Goal: Task Accomplishment & Management: Manage account settings

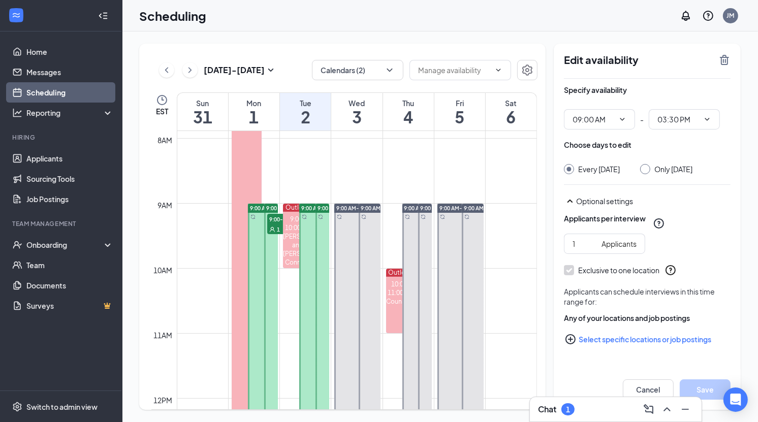
scroll to position [498, 0]
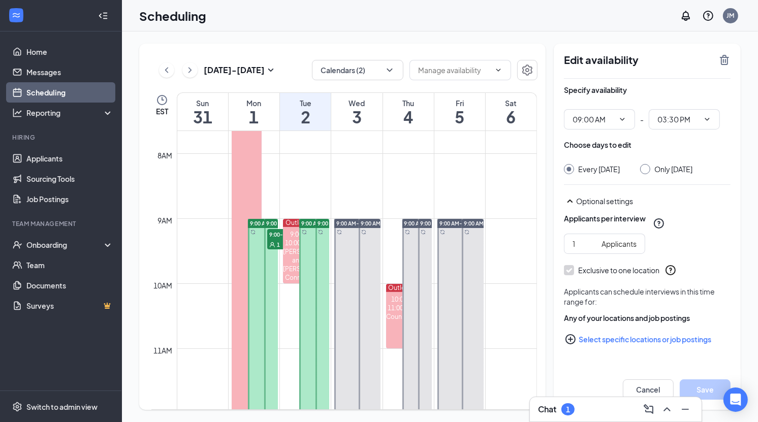
click at [197, 74] on div "Aug 31 - Sep 6" at bounding box center [218, 70] width 118 height 20
click at [186, 72] on icon "ChevronRight" at bounding box center [190, 70] width 10 height 12
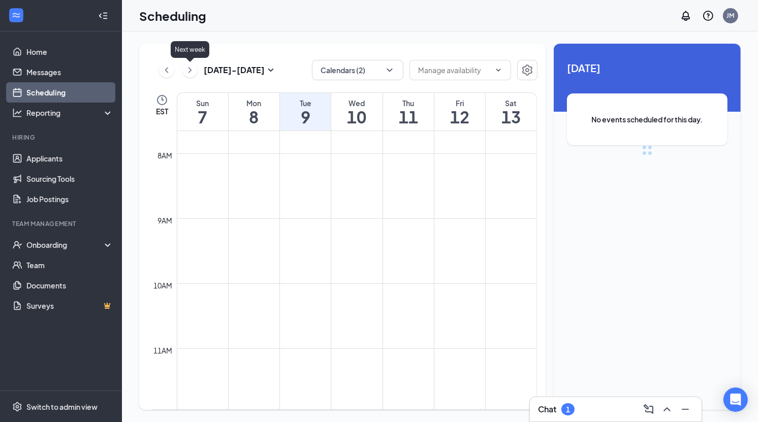
scroll to position [499, 0]
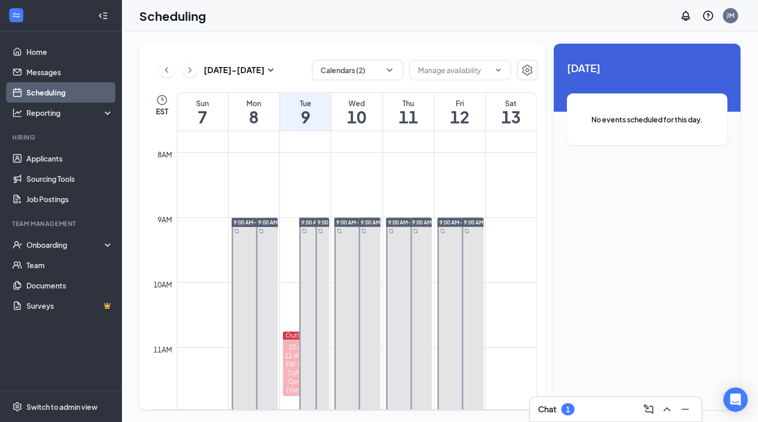
click at [159, 68] on button at bounding box center [166, 69] width 15 height 15
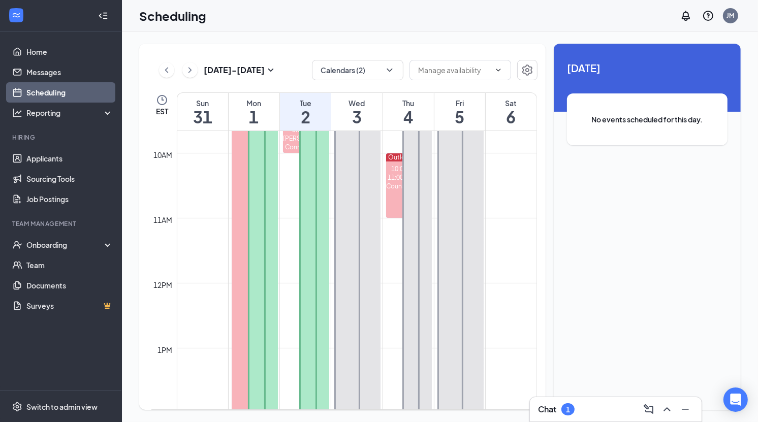
scroll to position [584, 0]
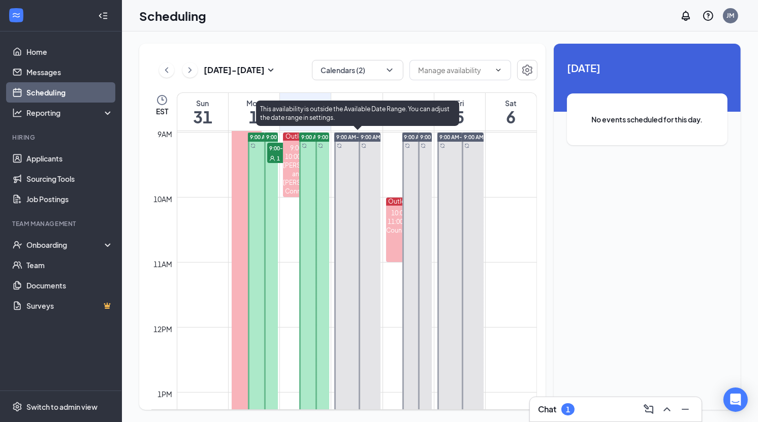
click at [345, 134] on span "9:00 AM-3:30 PM" at bounding box center [357, 137] width 42 height 7
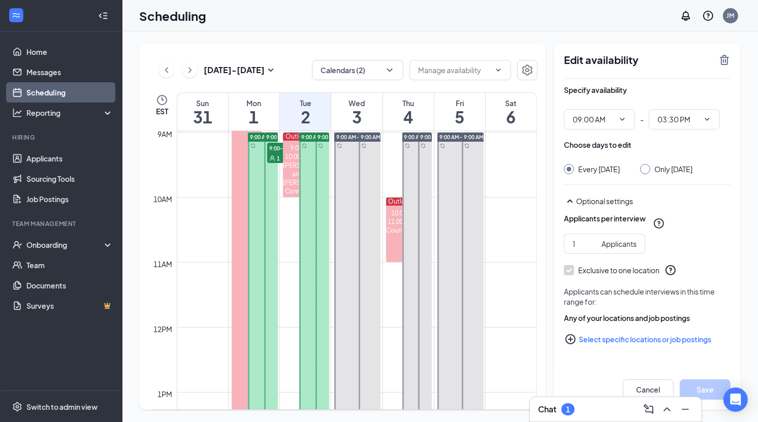
click at [541, 203] on div "Aug 31 - Sep 6 Calendars (2) EST Sun 31 Mon 1 Tue 2 Wed 3 Thu 4 Fri 5 Sat 6 12a…" at bounding box center [342, 227] width 406 height 366
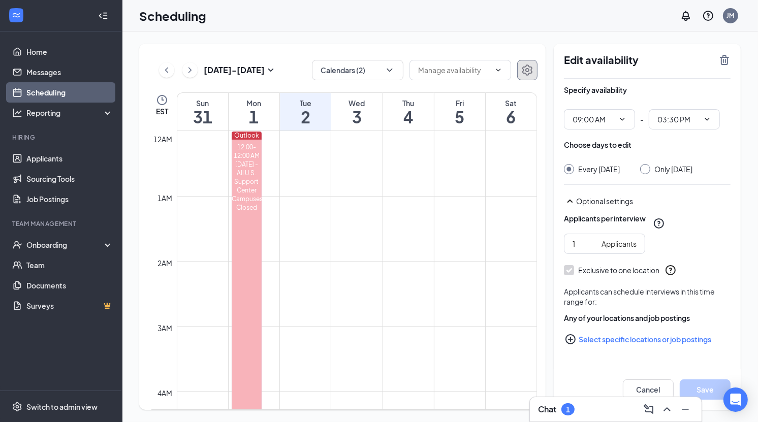
click at [533, 71] on icon "Settings" at bounding box center [527, 70] width 12 height 12
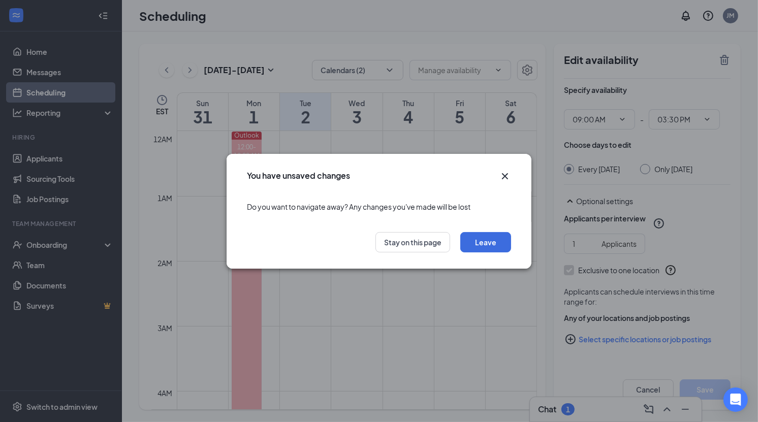
click at [509, 178] on icon "Cross" at bounding box center [505, 176] width 12 height 12
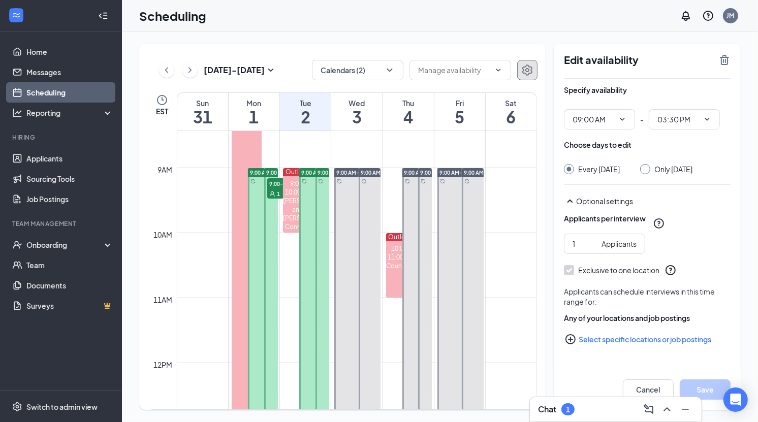
scroll to position [550, 0]
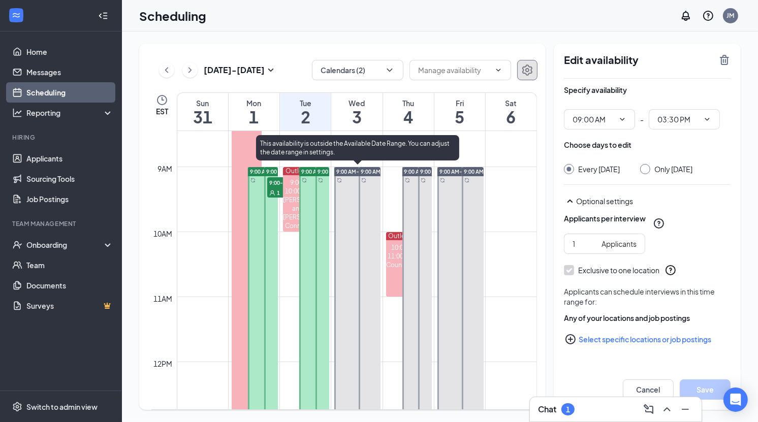
click at [348, 210] on div at bounding box center [357, 378] width 46 height 422
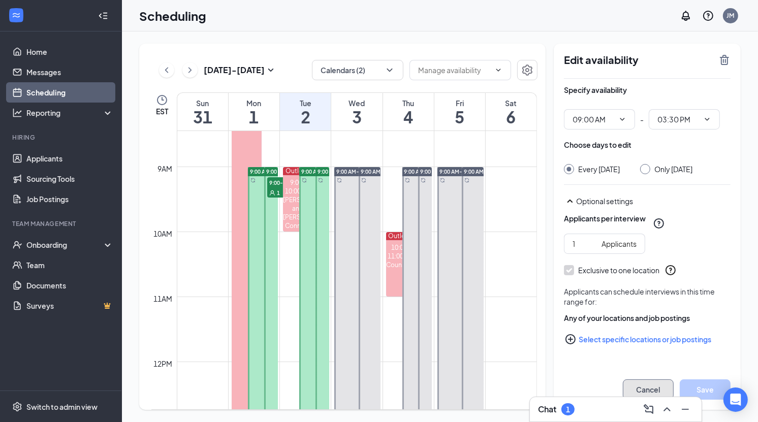
click at [649, 391] on button "Cancel" at bounding box center [648, 389] width 51 height 20
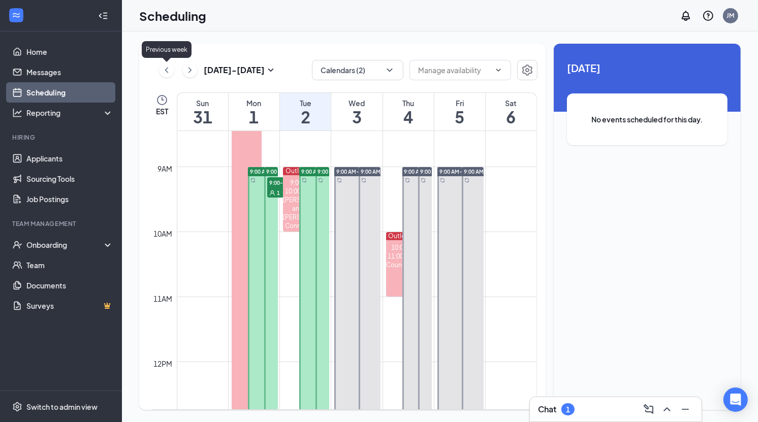
click at [165, 70] on icon "ChevronLeft" at bounding box center [166, 70] width 3 height 6
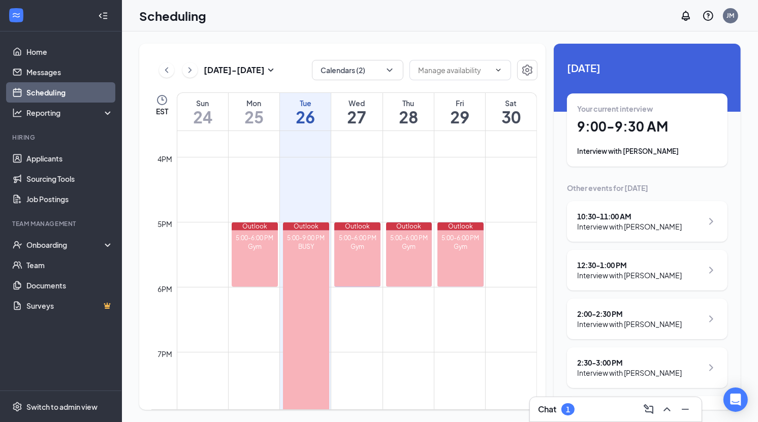
scroll to position [1003, 0]
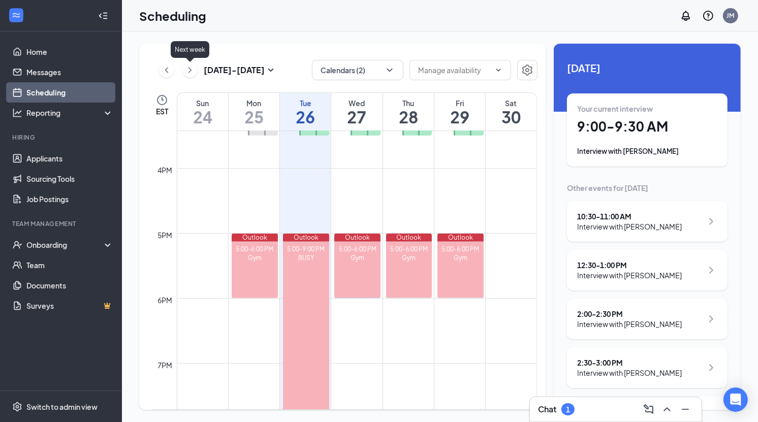
click at [190, 74] on icon "ChevronRight" at bounding box center [190, 70] width 10 height 12
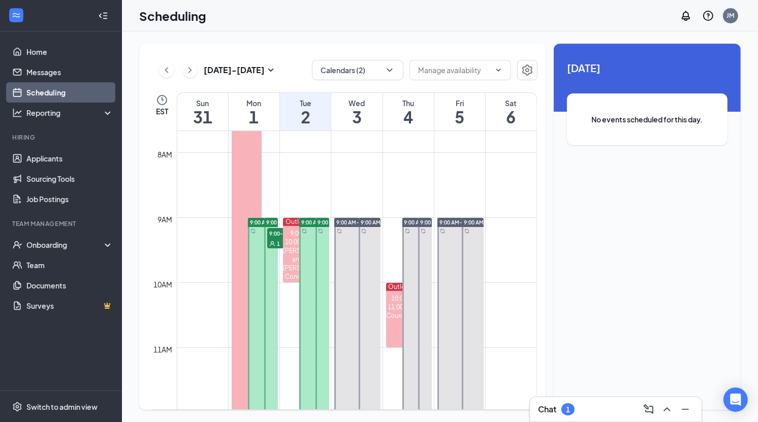
click at [675, 118] on span "No events scheduled for this day." at bounding box center [647, 119] width 120 height 11
click at [482, 72] on input "text" at bounding box center [454, 70] width 72 height 11
click at [521, 70] on icon "Settings" at bounding box center [527, 70] width 12 height 12
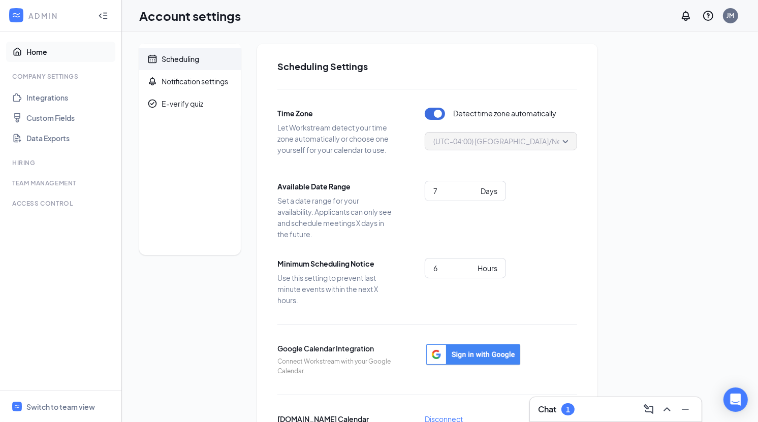
click at [39, 54] on link "Home" at bounding box center [69, 52] width 87 height 20
click at [64, 403] on div "Switch to team view" at bounding box center [60, 407] width 69 height 10
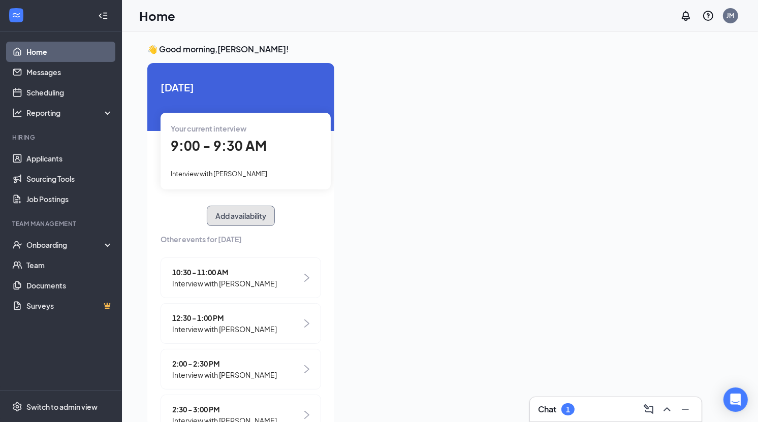
click at [243, 211] on button "Add availability" at bounding box center [241, 216] width 68 height 20
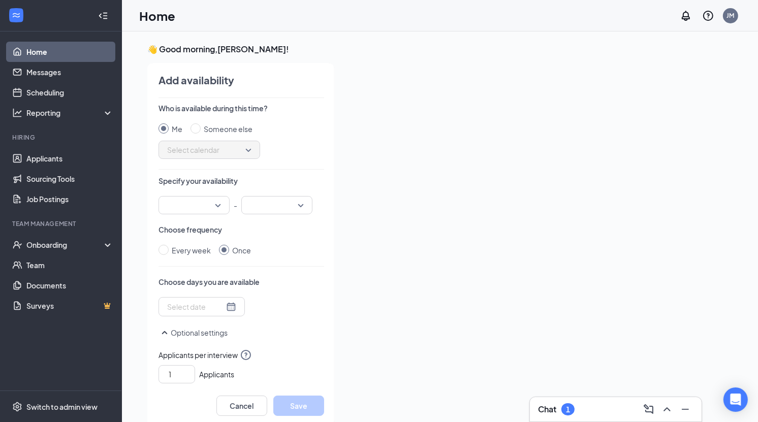
scroll to position [4, 0]
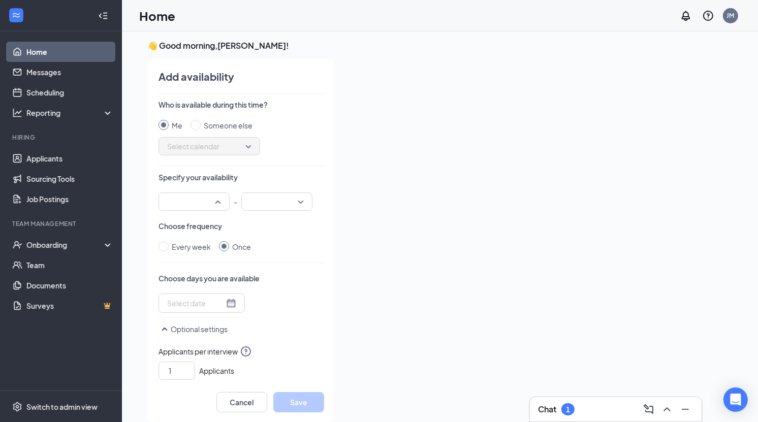
click at [211, 202] on input "search" at bounding box center [191, 201] width 52 height 17
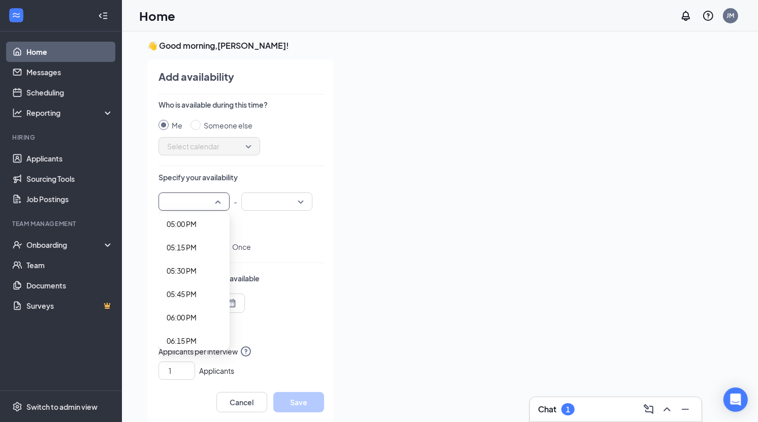
scroll to position [1592, 0]
click at [202, 325] on div "06:00 PM" at bounding box center [193, 318] width 71 height 23
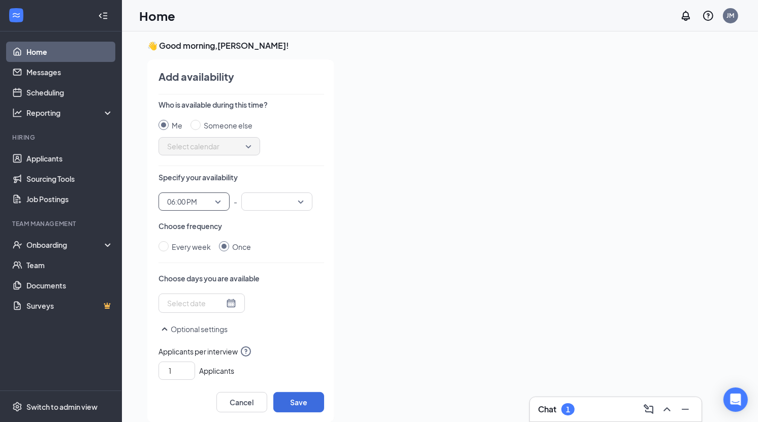
click at [262, 207] on input "search" at bounding box center [273, 201] width 52 height 17
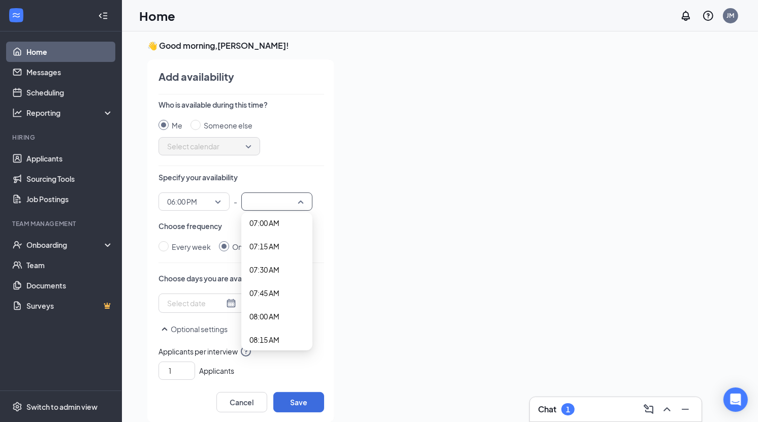
scroll to position [678, 0]
click at [198, 204] on span "06:00 PM" at bounding box center [189, 201] width 45 height 15
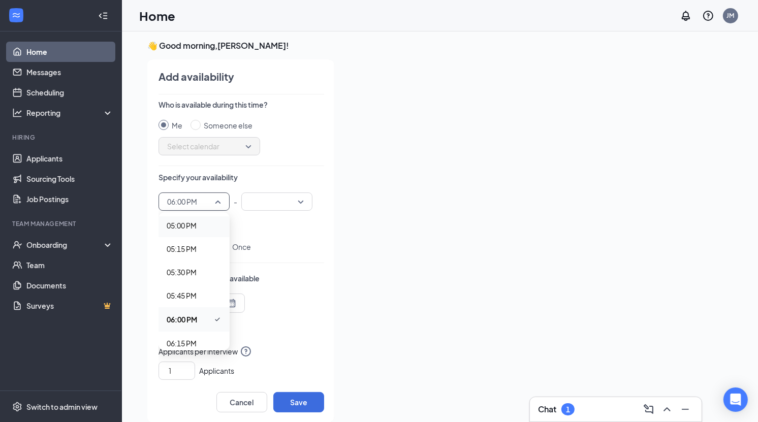
click at [205, 227] on span "05:00 PM" at bounding box center [194, 225] width 55 height 11
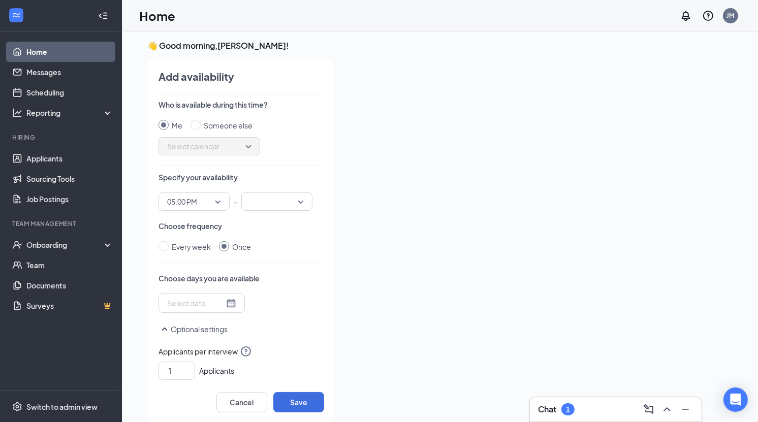
click at [277, 212] on div "Who is available during this time? Me Someone else Select calendar Specify your…" at bounding box center [241, 241] width 166 height 282
click at [271, 199] on input "search" at bounding box center [273, 201] width 52 height 17
click at [281, 259] on span "06:30 PM" at bounding box center [276, 260] width 55 height 11
click at [164, 245] on input "Every week" at bounding box center [163, 246] width 10 height 10
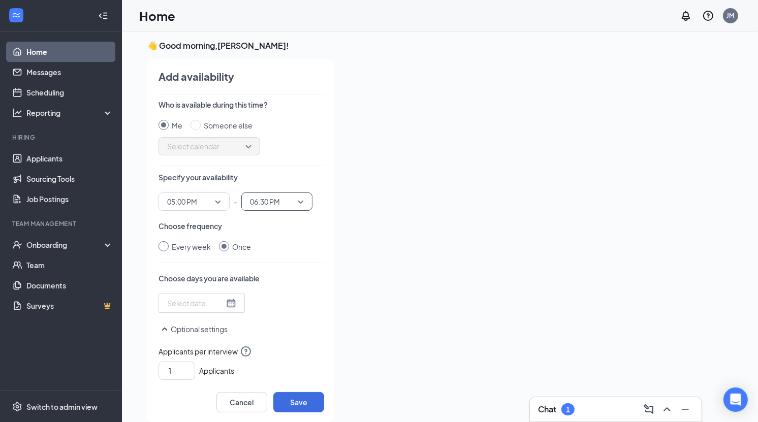
radio input "true"
radio input "false"
click at [221, 301] on div at bounding box center [219, 304] width 104 height 16
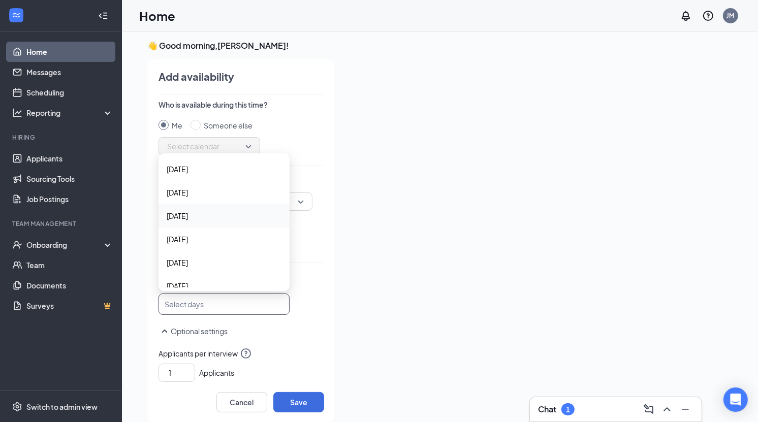
click at [214, 214] on span "Tuesday" at bounding box center [224, 215] width 115 height 11
click at [304, 280] on p "Choose days you are available" at bounding box center [241, 278] width 166 height 10
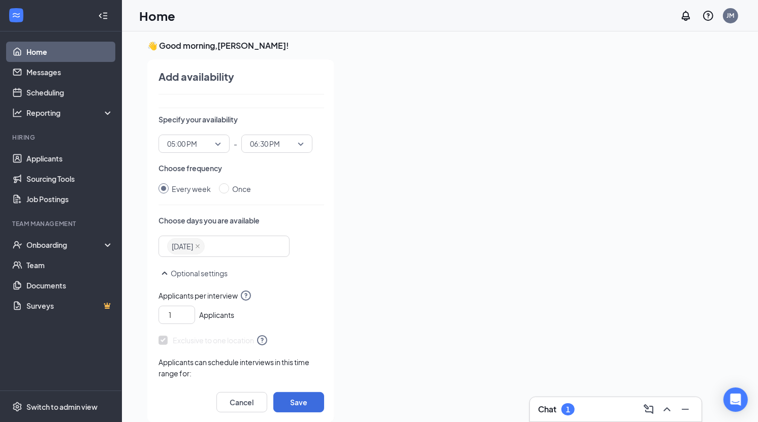
scroll to position [94, 0]
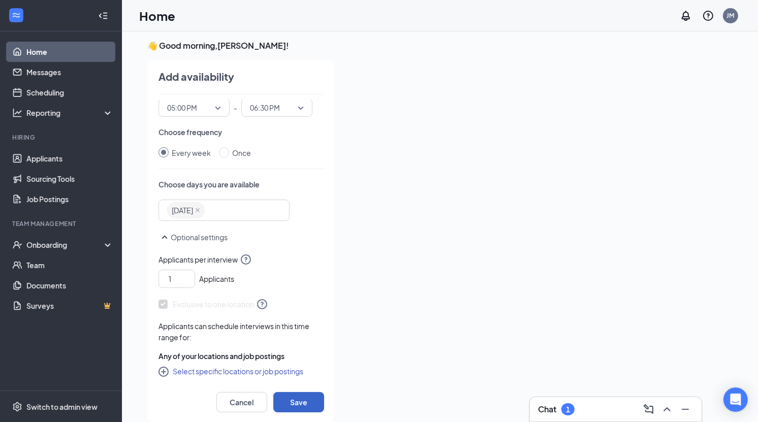
click at [302, 401] on button "Save" at bounding box center [298, 402] width 51 height 20
radio input "false"
radio input "true"
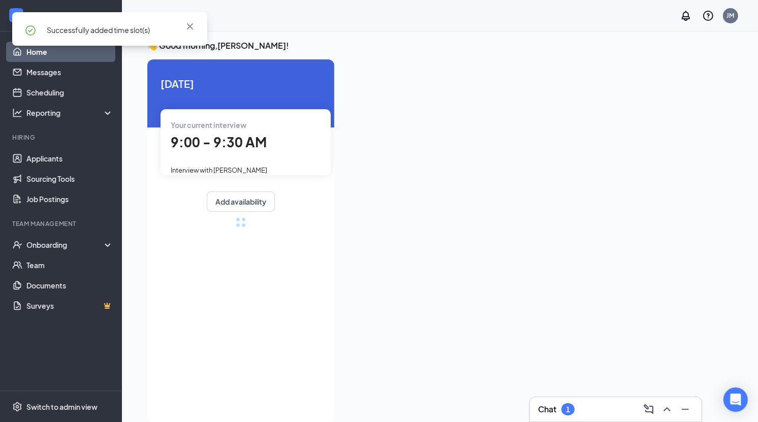
scroll to position [92, 0]
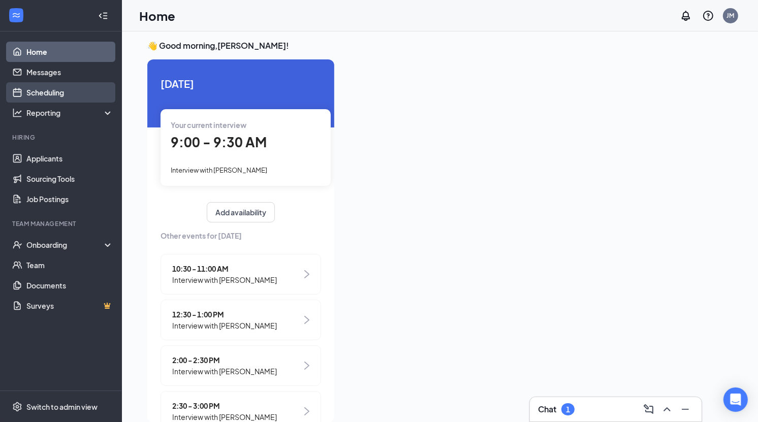
click at [73, 92] on link "Scheduling" at bounding box center [69, 92] width 87 height 20
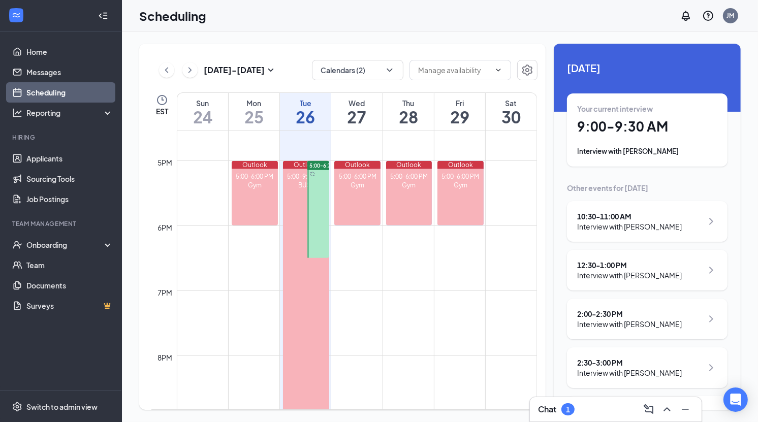
scroll to position [1075, 0]
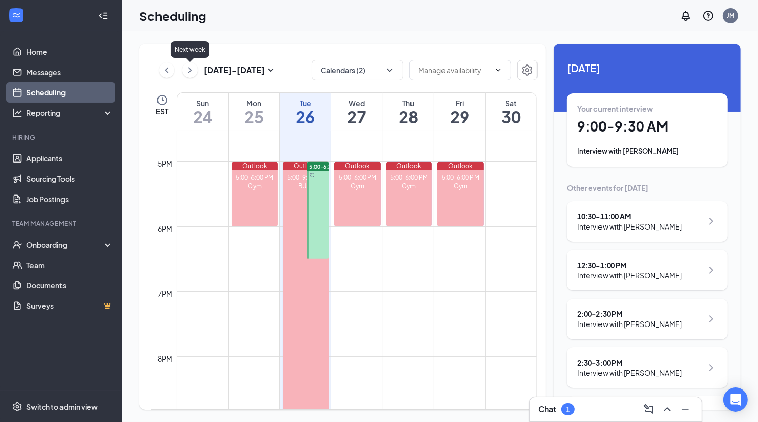
click at [192, 75] on icon "ChevronRight" at bounding box center [190, 70] width 10 height 12
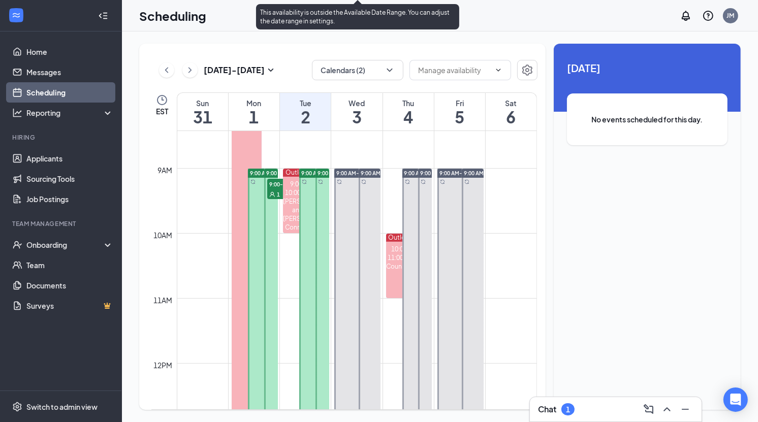
scroll to position [545, 0]
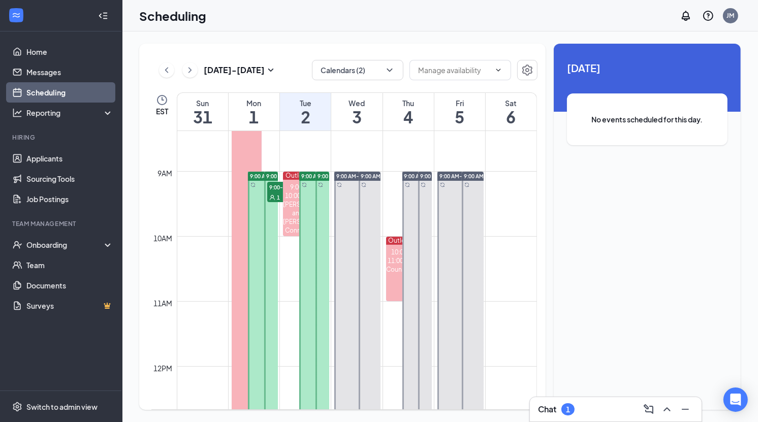
click at [306, 176] on span "9:00 AM-3:30 PM" at bounding box center [322, 176] width 42 height 7
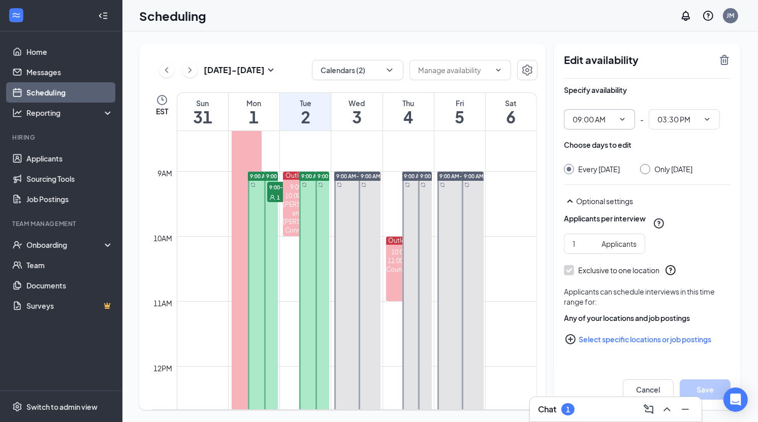
click at [622, 116] on icon "ChevronDown" at bounding box center [622, 119] width 8 height 8
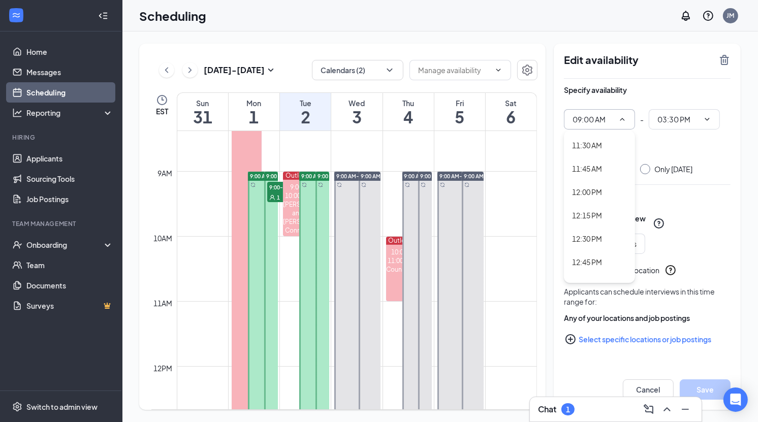
scroll to position [1104, 0]
click at [600, 155] on div "12:00 PM" at bounding box center [587, 159] width 30 height 11
type input "12:00 PM"
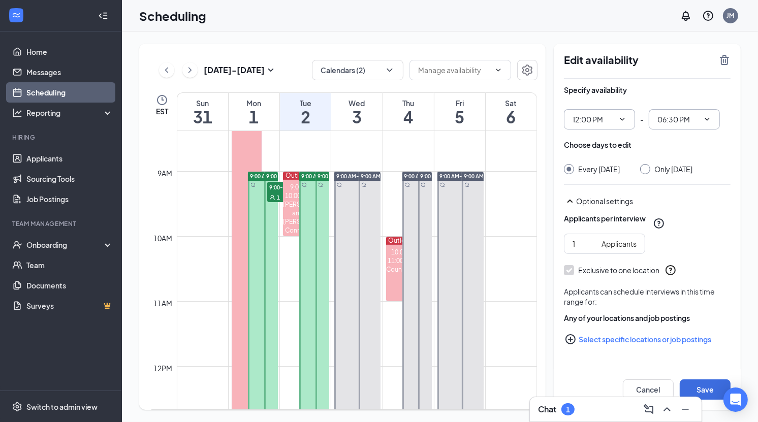
click at [708, 118] on icon "ChevronDown" at bounding box center [707, 119] width 8 height 8
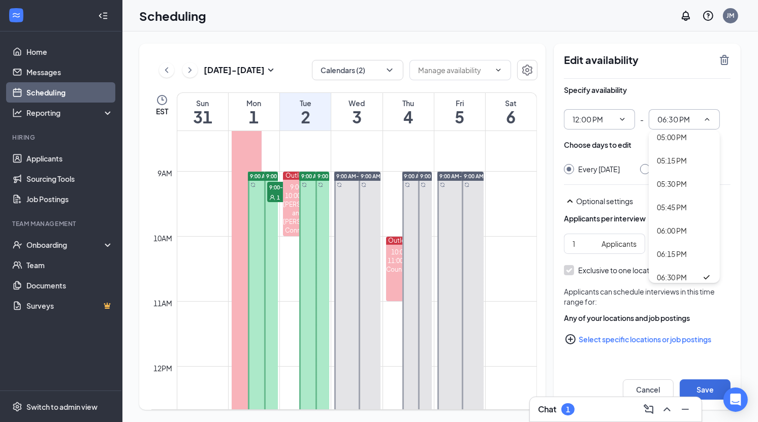
scroll to position [1561, 0]
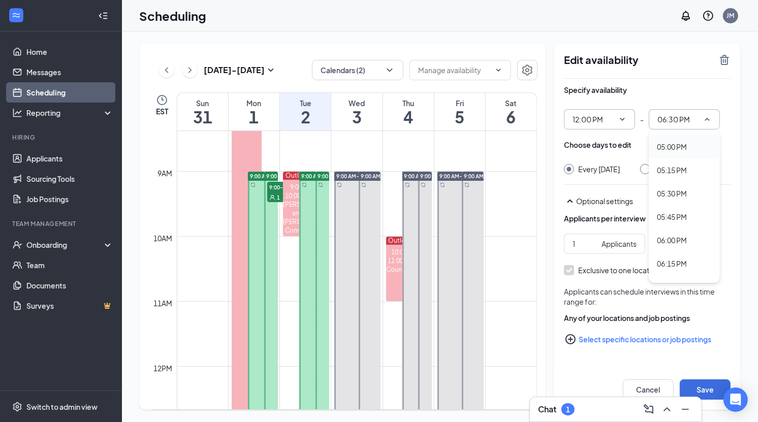
click at [695, 139] on div "05:00 PM" at bounding box center [684, 146] width 71 height 23
type input "05:00 PM"
click at [706, 387] on button "Save" at bounding box center [705, 389] width 51 height 20
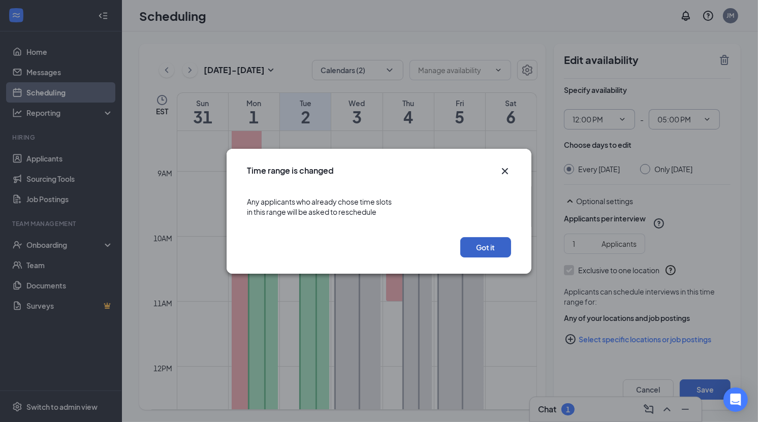
click at [493, 247] on button "Got it" at bounding box center [485, 247] width 51 height 20
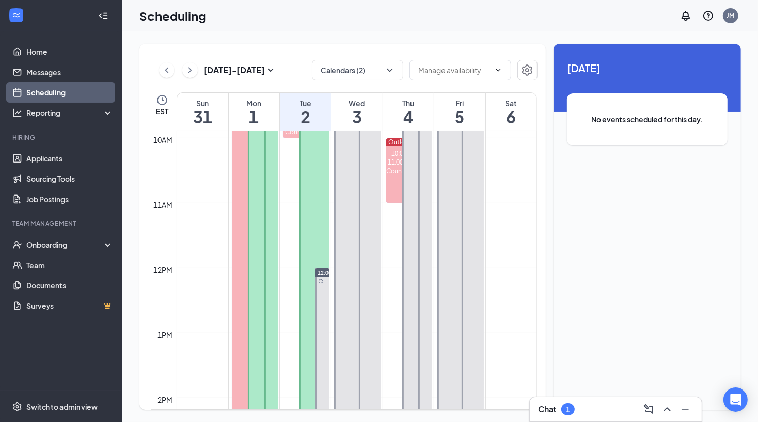
scroll to position [633, 0]
click at [307, 203] on div at bounding box center [314, 294] width 30 height 422
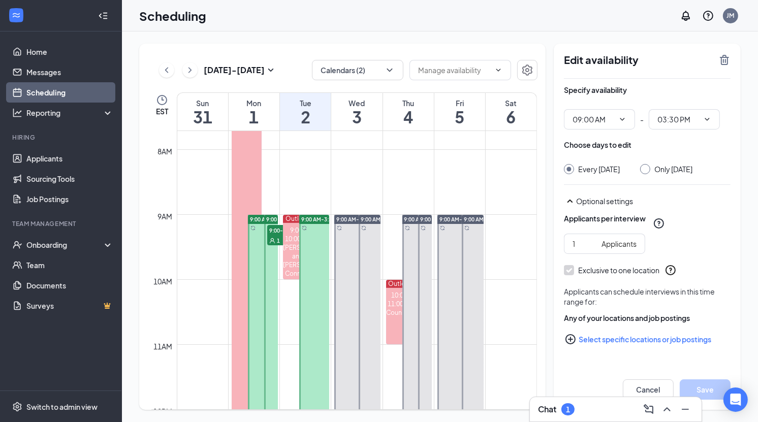
scroll to position [496, 0]
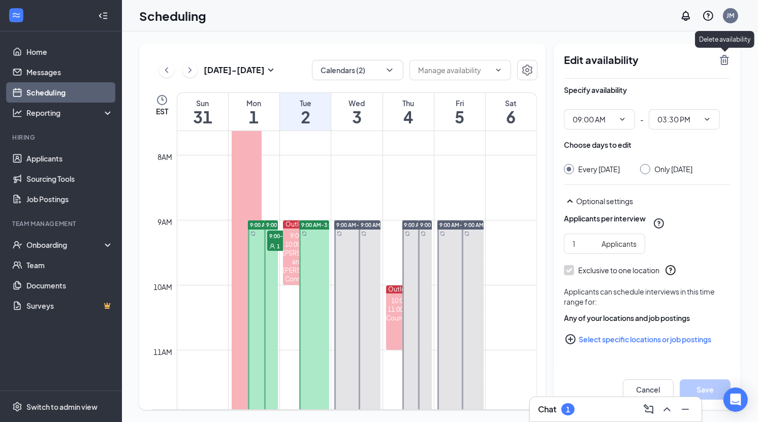
click at [725, 57] on icon "TrashOutline" at bounding box center [724, 60] width 9 height 10
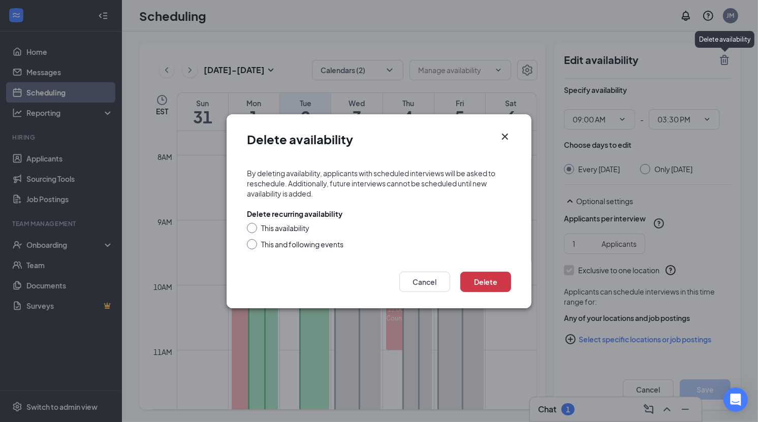
click at [294, 240] on div "This and following events" at bounding box center [302, 244] width 82 height 10
click at [254, 240] on input "This and following events" at bounding box center [250, 242] width 7 height 7
radio input "true"
click at [490, 277] on button "Delete" at bounding box center [485, 282] width 51 height 20
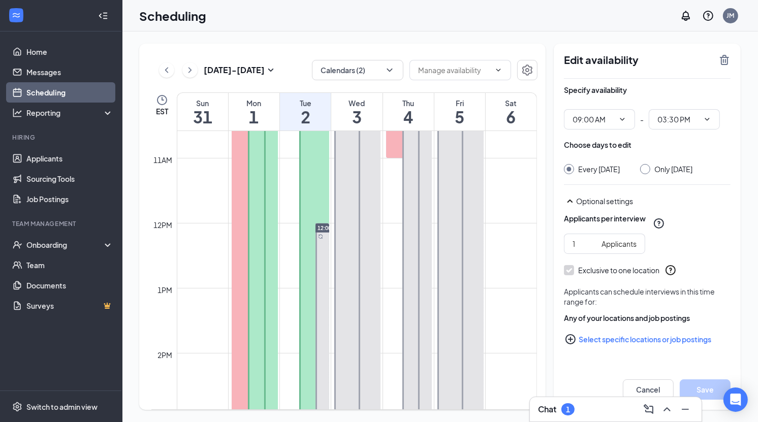
scroll to position [681, 0]
click at [306, 188] on div at bounding box center [314, 247] width 30 height 422
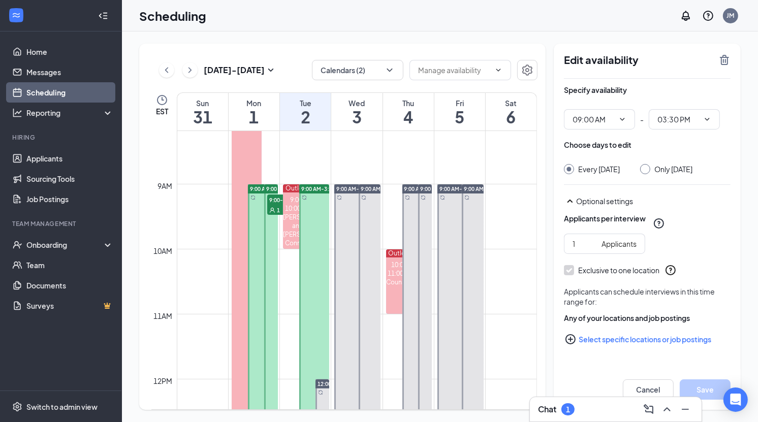
scroll to position [526, 0]
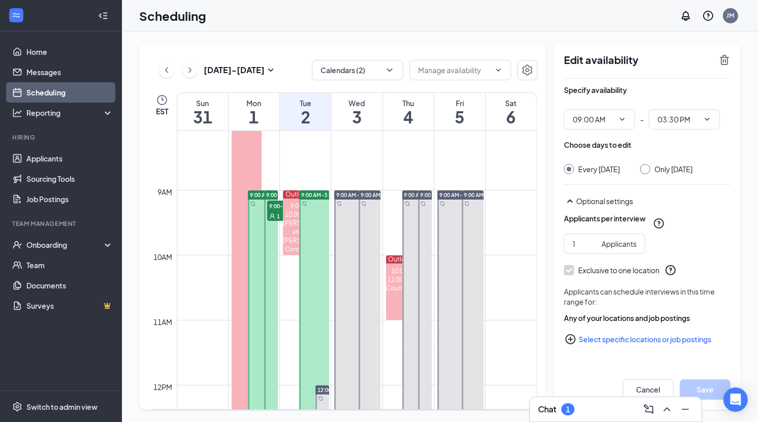
click at [310, 198] on span "9:00 AM-3:30 PM" at bounding box center [322, 195] width 42 height 7
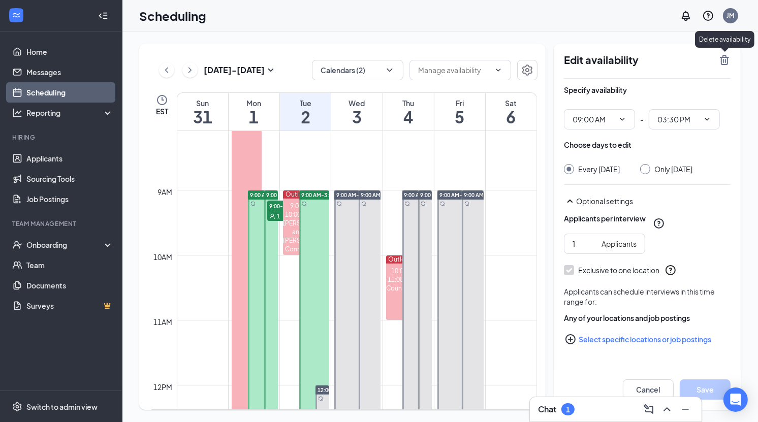
click at [724, 61] on icon "TrashOutline" at bounding box center [724, 60] width 12 height 12
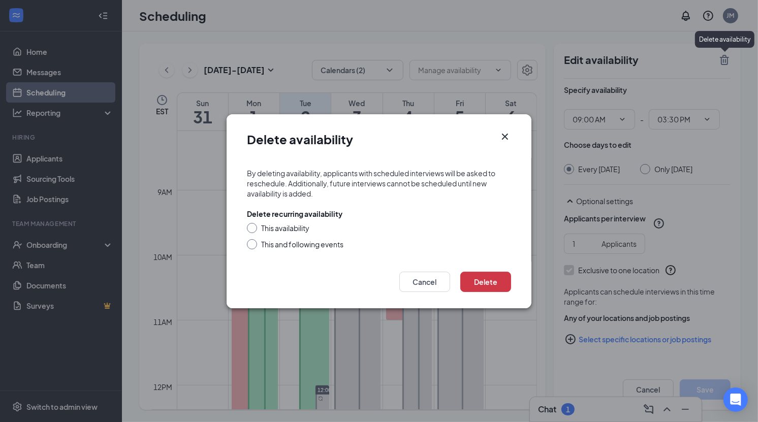
click at [294, 230] on div "This availability" at bounding box center [285, 228] width 48 height 10
click at [254, 230] on input "This availability" at bounding box center [250, 226] width 7 height 7
radio input "true"
click at [480, 283] on button "Delete" at bounding box center [485, 282] width 51 height 20
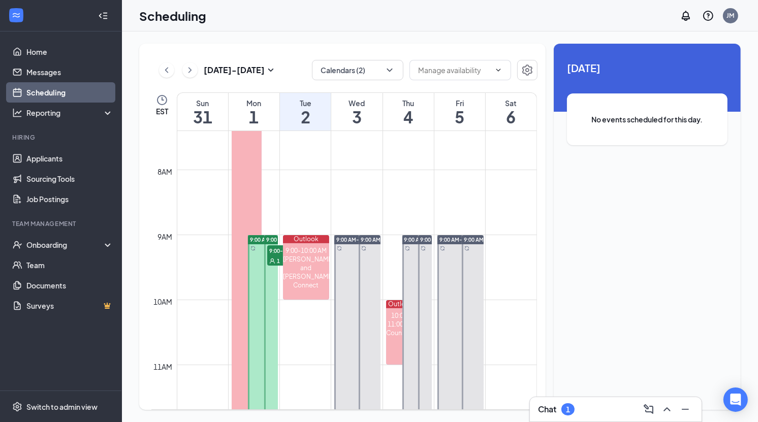
scroll to position [478, 0]
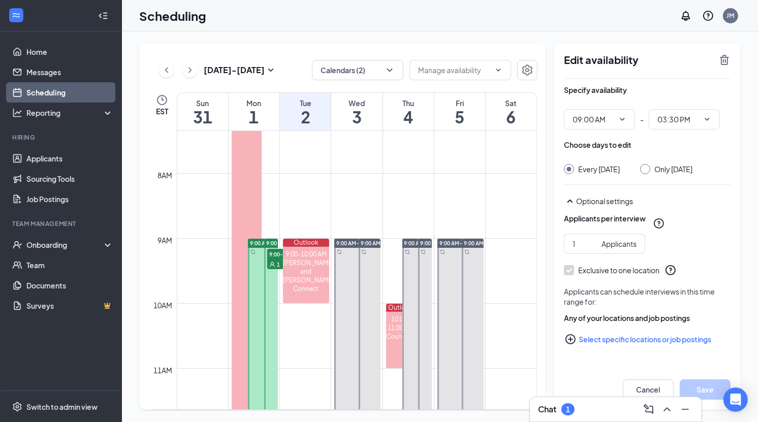
click at [724, 52] on div "Edit availability Specify availability 09:00 AM - 03:30 PM Choose days to edit …" at bounding box center [647, 227] width 187 height 366
click at [724, 62] on icon "TrashOutline" at bounding box center [724, 60] width 9 height 10
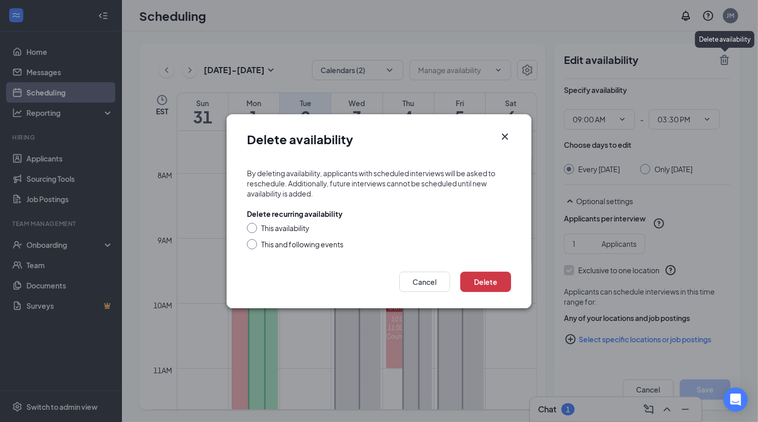
click at [267, 228] on div "This availability" at bounding box center [285, 228] width 48 height 10
click at [254, 228] on input "This availability" at bounding box center [250, 226] width 7 height 7
radio input "true"
click at [485, 278] on button "Delete" at bounding box center [485, 282] width 51 height 20
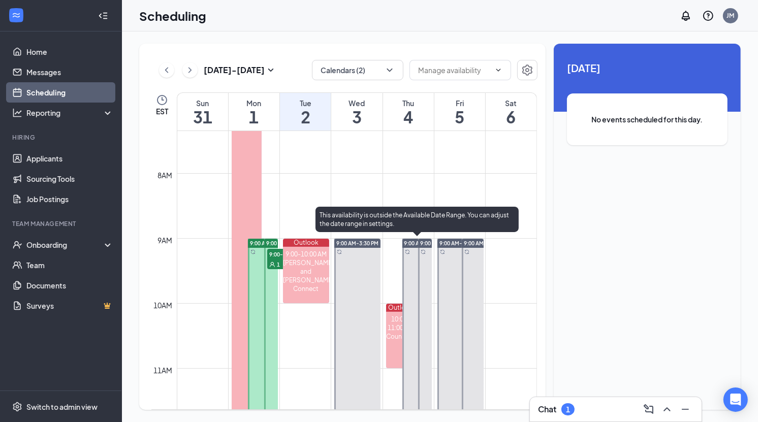
click at [406, 243] on span "9:00 AM-3:30 PM" at bounding box center [425, 243] width 42 height 7
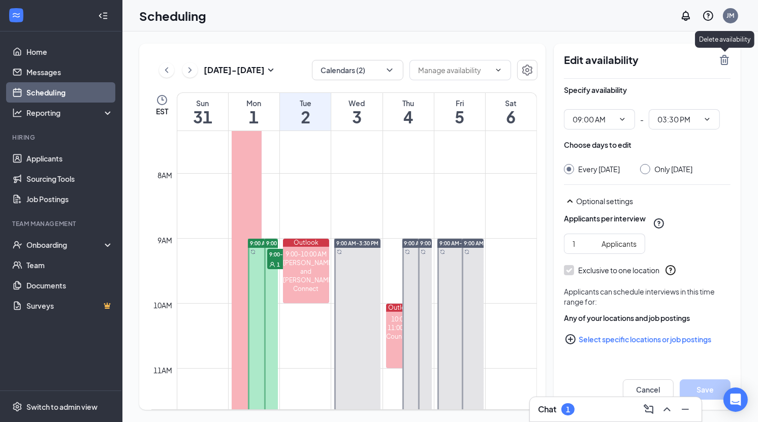
click at [723, 58] on icon "TrashOutline" at bounding box center [724, 60] width 12 height 12
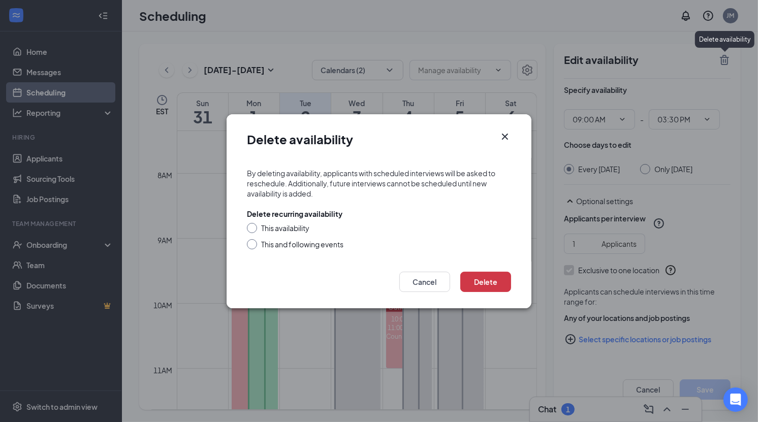
click at [306, 229] on div "This availability" at bounding box center [285, 228] width 48 height 10
click at [254, 229] on input "This availability" at bounding box center [250, 226] width 7 height 7
radio input "true"
click at [489, 280] on button "Delete" at bounding box center [485, 282] width 51 height 20
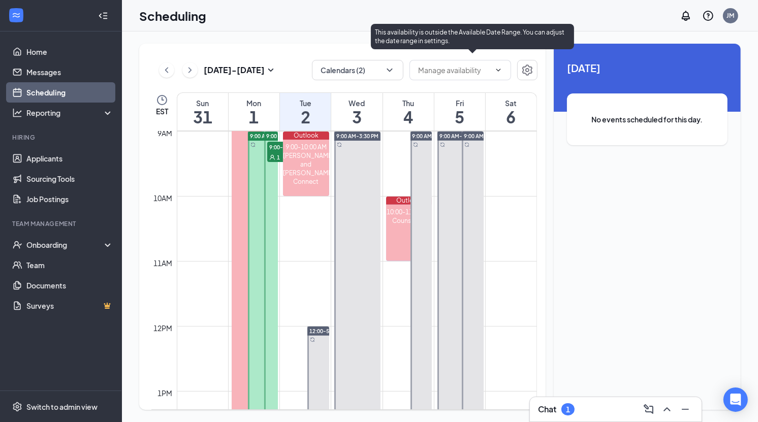
scroll to position [580, 0]
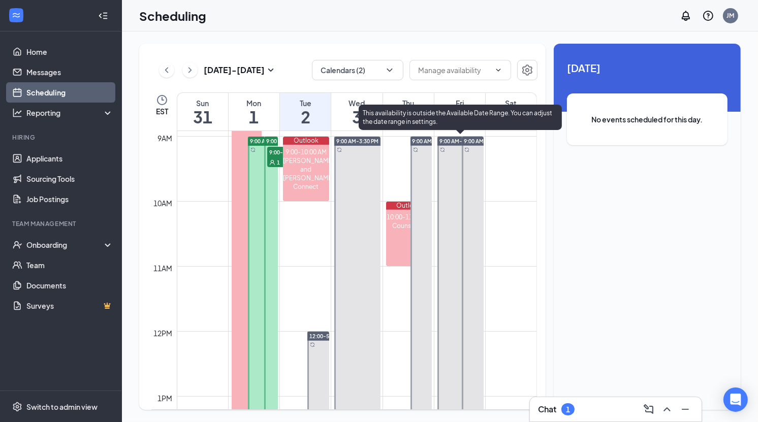
click at [453, 155] on div at bounding box center [460, 348] width 46 height 422
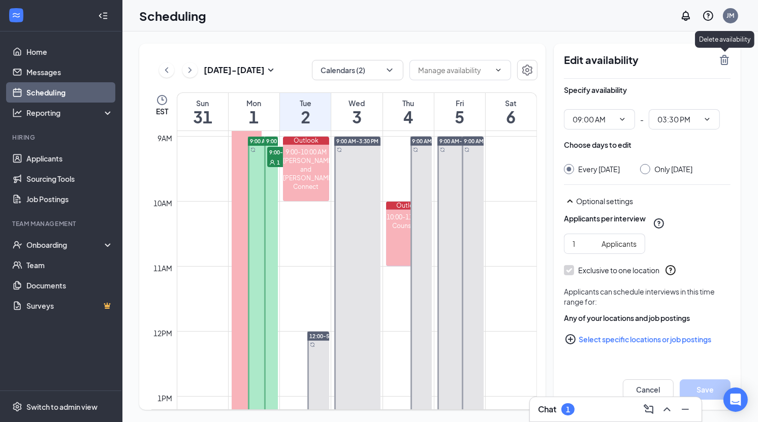
click at [731, 50] on div "Delete availability" at bounding box center [724, 41] width 59 height 21
click at [726, 58] on icon "TrashOutline" at bounding box center [724, 60] width 12 height 12
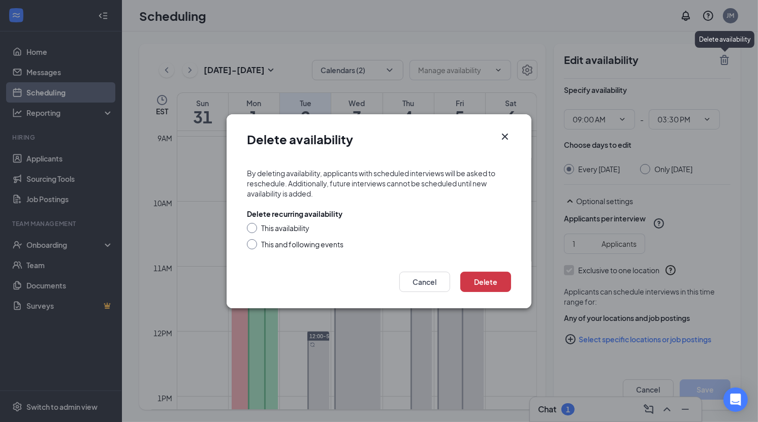
click at [284, 229] on div "This availability" at bounding box center [285, 228] width 48 height 10
click at [254, 229] on input "This availability" at bounding box center [250, 226] width 7 height 7
radio input "true"
click at [498, 279] on button "Delete" at bounding box center [485, 282] width 51 height 20
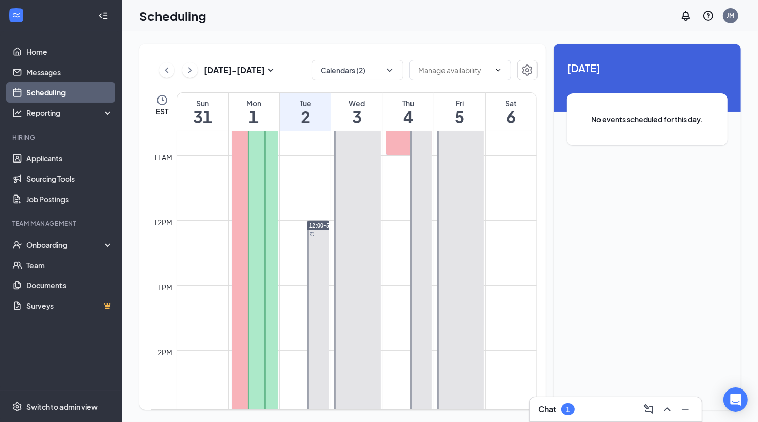
scroll to position [620, 0]
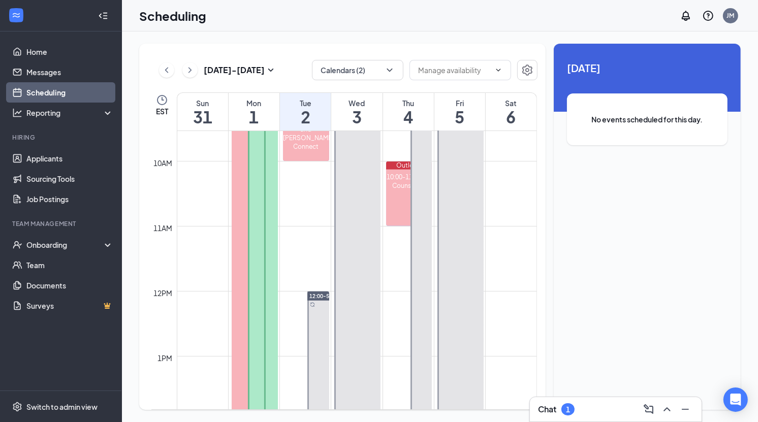
click at [253, 187] on div at bounding box center [263, 308] width 30 height 422
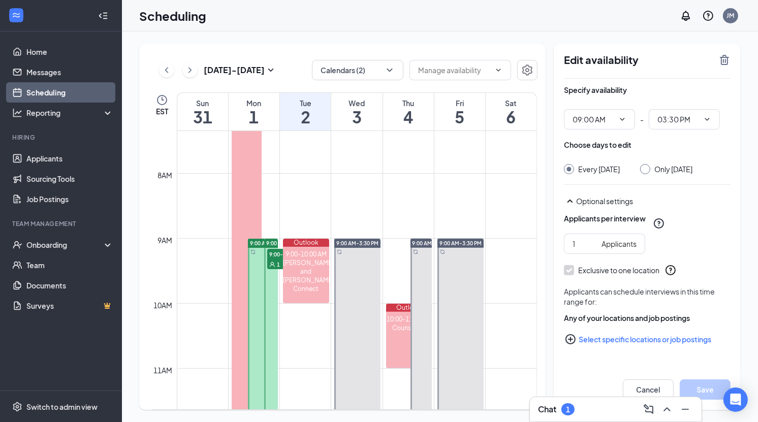
scroll to position [470, 0]
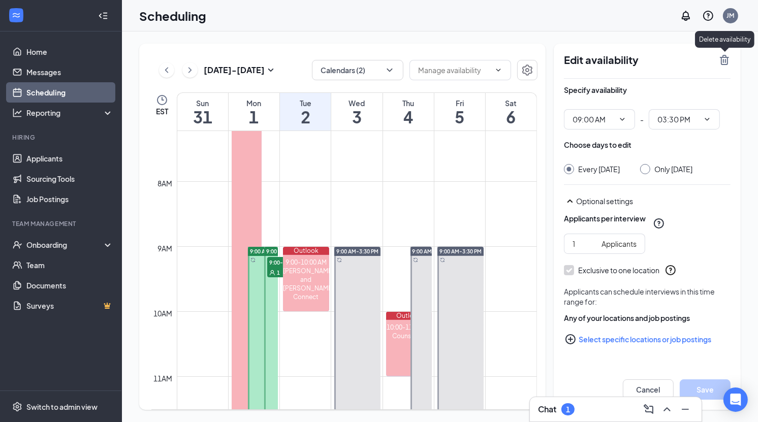
click at [723, 64] on icon "TrashOutline" at bounding box center [724, 60] width 9 height 10
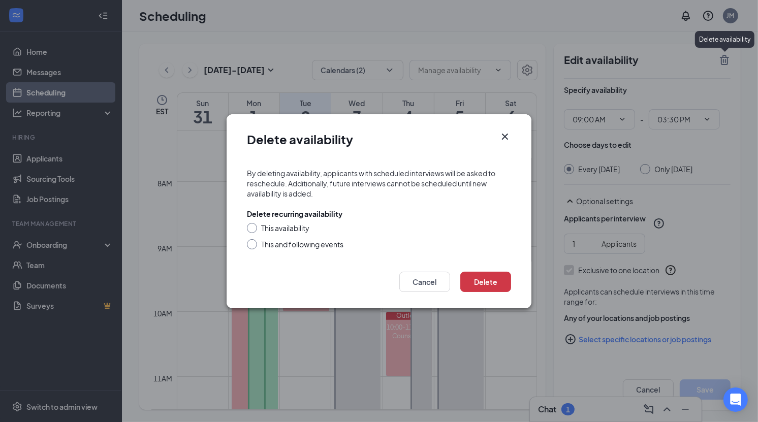
click at [287, 230] on div "This availability" at bounding box center [285, 228] width 48 height 10
click at [254, 230] on input "This availability" at bounding box center [250, 226] width 7 height 7
radio input "true"
click at [499, 283] on button "Delete" at bounding box center [485, 282] width 51 height 20
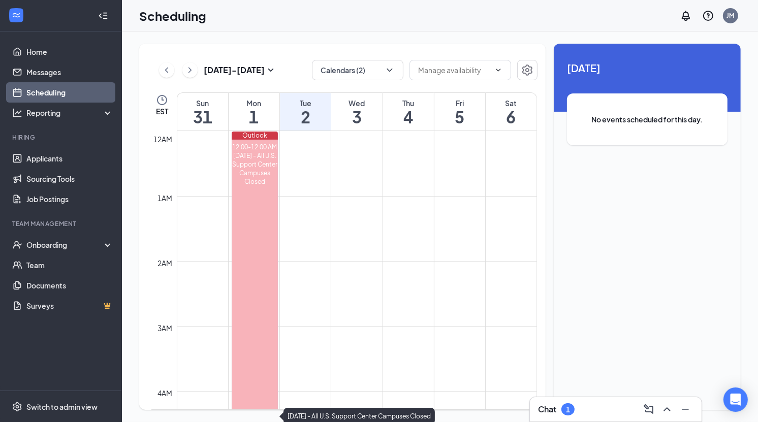
click at [262, 186] on div "[DATE] - All U.S. Support Center Campuses Closed" at bounding box center [255, 168] width 46 height 35
click at [327, 212] on td at bounding box center [357, 220] width 360 height 16
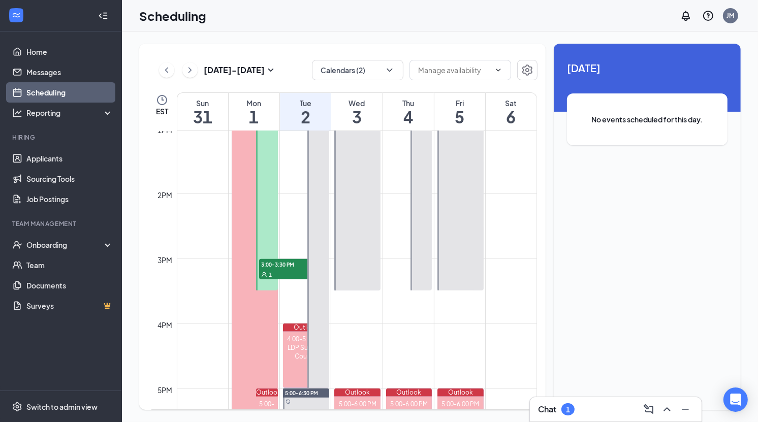
scroll to position [854, 0]
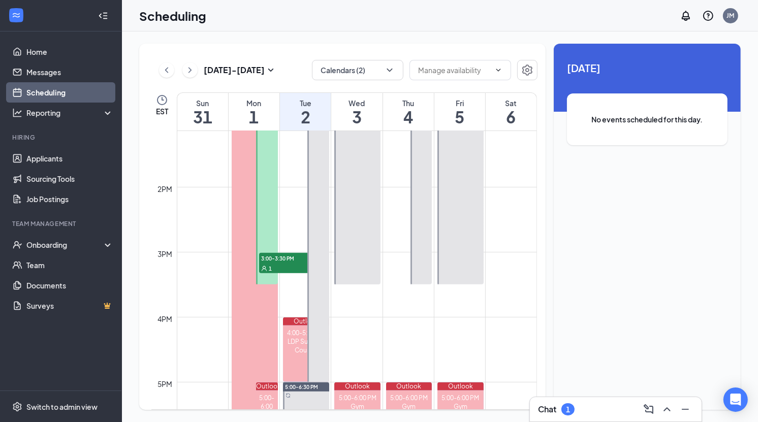
click at [276, 264] on div "1" at bounding box center [284, 268] width 51 height 10
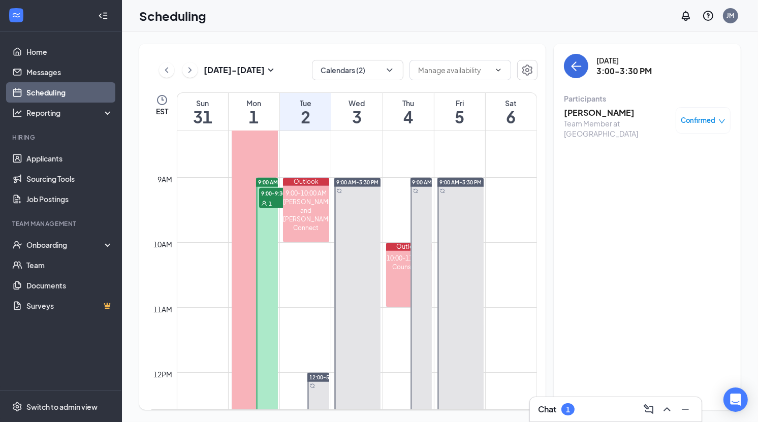
scroll to position [474, 0]
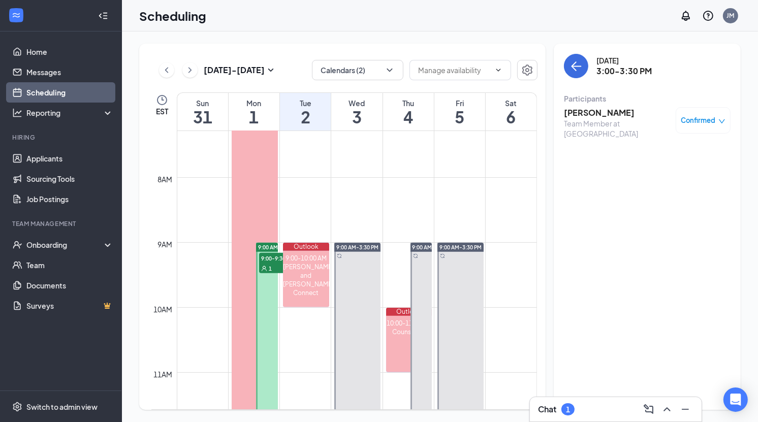
click at [272, 262] on span "9:00-9:30 AM" at bounding box center [284, 258] width 51 height 10
click at [714, 116] on span "Confirmed" at bounding box center [698, 120] width 35 height 10
click at [704, 155] on span "Request Reschedule" at bounding box center [681, 153] width 70 height 11
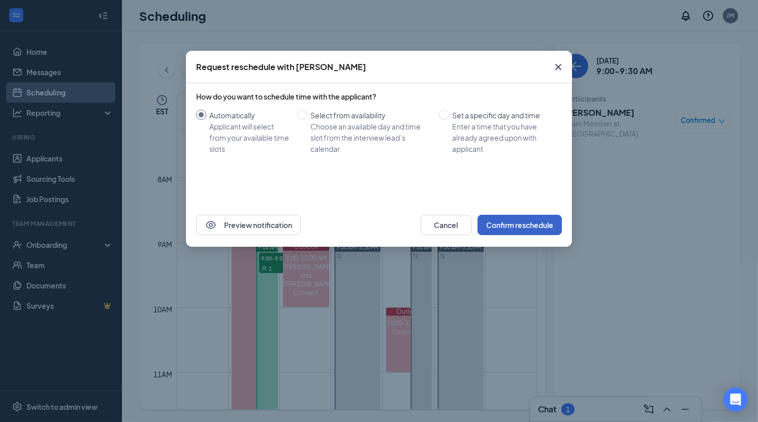
click at [526, 223] on button "Confirm reschedule" at bounding box center [520, 225] width 84 height 20
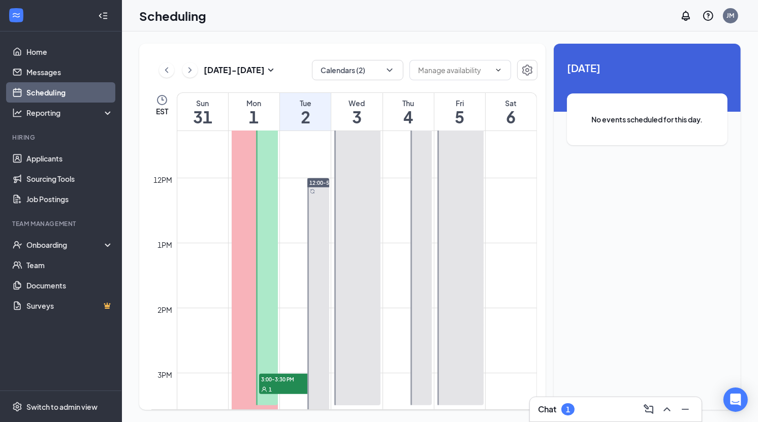
scroll to position [769, 0]
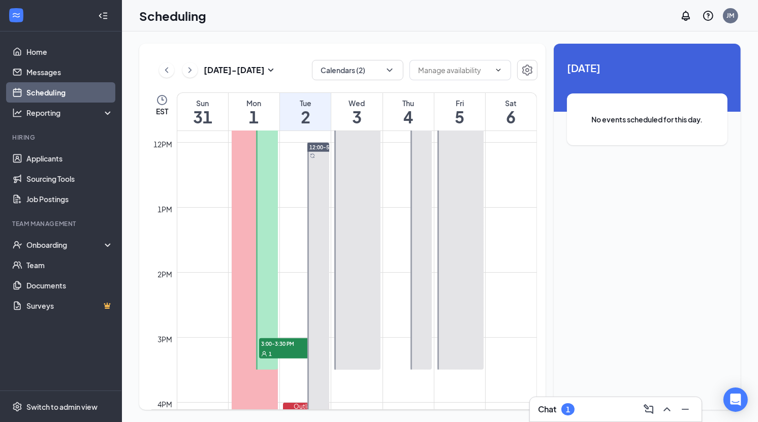
click at [272, 341] on span "3:00-3:30 PM" at bounding box center [284, 343] width 51 height 10
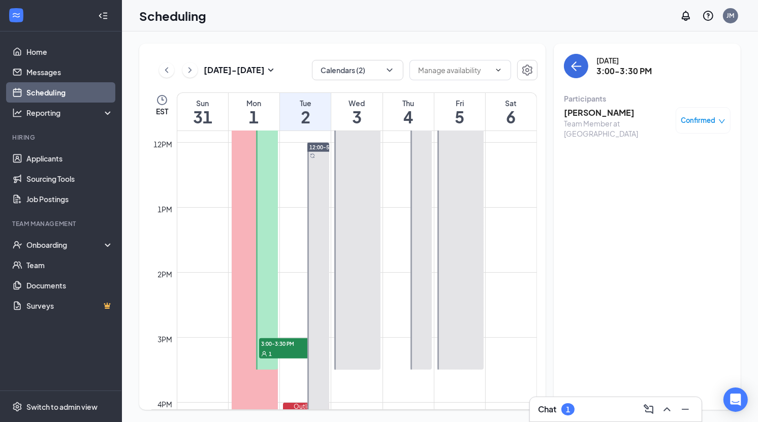
click at [273, 348] on div "1" at bounding box center [284, 353] width 51 height 10
click at [694, 130] on div "Confirmed" at bounding box center [703, 120] width 55 height 26
click at [696, 118] on span "Confirmed" at bounding box center [698, 120] width 35 height 10
click at [674, 153] on span "Request Reschedule" at bounding box center [681, 153] width 70 height 11
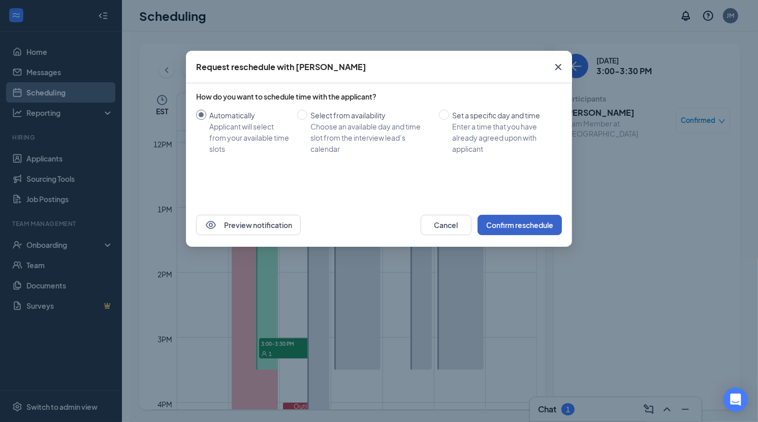
click at [506, 220] on button "Confirm reschedule" at bounding box center [520, 225] width 84 height 20
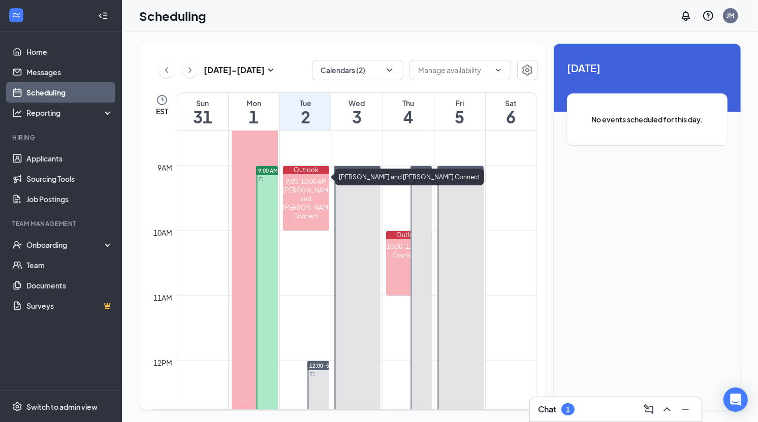
scroll to position [504, 0]
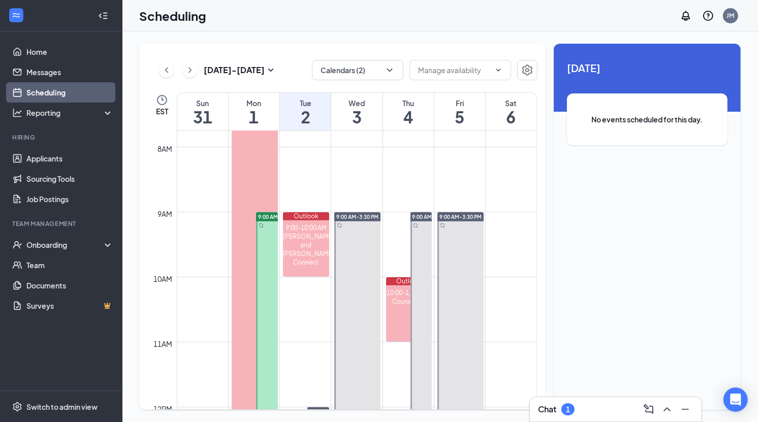
click at [267, 235] on div at bounding box center [267, 423] width 22 height 422
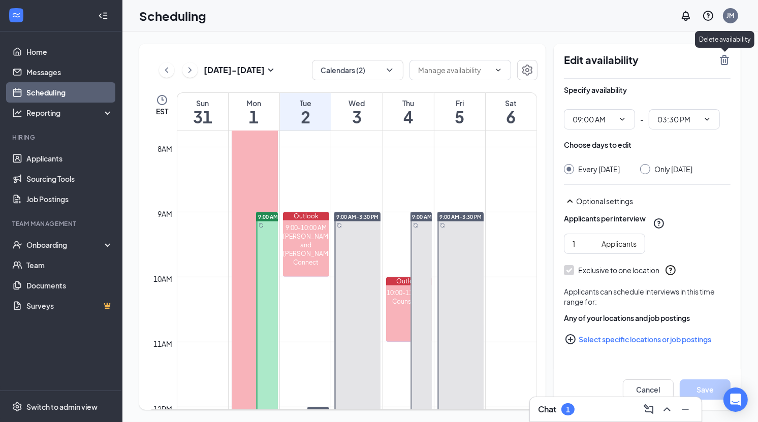
click at [725, 58] on icon "TrashOutline" at bounding box center [724, 60] width 12 height 12
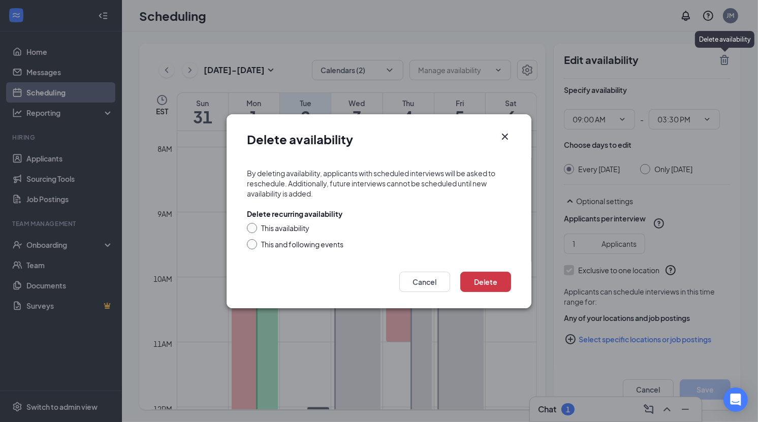
click at [299, 228] on div "This availability" at bounding box center [285, 228] width 48 height 10
click at [254, 228] on input "This availability" at bounding box center [250, 226] width 7 height 7
radio input "true"
click at [499, 280] on button "Delete" at bounding box center [485, 282] width 51 height 20
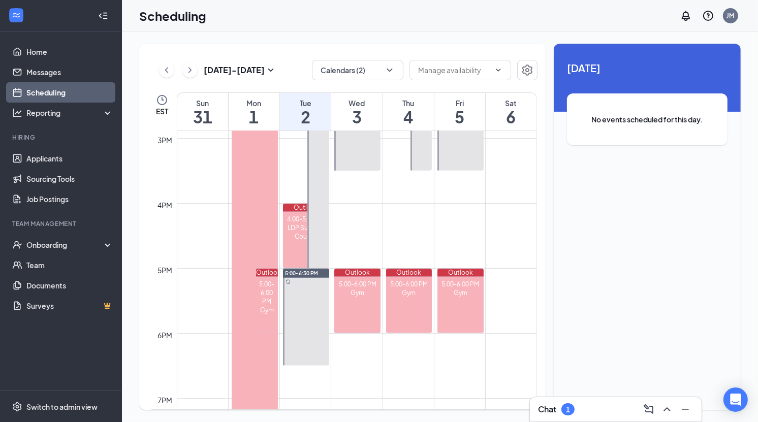
scroll to position [986, 0]
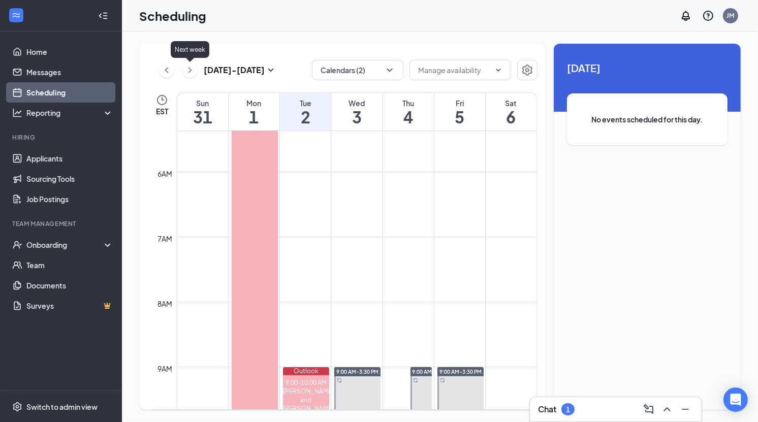
click at [190, 69] on icon "ChevronRight" at bounding box center [189, 70] width 3 height 6
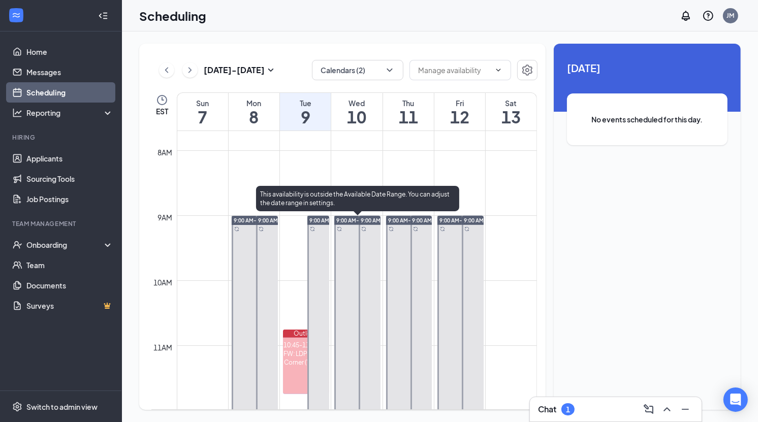
scroll to position [499, 0]
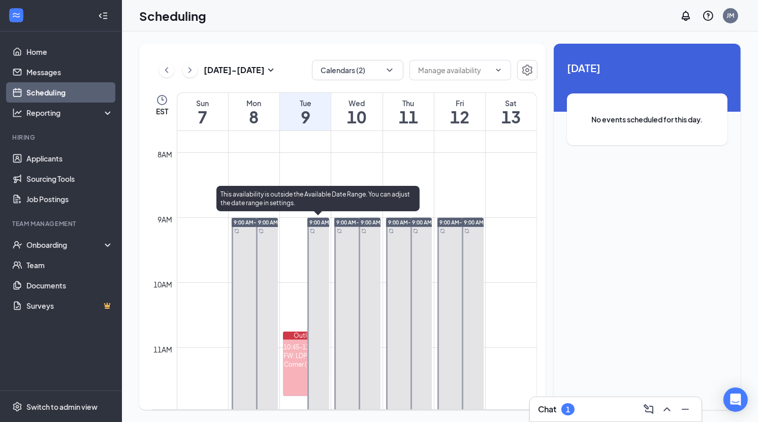
click at [322, 234] on div at bounding box center [318, 429] width 22 height 422
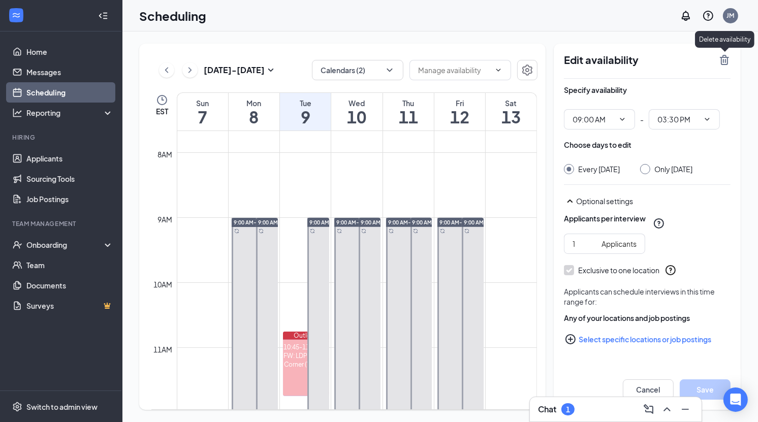
click at [726, 59] on icon "TrashOutline" at bounding box center [724, 60] width 12 height 12
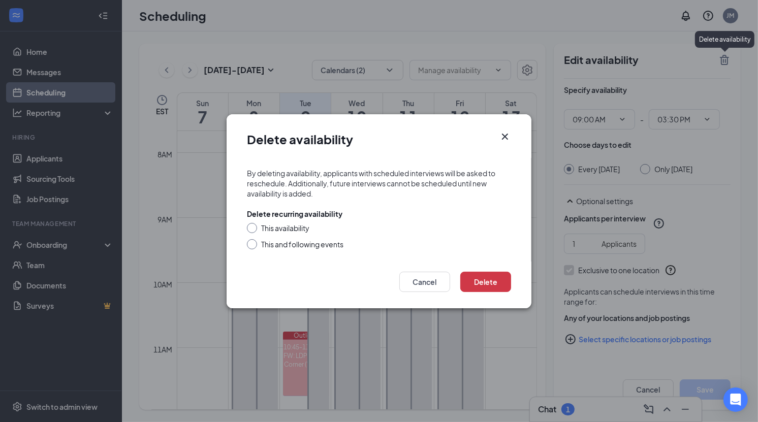
click at [293, 242] on div "This and following events" at bounding box center [302, 244] width 82 height 10
click at [254, 242] on input "This and following events" at bounding box center [250, 242] width 7 height 7
radio input "true"
click at [498, 283] on button "Delete" at bounding box center [485, 282] width 51 height 20
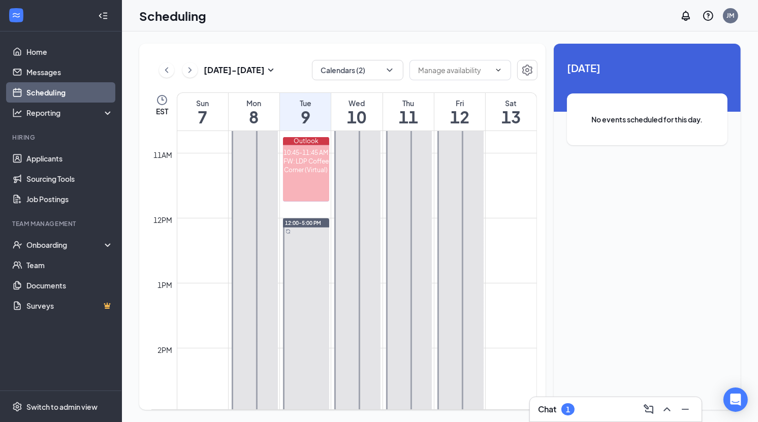
scroll to position [697, 0]
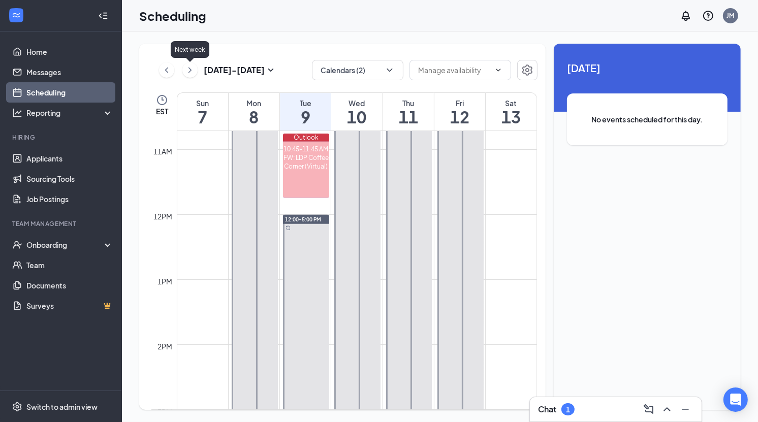
click at [195, 71] on icon "ChevronRight" at bounding box center [190, 70] width 10 height 12
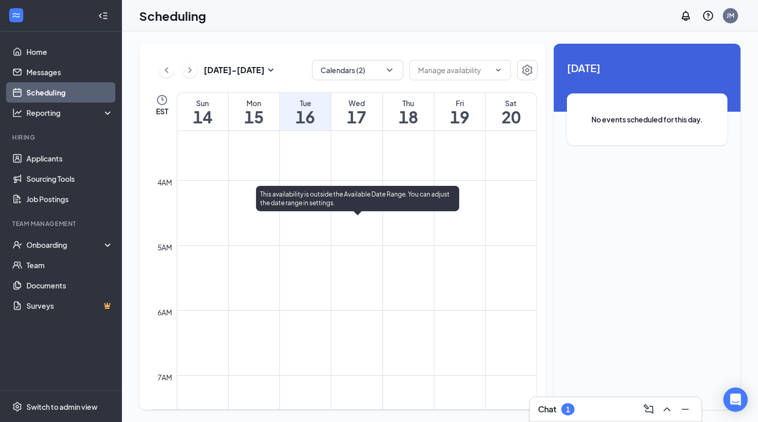
scroll to position [129, 0]
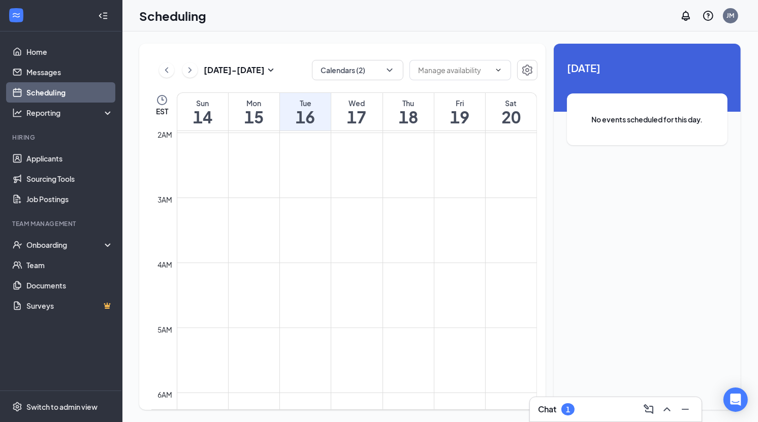
click at [159, 71] on button at bounding box center [166, 69] width 15 height 15
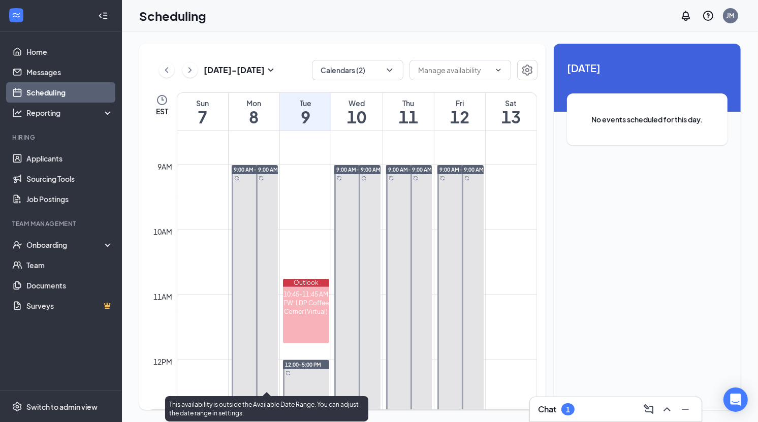
scroll to position [550, 0]
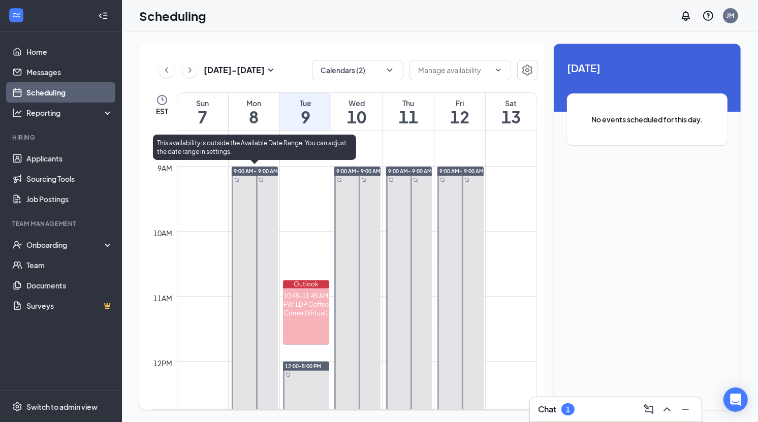
click at [245, 195] on div at bounding box center [255, 378] width 46 height 422
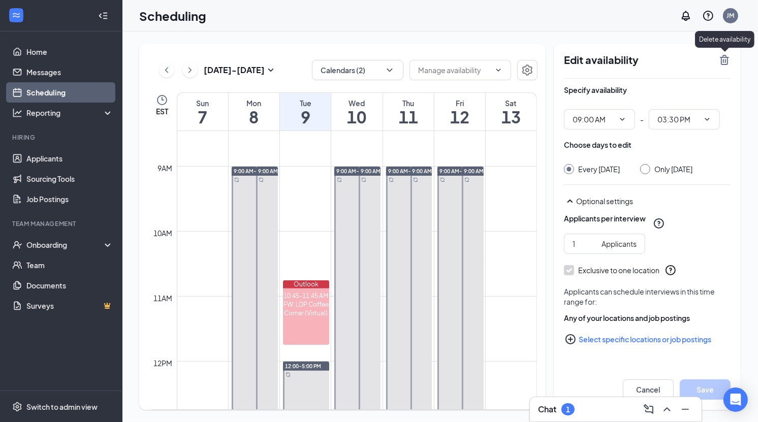
click at [726, 57] on icon "TrashOutline" at bounding box center [724, 60] width 12 height 12
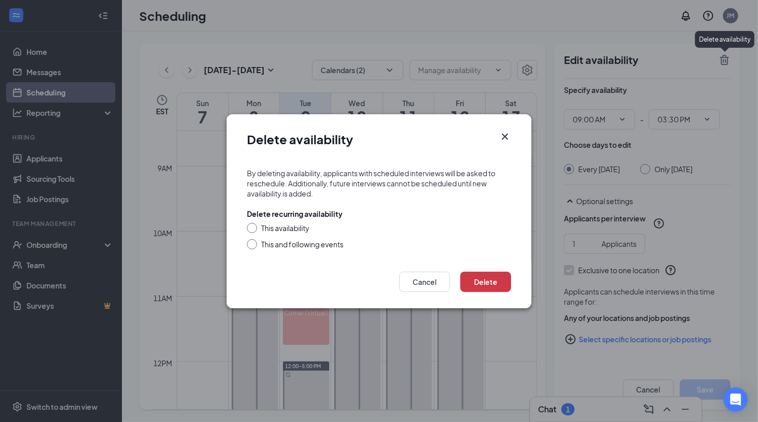
click at [324, 241] on div "This and following events" at bounding box center [302, 244] width 82 height 10
click at [254, 241] on input "This and following events" at bounding box center [250, 242] width 7 height 7
radio input "true"
click at [489, 279] on button "Delete" at bounding box center [485, 282] width 51 height 20
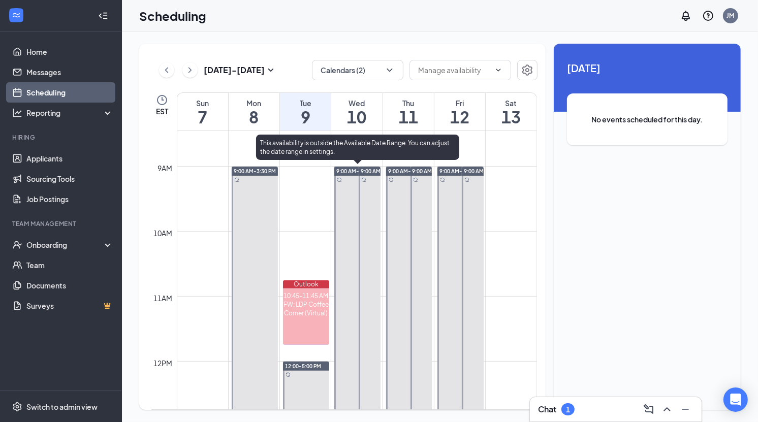
click at [344, 191] on div at bounding box center [357, 378] width 46 height 422
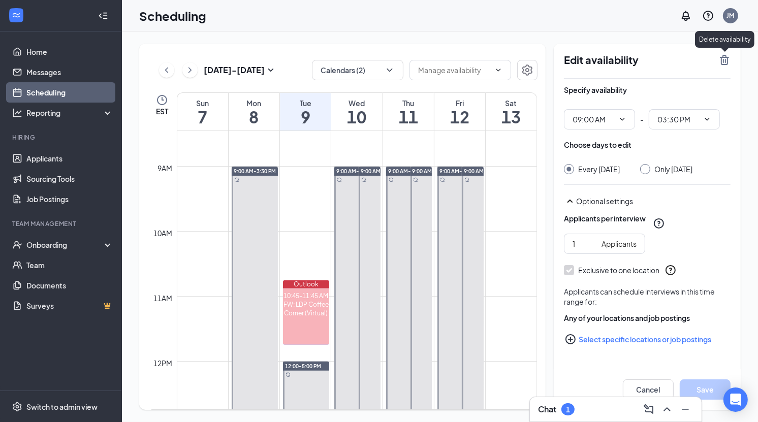
click at [721, 55] on icon "TrashOutline" at bounding box center [724, 60] width 12 height 12
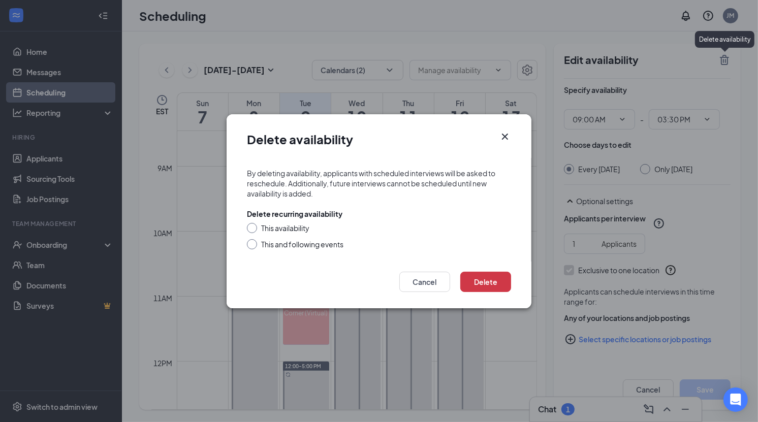
click at [317, 248] on div "This and following events" at bounding box center [302, 244] width 82 height 10
click at [254, 246] on input "This and following events" at bounding box center [250, 242] width 7 height 7
radio input "true"
click at [477, 277] on button "Delete" at bounding box center [485, 282] width 51 height 20
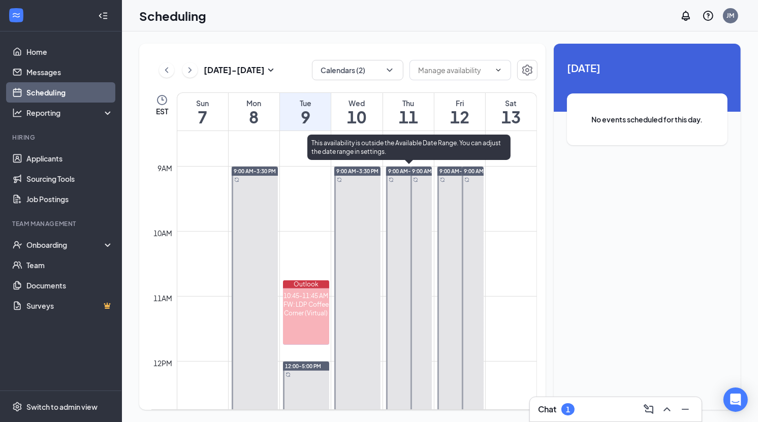
click at [398, 176] on div at bounding box center [409, 378] width 46 height 422
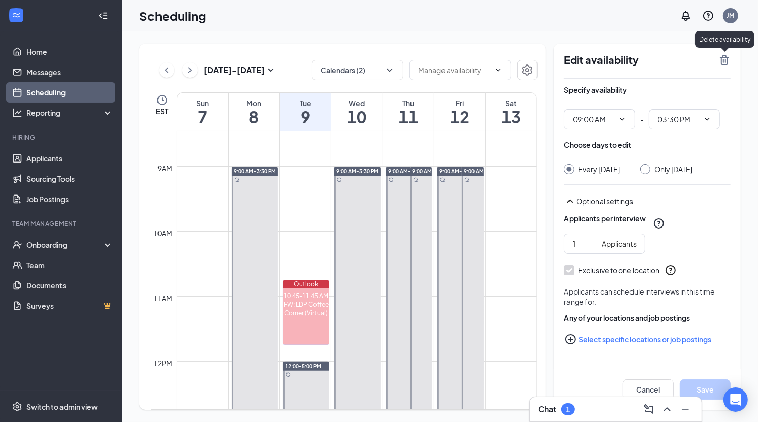
click at [726, 64] on icon "TrashOutline" at bounding box center [724, 60] width 12 height 12
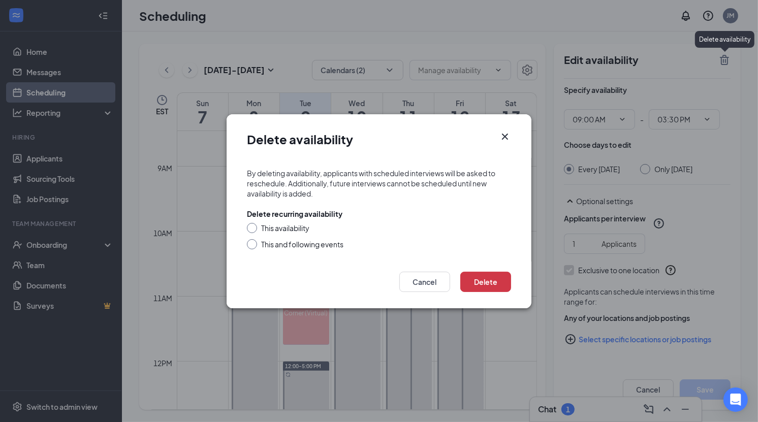
click at [338, 248] on div "This and following events" at bounding box center [302, 244] width 82 height 10
click at [254, 246] on input "This and following events" at bounding box center [250, 242] width 7 height 7
radio input "true"
click at [494, 279] on button "Delete" at bounding box center [485, 282] width 51 height 20
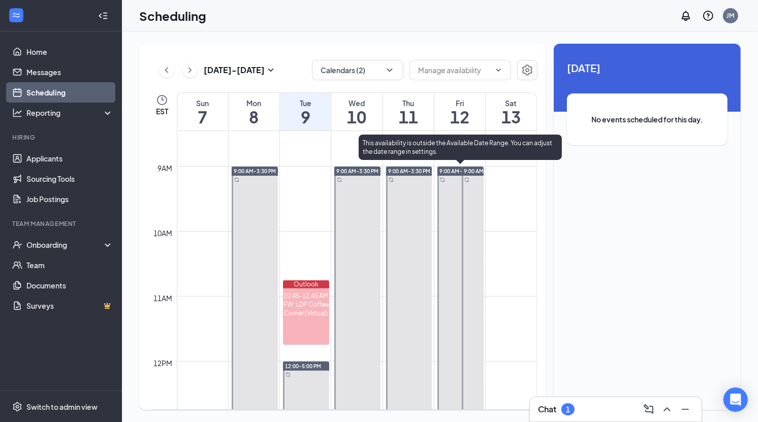
click at [449, 192] on div at bounding box center [460, 378] width 46 height 422
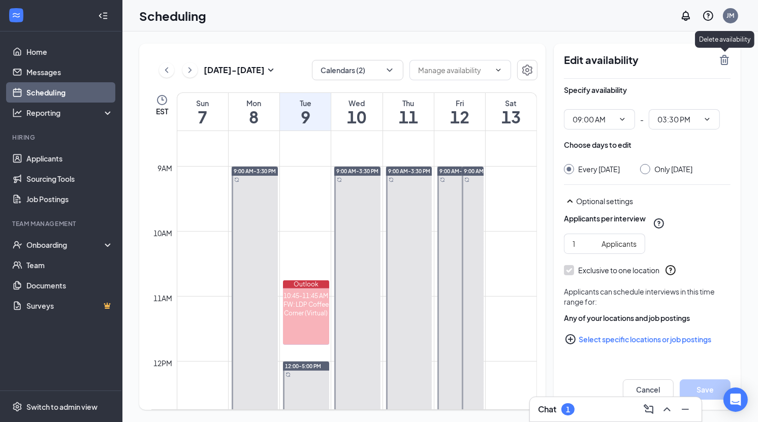
click at [722, 47] on div "Delete availability" at bounding box center [724, 39] width 59 height 17
click at [722, 58] on icon "TrashOutline" at bounding box center [724, 60] width 12 height 12
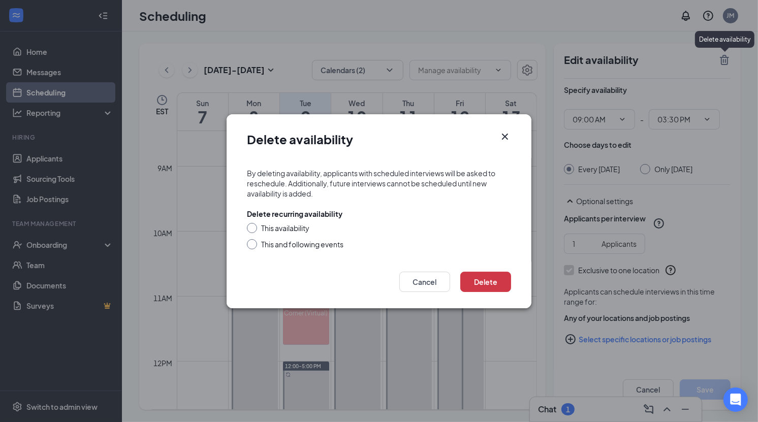
click at [341, 242] on div "This and following events" at bounding box center [302, 244] width 82 height 10
click at [254, 242] on input "This and following events" at bounding box center [250, 242] width 7 height 7
radio input "true"
click at [492, 276] on button "Delete" at bounding box center [485, 282] width 51 height 20
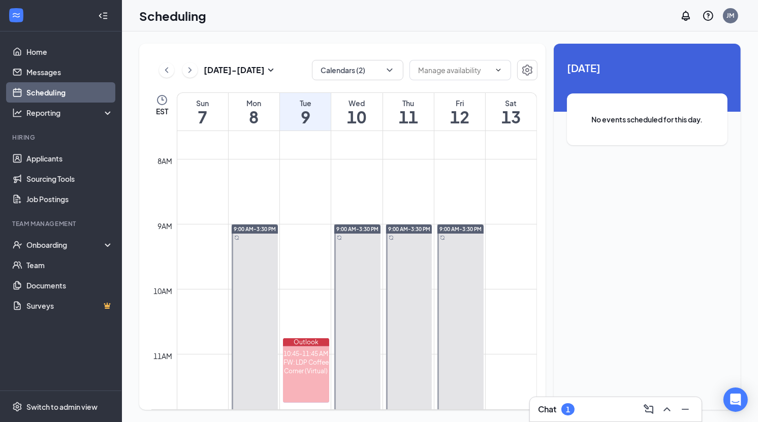
scroll to position [488, 0]
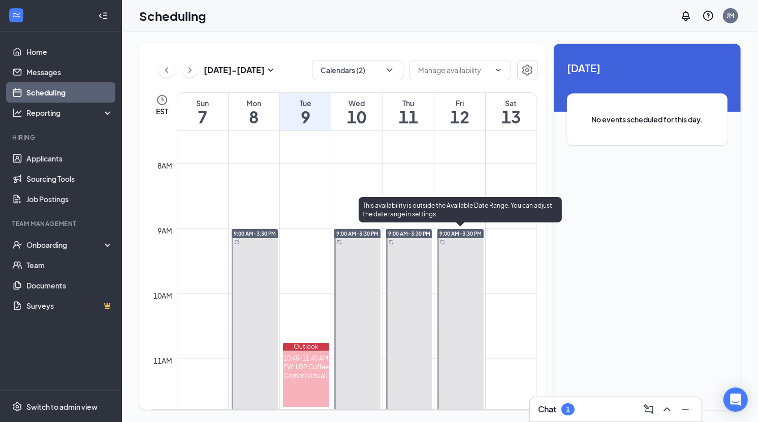
click at [456, 237] on div "9:00 AM-3:30 PM" at bounding box center [460, 233] width 46 height 9
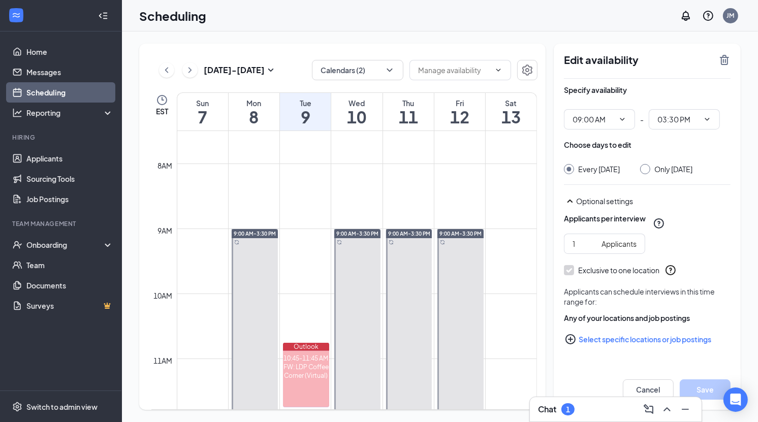
click at [726, 55] on icon "TrashOutline" at bounding box center [724, 60] width 12 height 12
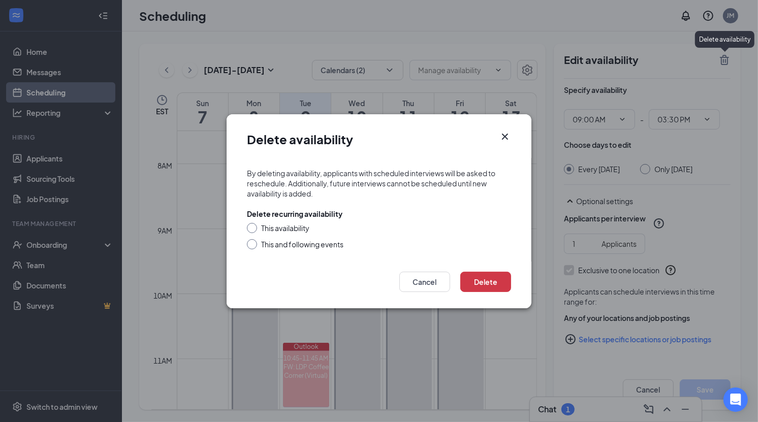
click at [276, 229] on div "This availability" at bounding box center [285, 228] width 48 height 10
click at [254, 229] on input "This availability" at bounding box center [250, 226] width 7 height 7
radio input "true"
click at [489, 281] on button "Delete" at bounding box center [485, 282] width 51 height 20
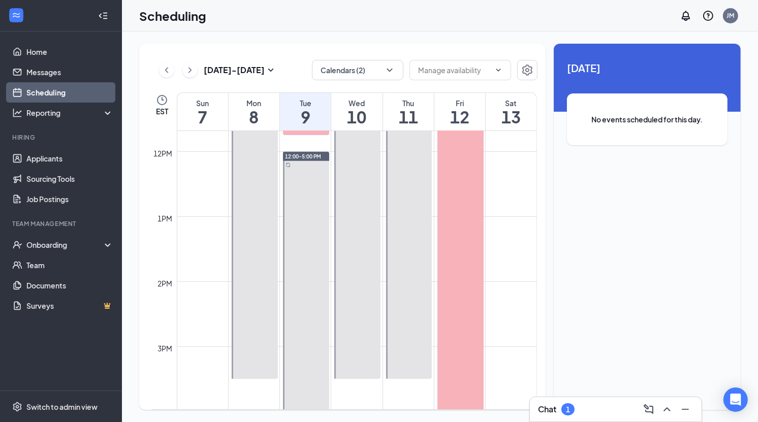
scroll to position [769, 0]
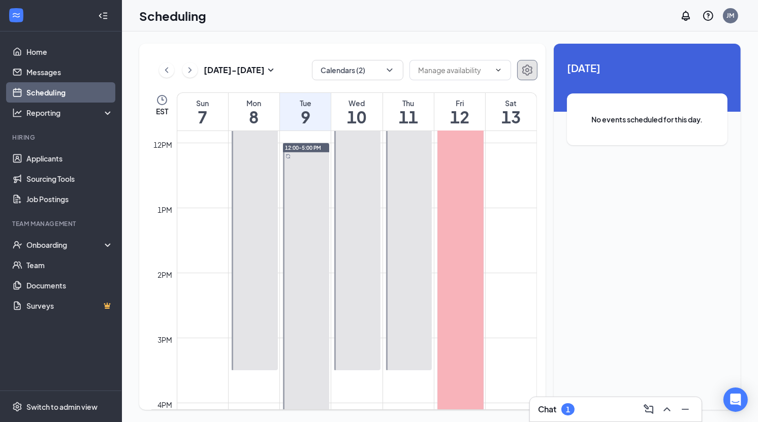
click at [528, 63] on button "button" at bounding box center [527, 70] width 20 height 20
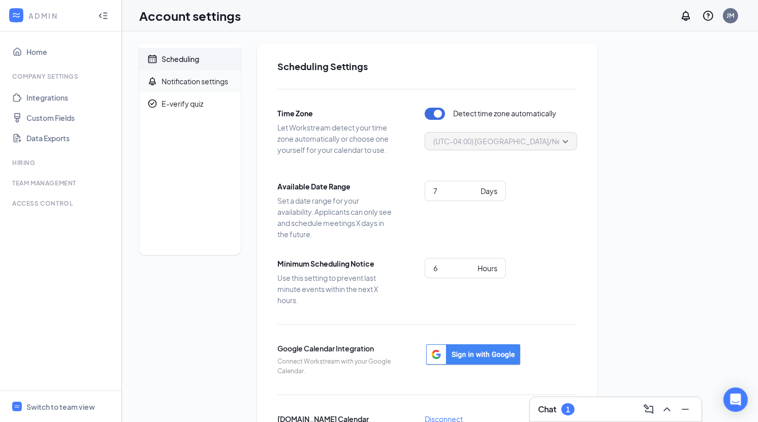
click at [187, 78] on div "Notification settings" at bounding box center [195, 81] width 67 height 10
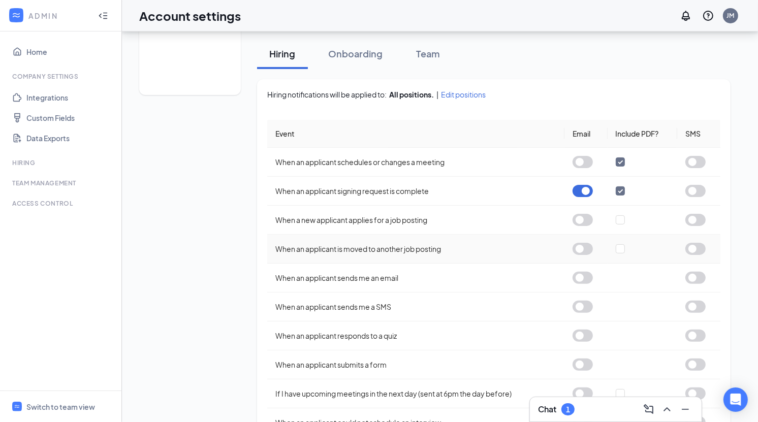
scroll to position [143, 0]
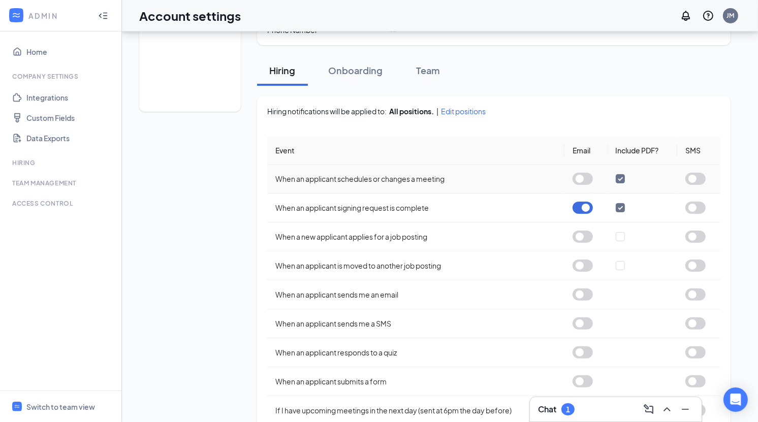
click at [581, 177] on button "button" at bounding box center [583, 179] width 20 height 12
click at [622, 178] on input "checkbox" at bounding box center [620, 178] width 9 height 9
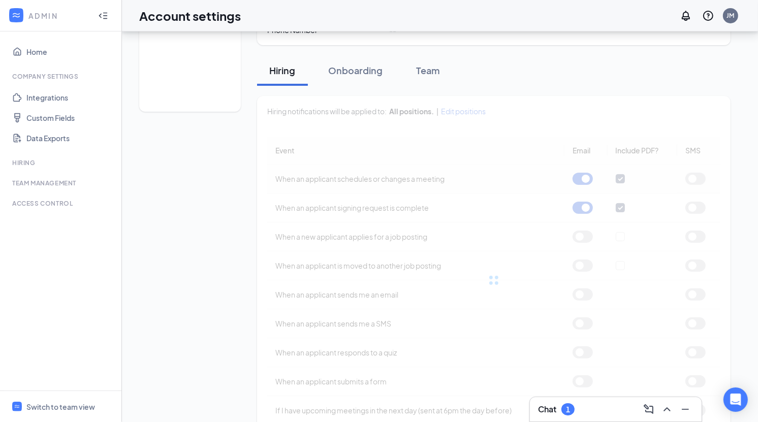
checkbox input "false"
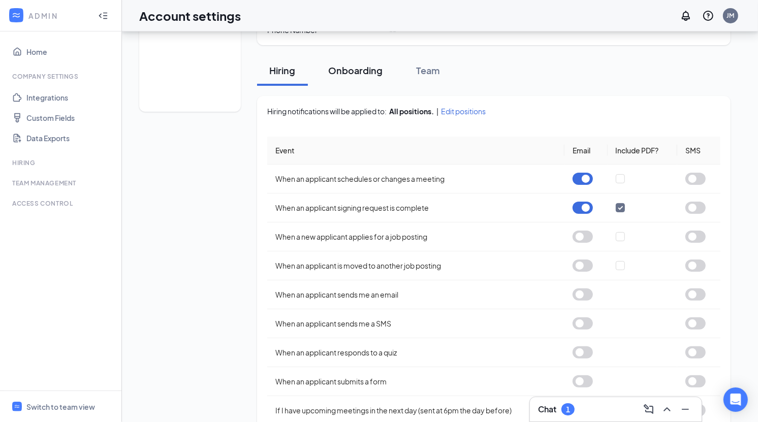
click at [381, 79] on button "Onboarding" at bounding box center [355, 70] width 75 height 30
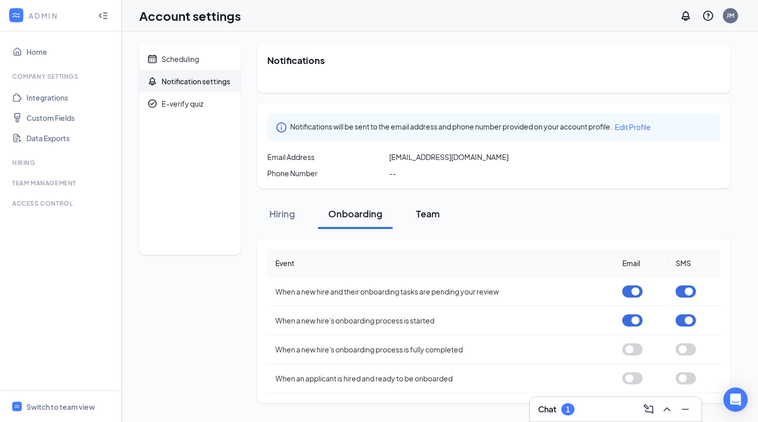
click at [428, 214] on div "Team" at bounding box center [428, 213] width 30 height 13
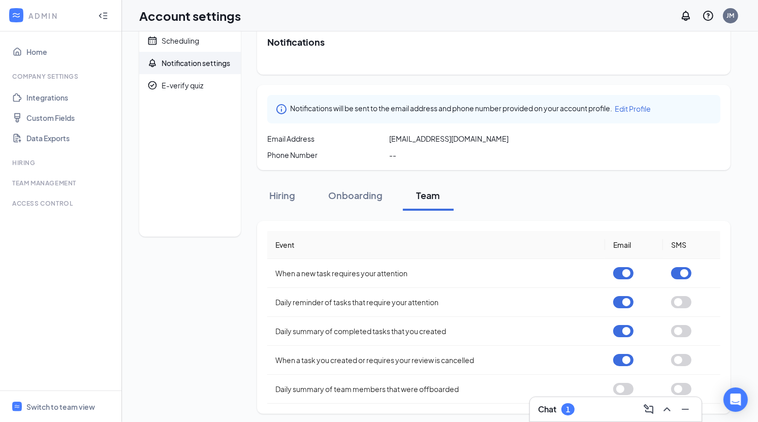
scroll to position [21, 0]
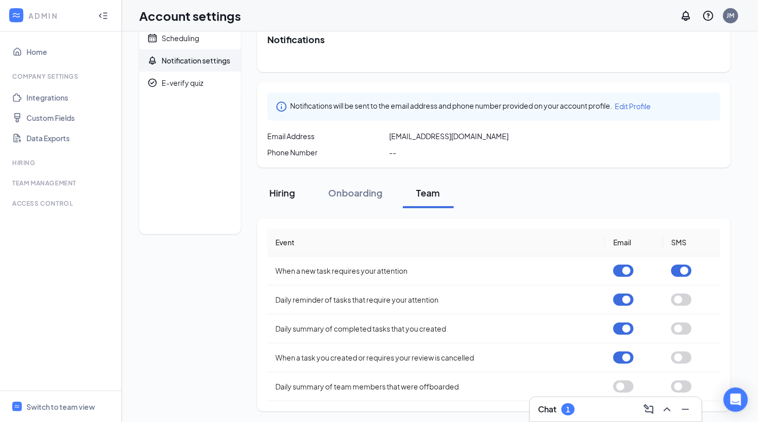
click at [286, 196] on div "Hiring" at bounding box center [282, 192] width 30 height 13
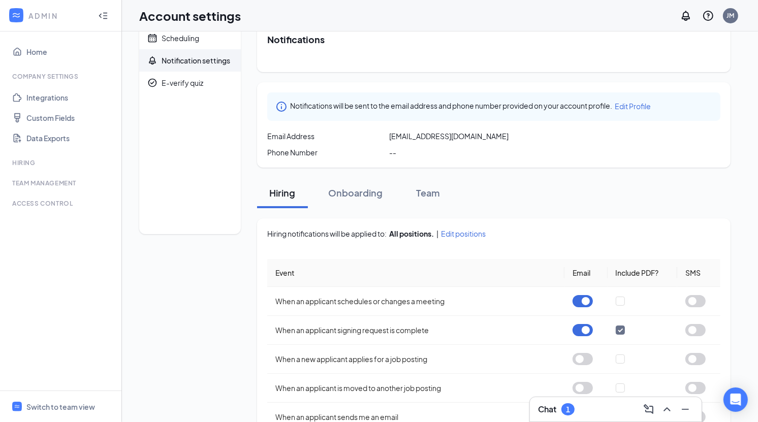
scroll to position [0, 0]
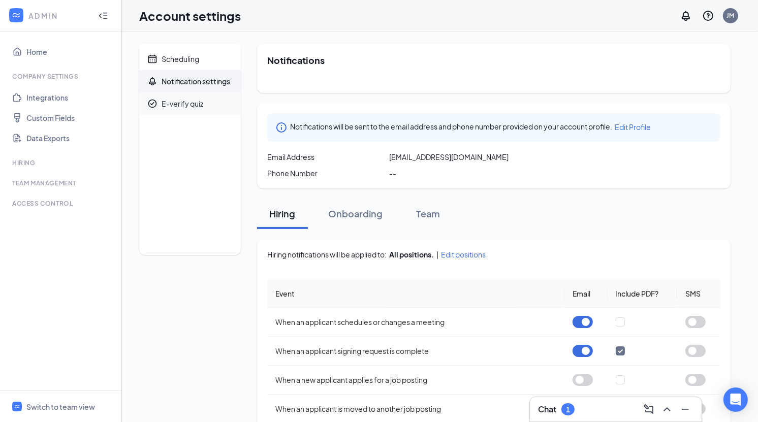
click at [211, 110] on span "E-verify quiz" at bounding box center [197, 103] width 71 height 22
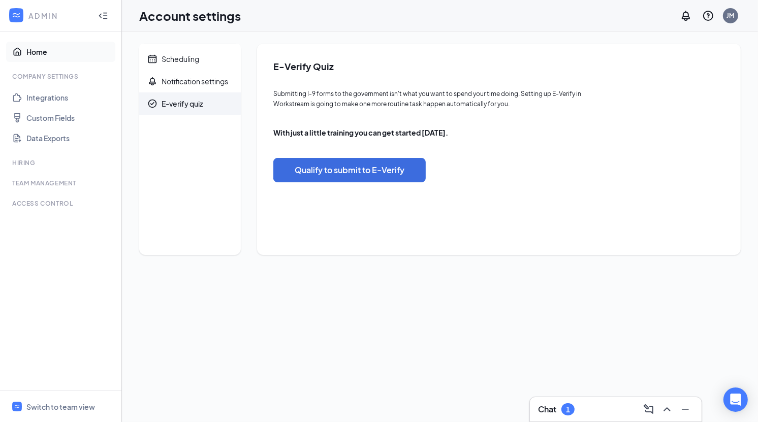
click at [43, 50] on link "Home" at bounding box center [69, 52] width 87 height 20
click at [62, 408] on div "Switch to team view" at bounding box center [60, 407] width 69 height 10
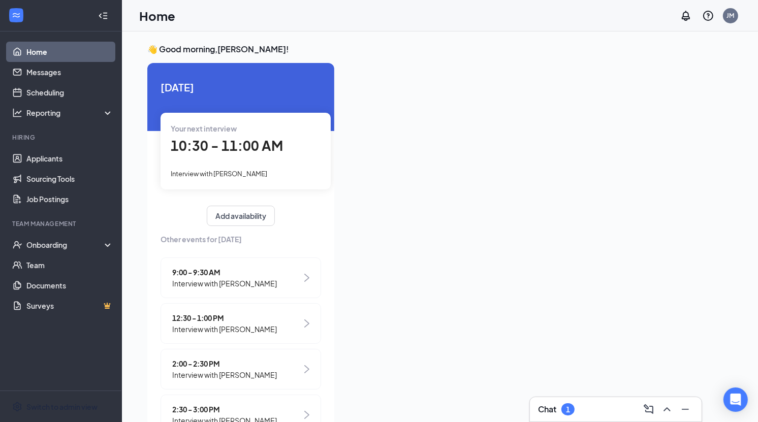
click at [584, 413] on div "Chat 1" at bounding box center [615, 409] width 155 height 16
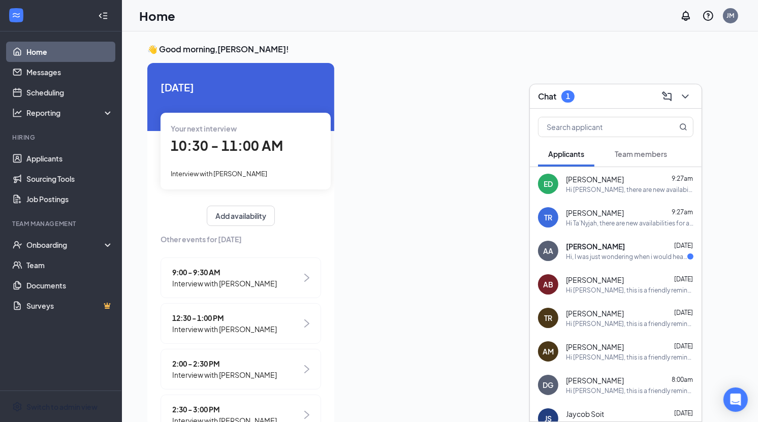
click at [611, 255] on div "Hi, I was just wondering when i would hear back from you guys?" at bounding box center [626, 256] width 121 height 9
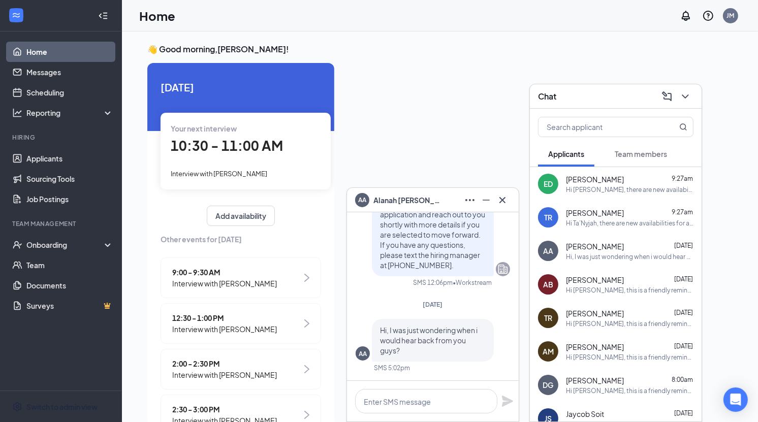
click at [386, 195] on span "[PERSON_NAME]" at bounding box center [408, 200] width 71 height 11
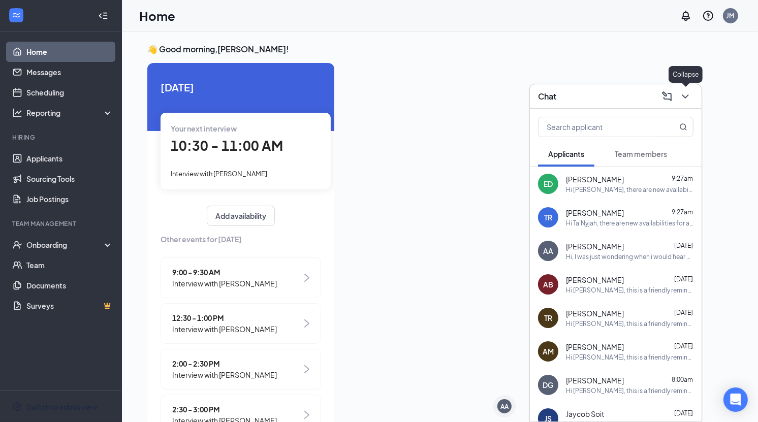
click at [686, 99] on icon "ChevronDown" at bounding box center [685, 96] width 12 height 12
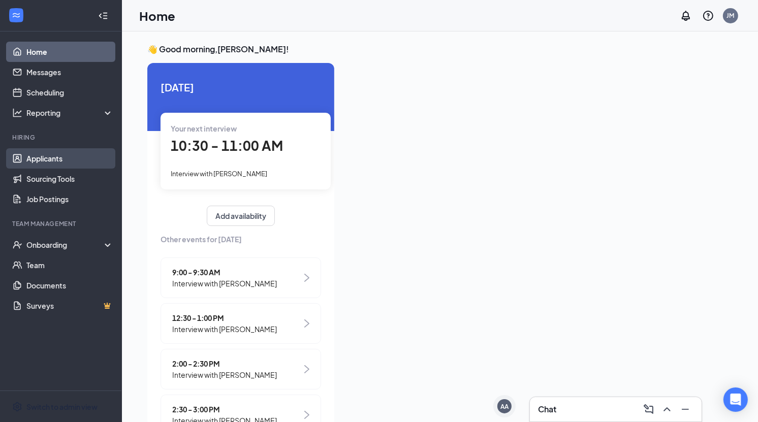
click at [48, 161] on link "Applicants" at bounding box center [69, 158] width 87 height 20
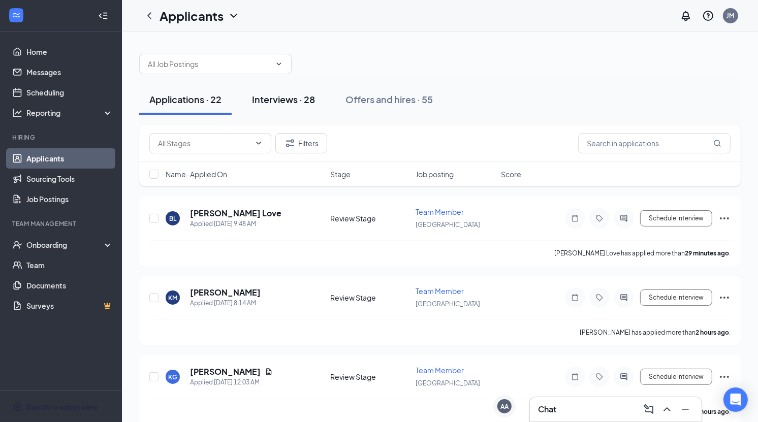
click at [294, 98] on div "Interviews · 28" at bounding box center [283, 99] width 63 height 13
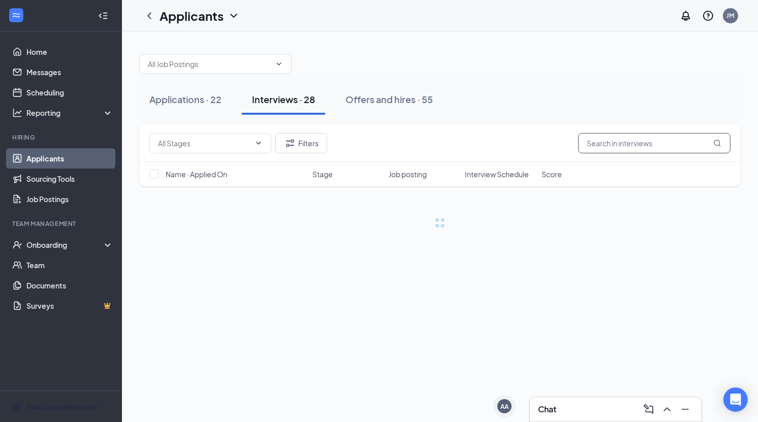
click at [624, 142] on input "text" at bounding box center [654, 143] width 152 height 20
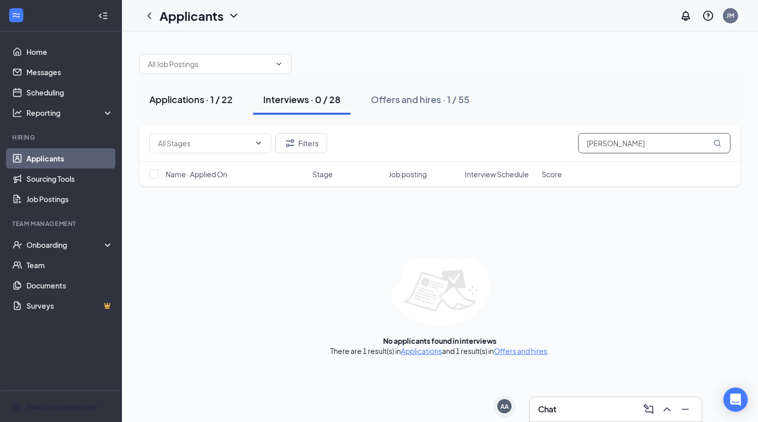
type input "[PERSON_NAME]"
click at [216, 101] on div "Applications · 1 / 22" at bounding box center [190, 99] width 83 height 13
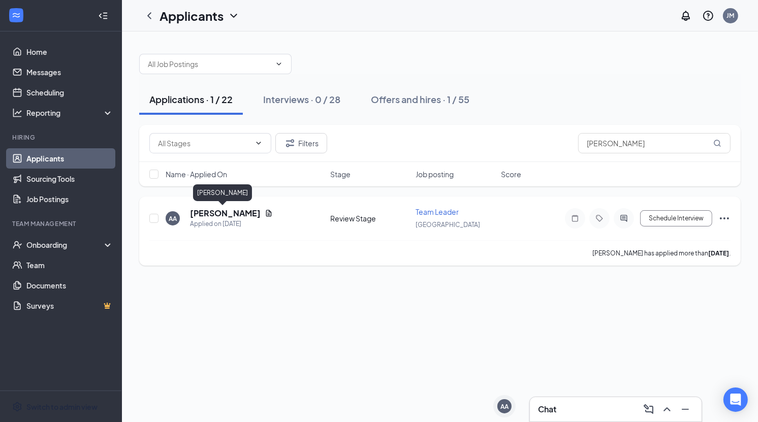
click at [225, 213] on h5 "[PERSON_NAME]" at bounding box center [225, 213] width 71 height 11
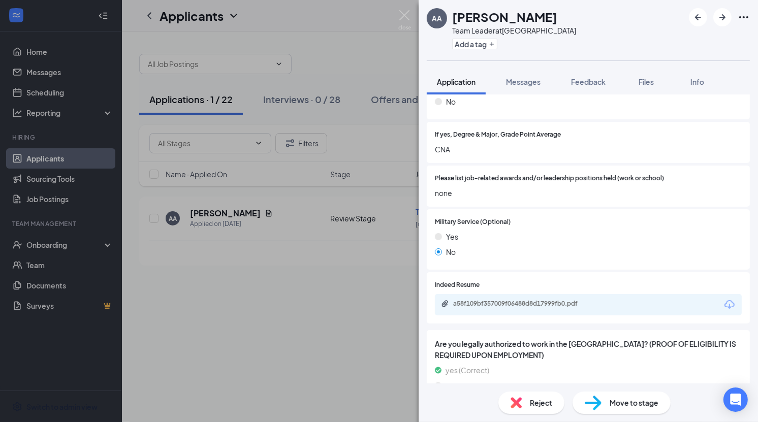
scroll to position [1142, 0]
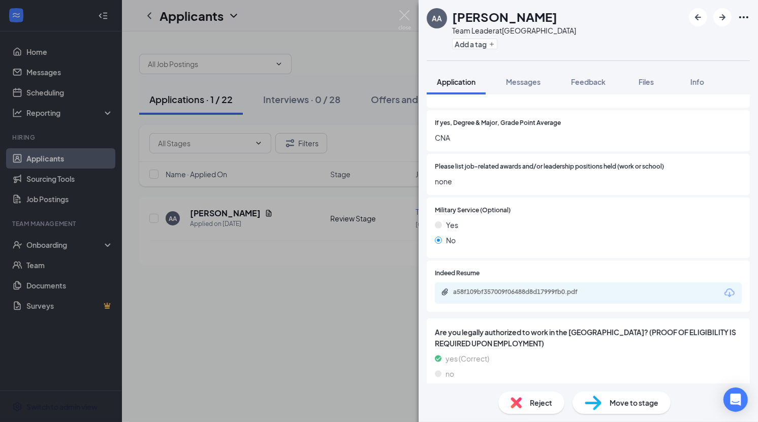
click at [627, 402] on span "Move to stage" at bounding box center [634, 402] width 49 height 11
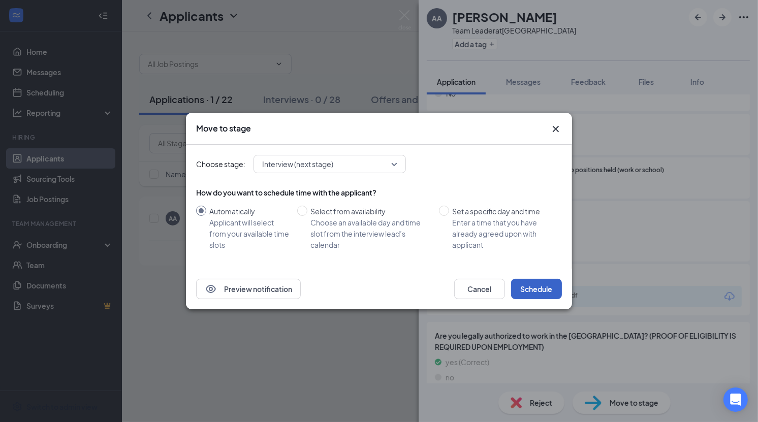
click at [537, 292] on button "Schedule" at bounding box center [536, 289] width 51 height 20
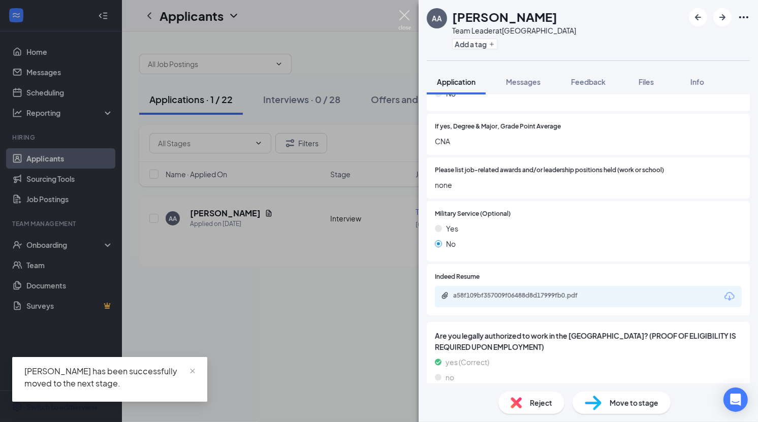
click at [408, 22] on img at bounding box center [404, 20] width 13 height 20
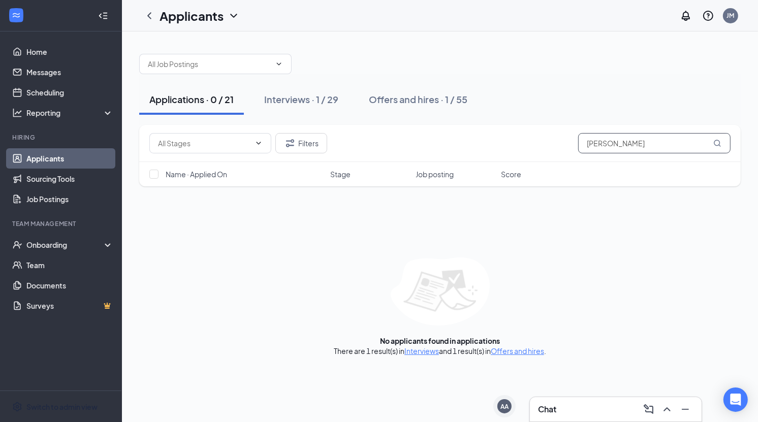
click at [646, 134] on input "[PERSON_NAME]" at bounding box center [654, 143] width 152 height 20
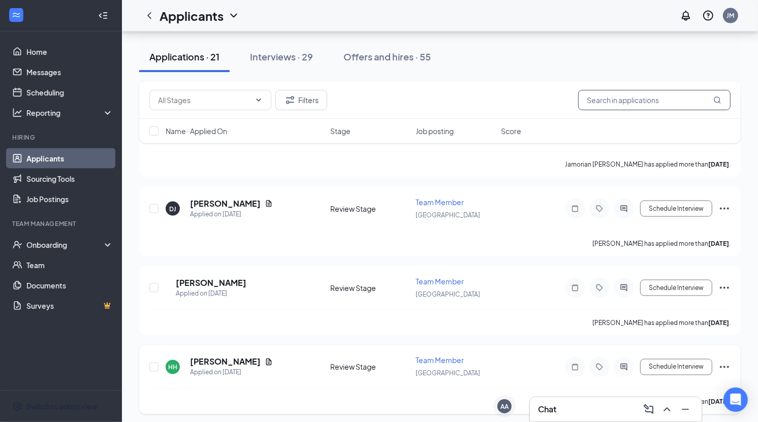
scroll to position [1425, 0]
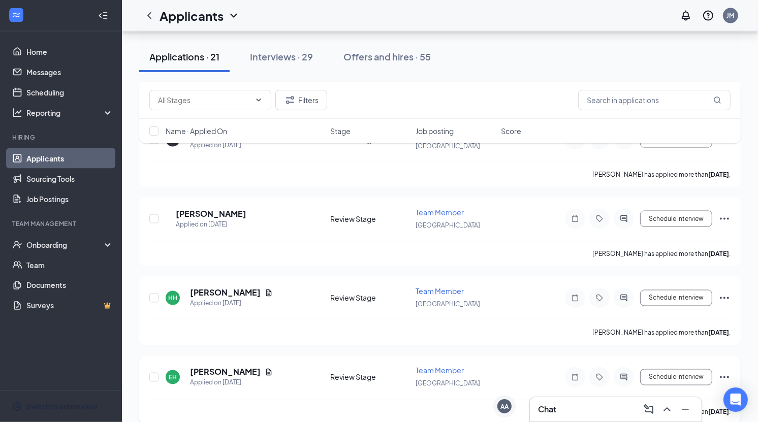
click at [256, 367] on div "EH [PERSON_NAME] Applied on [DATE]" at bounding box center [245, 377] width 158 height 21
click at [210, 367] on h5 "[PERSON_NAME]" at bounding box center [225, 372] width 71 height 11
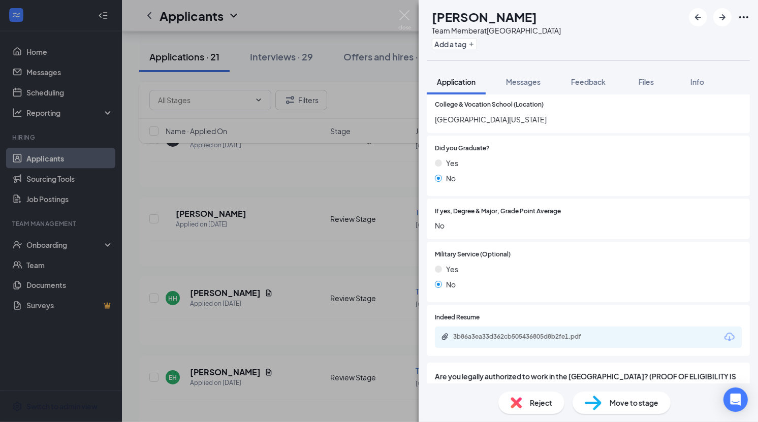
scroll to position [896, 0]
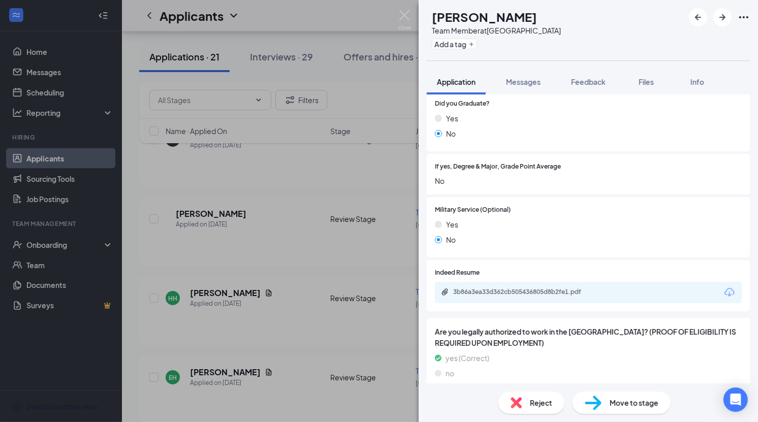
click at [623, 395] on div "Move to stage" at bounding box center [622, 403] width 98 height 22
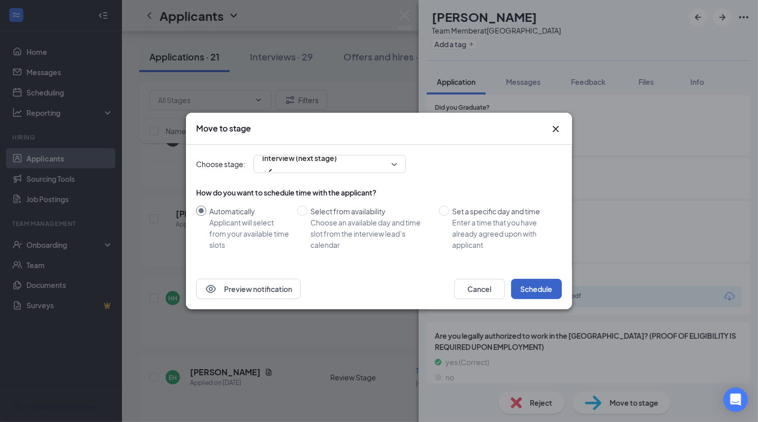
click at [542, 286] on button "Schedule" at bounding box center [536, 289] width 51 height 20
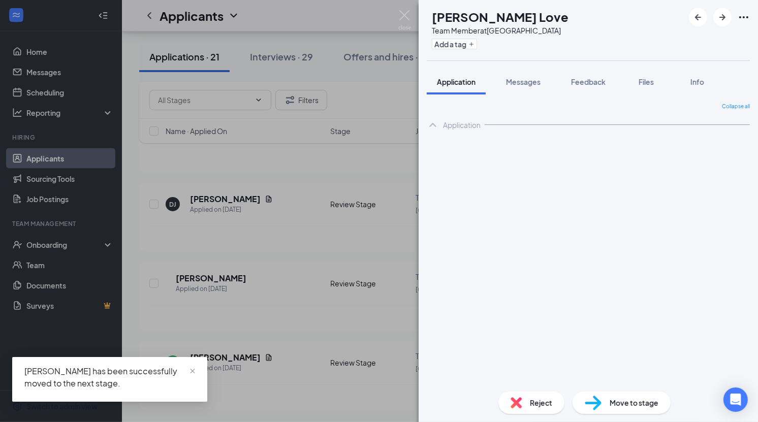
scroll to position [1347, 0]
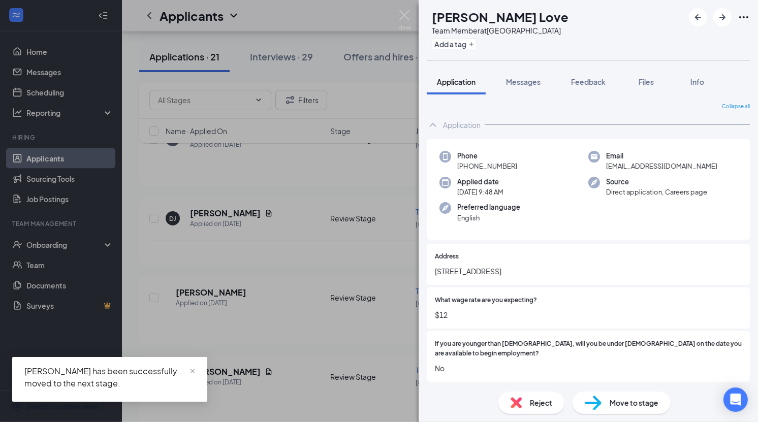
click at [295, 304] on div "[PERSON_NAME] Love Team Member at [GEOGRAPHIC_DATA] Add a tag Application Messa…" at bounding box center [379, 211] width 758 height 422
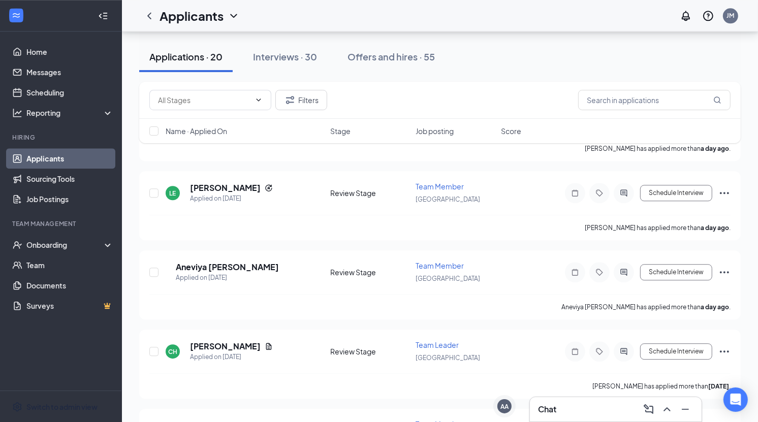
scroll to position [2918, 0]
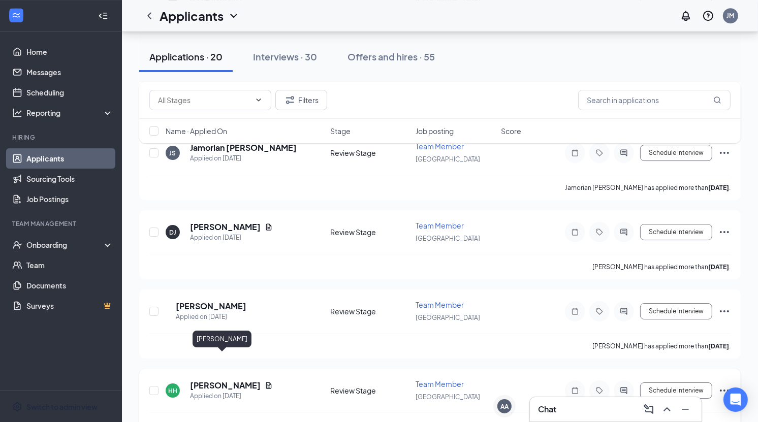
click at [214, 380] on h5 "[PERSON_NAME]" at bounding box center [225, 385] width 71 height 11
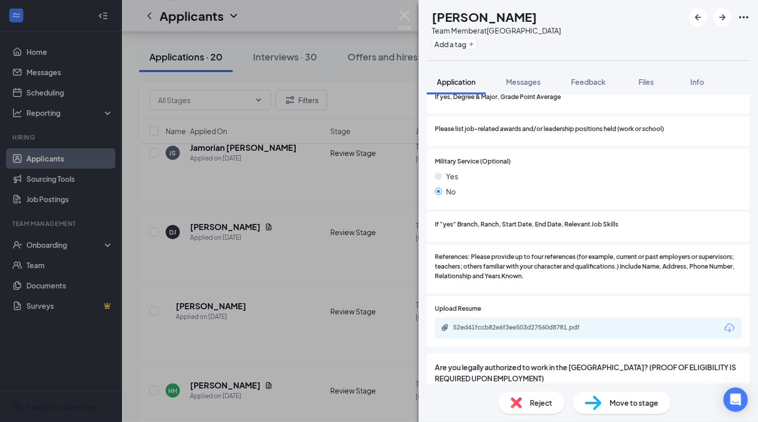
scroll to position [1130, 0]
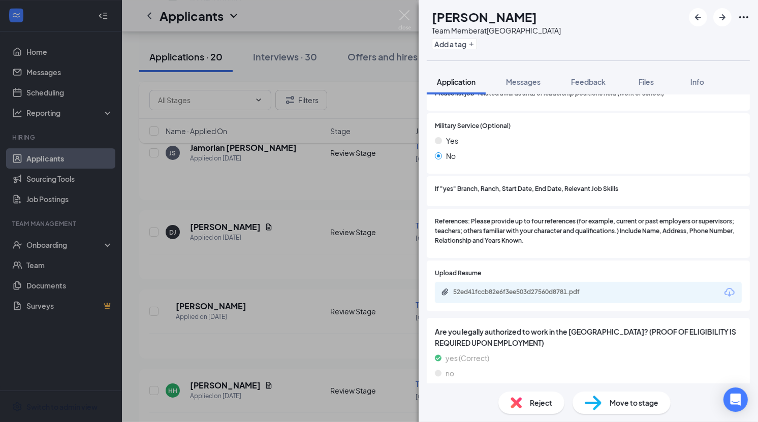
click at [621, 405] on span "Move to stage" at bounding box center [634, 402] width 49 height 11
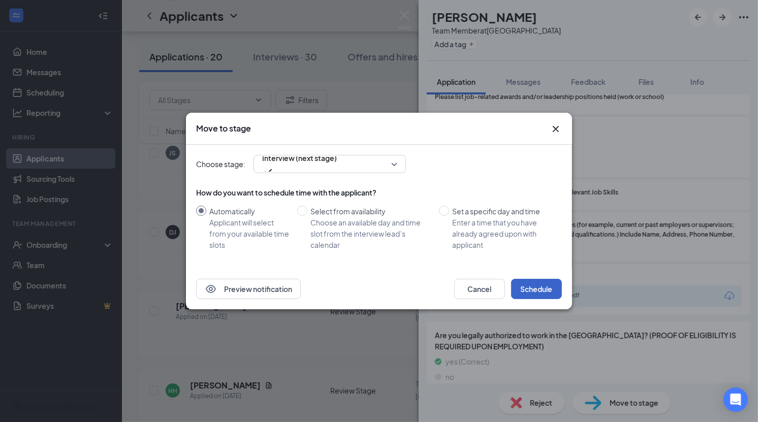
click at [540, 293] on button "Schedule" at bounding box center [536, 289] width 51 height 20
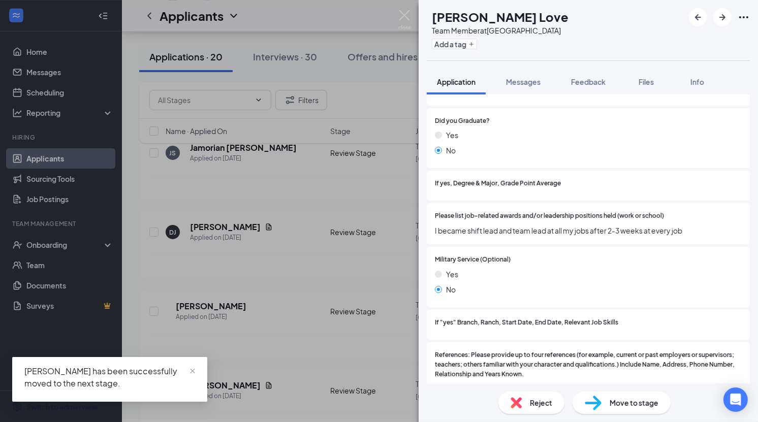
click at [288, 387] on div "[PERSON_NAME] Love Team Member at [GEOGRAPHIC_DATA] Add a tag Application Messa…" at bounding box center [379, 211] width 758 height 422
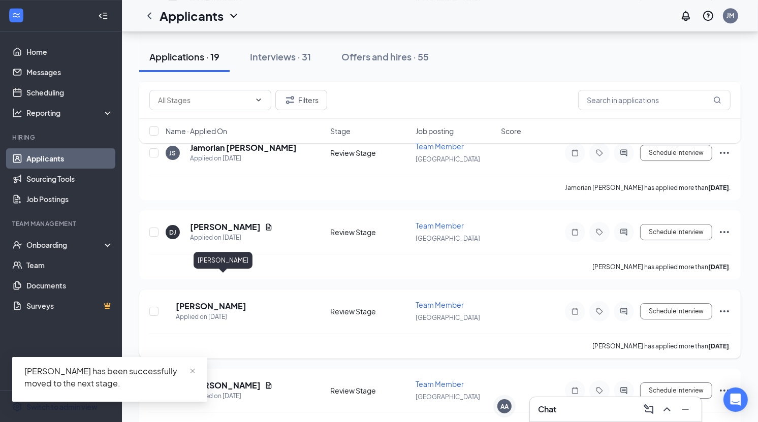
click at [224, 301] on h5 "[PERSON_NAME]" at bounding box center [211, 306] width 71 height 11
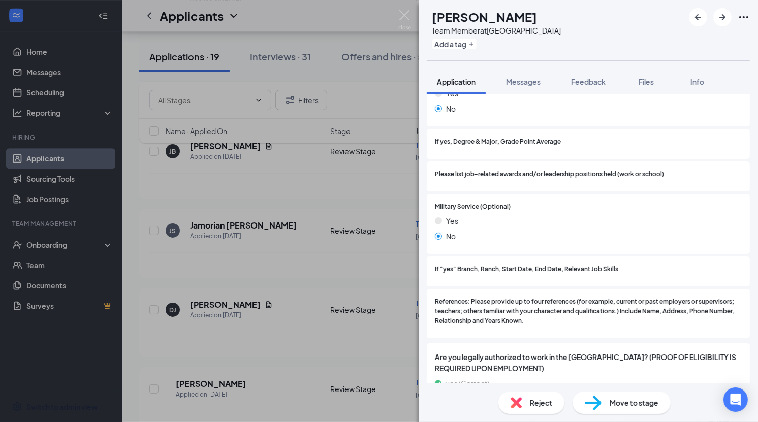
scroll to position [1115, 0]
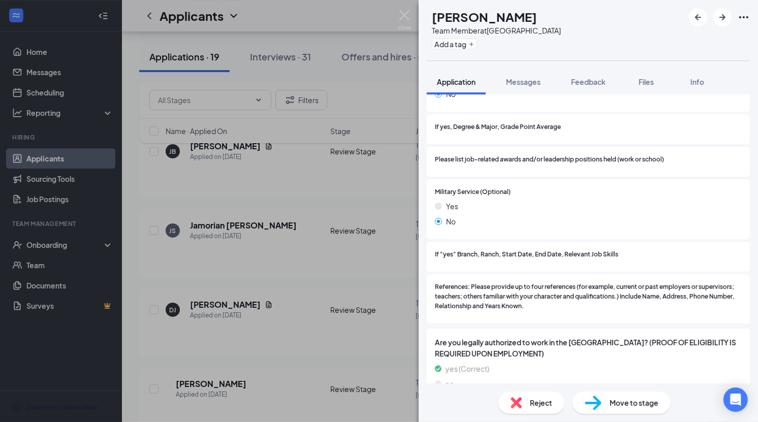
click at [645, 388] on div "Reject Move to stage" at bounding box center [588, 403] width 339 height 39
click at [643, 402] on span "Move to stage" at bounding box center [634, 402] width 49 height 11
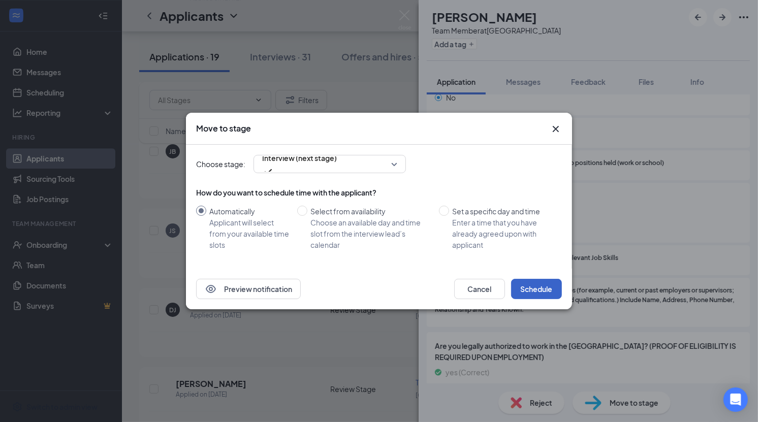
click at [542, 286] on button "Schedule" at bounding box center [536, 289] width 51 height 20
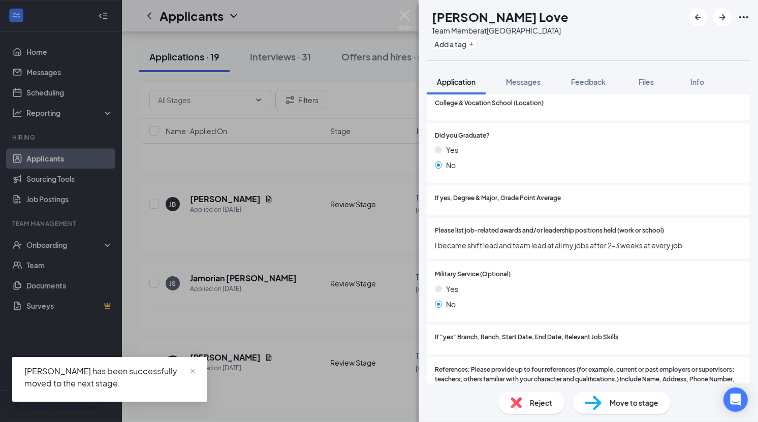
scroll to position [2604, 0]
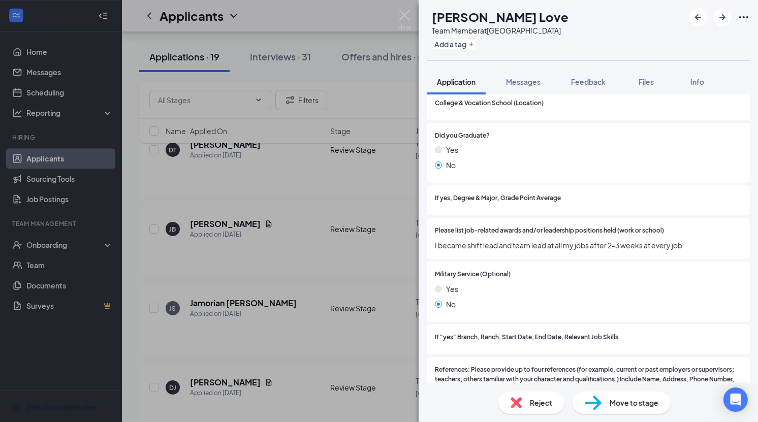
click at [205, 357] on div "[PERSON_NAME] Love Team Member at [GEOGRAPHIC_DATA] Add a tag Application Messa…" at bounding box center [379, 211] width 758 height 422
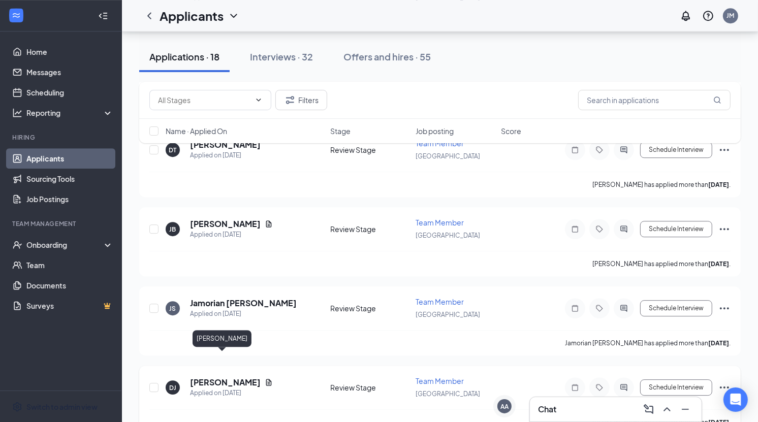
click at [211, 377] on h5 "[PERSON_NAME]" at bounding box center [225, 382] width 71 height 11
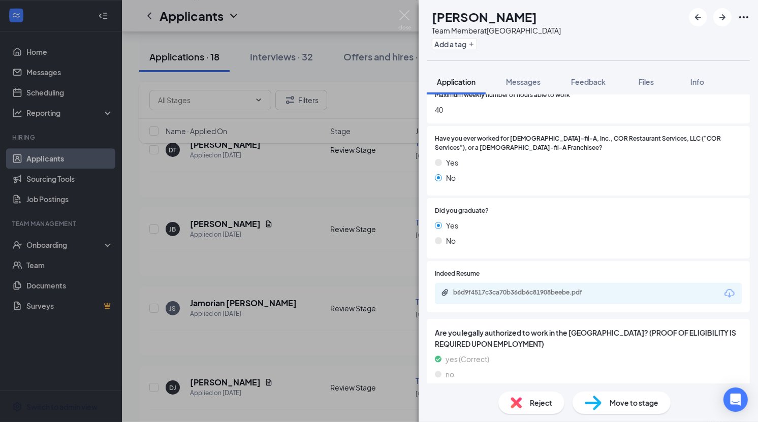
scroll to position [639, 0]
click at [537, 403] on span "Reject" at bounding box center [541, 402] width 22 height 11
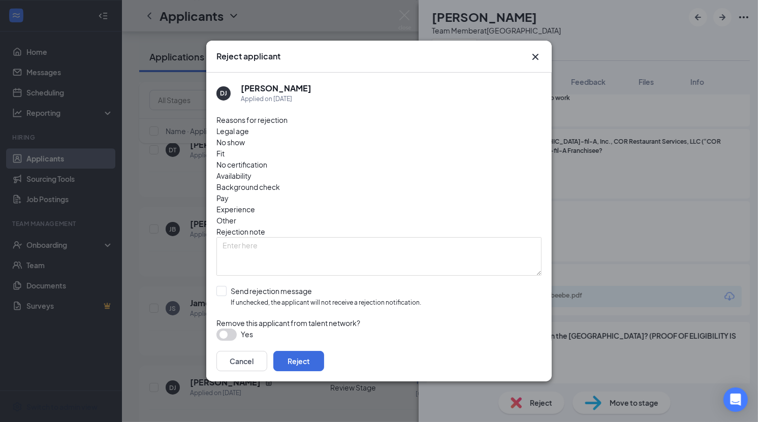
click at [251, 170] on span "Availability" at bounding box center [233, 175] width 35 height 11
click at [287, 286] on input "Send rejection message If unchecked, the applicant will not receive a rejection…" at bounding box center [318, 297] width 205 height 22
checkbox input "true"
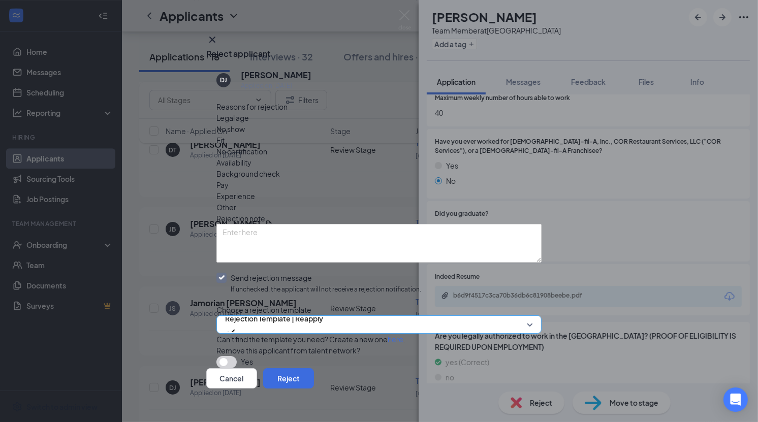
click at [323, 311] on span "Rejection Template | Reapply" at bounding box center [274, 324] width 98 height 27
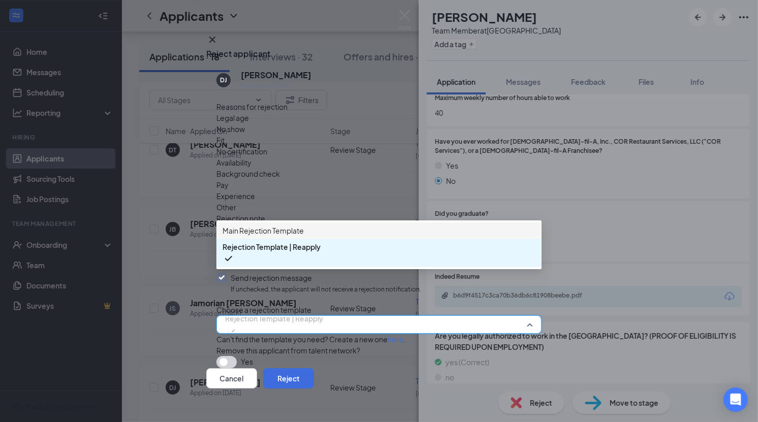
click at [336, 236] on span "Main Rejection Template" at bounding box center [379, 230] width 313 height 11
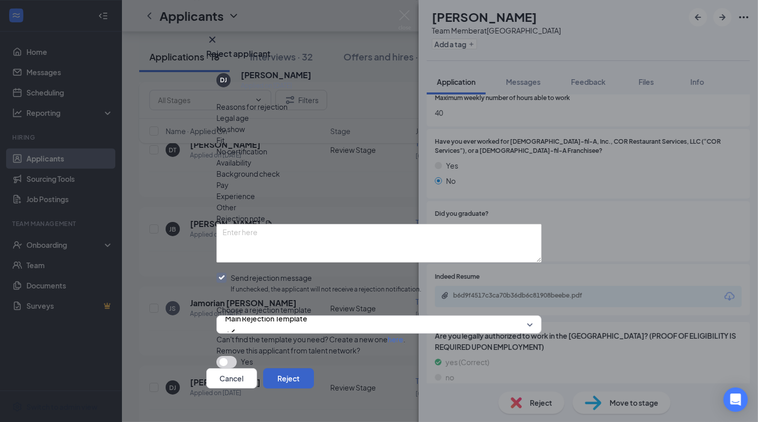
click at [314, 368] on button "Reject" at bounding box center [288, 378] width 51 height 20
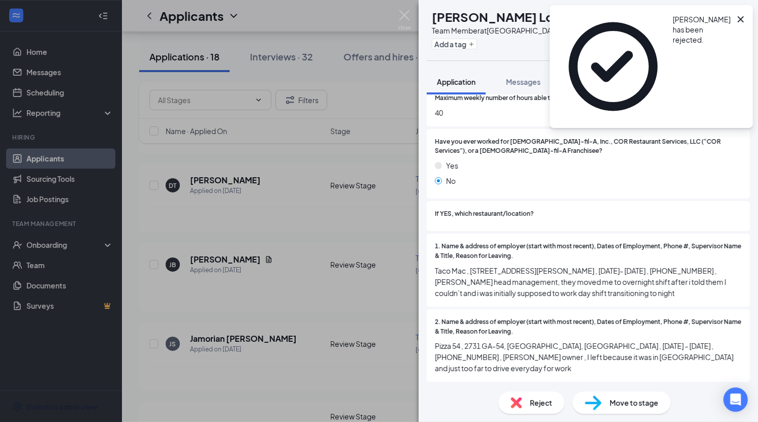
click at [305, 338] on div "[PERSON_NAME] Love Team Member at [GEOGRAPHIC_DATA] Add a tag Application Messa…" at bounding box center [379, 211] width 758 height 422
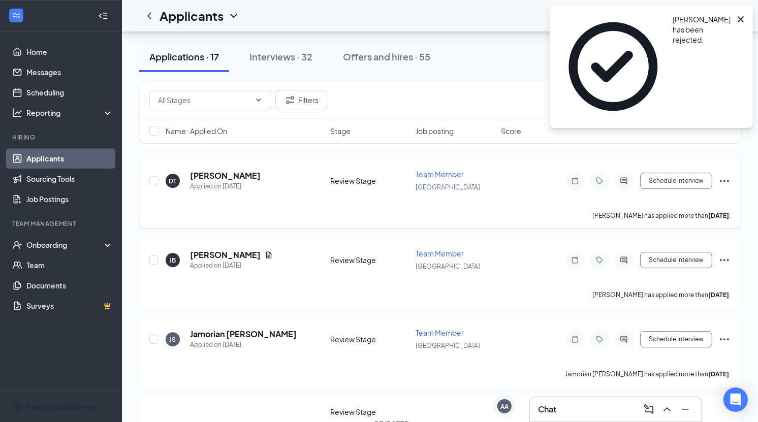
scroll to position [2447, 0]
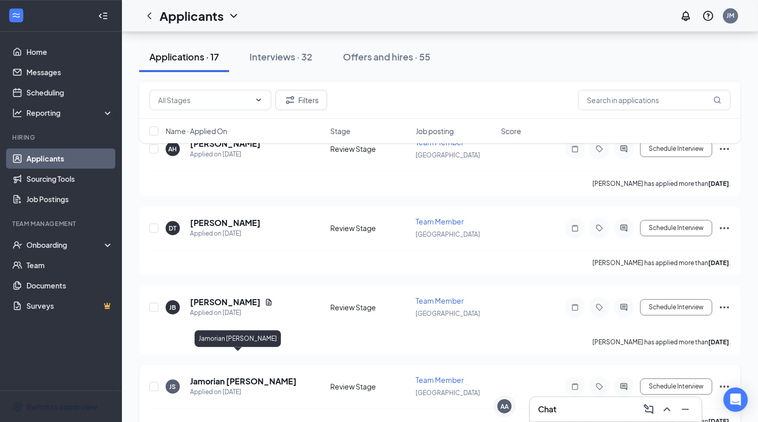
click at [216, 376] on h5 "Jamorian [PERSON_NAME]" at bounding box center [243, 381] width 107 height 11
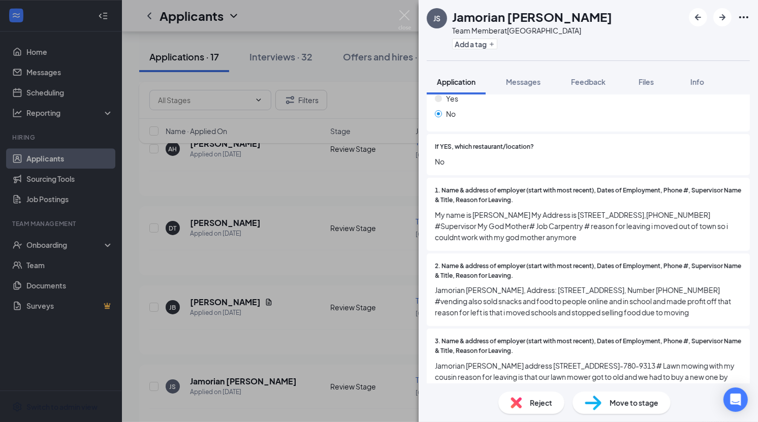
scroll to position [703, 0]
click at [543, 404] on span "Reject" at bounding box center [541, 402] width 22 height 11
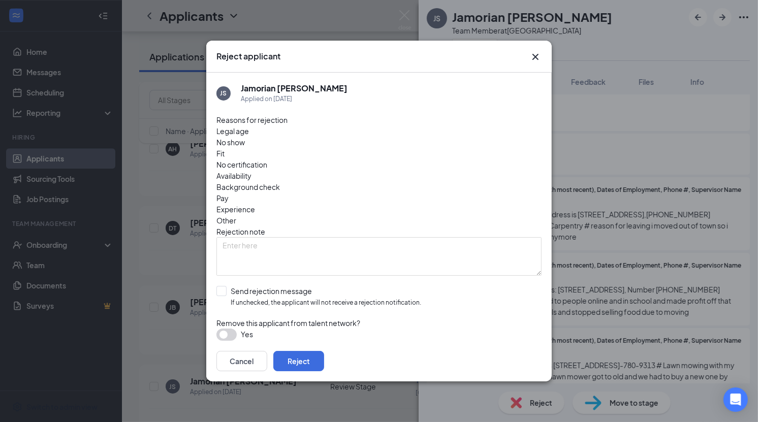
click at [225, 150] on span "Fit" at bounding box center [220, 153] width 8 height 11
click at [284, 286] on input "Send rejection message If unchecked, the applicant will not receive a rejection…" at bounding box center [318, 297] width 205 height 22
checkbox input "true"
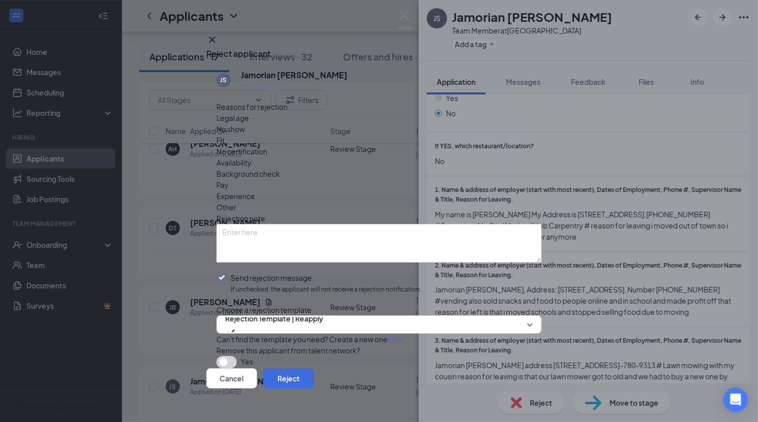
click at [323, 281] on div "Reasons for rejection Legal age No show Fit No certification Availability Backg…" at bounding box center [378, 235] width 325 height 268
click at [323, 311] on span "Rejection Template | Reapply" at bounding box center [274, 324] width 98 height 27
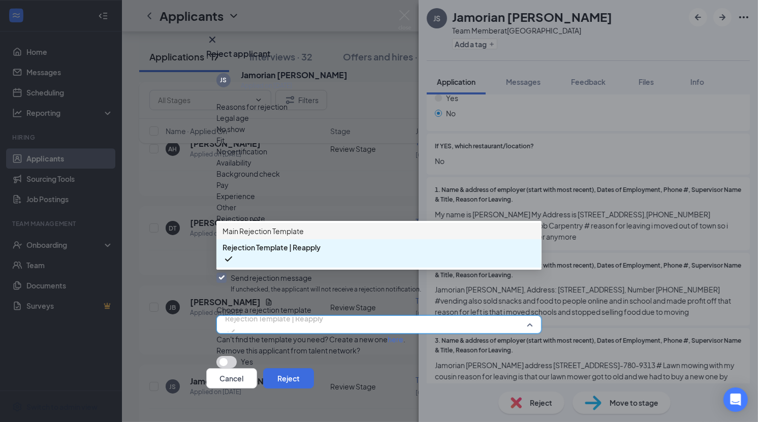
click at [335, 237] on span "Main Rejection Template" at bounding box center [379, 231] width 313 height 11
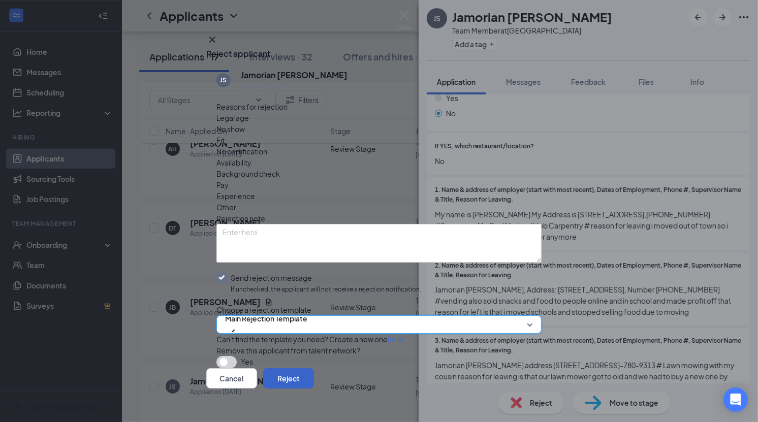
click at [314, 368] on button "Reject" at bounding box center [288, 378] width 51 height 20
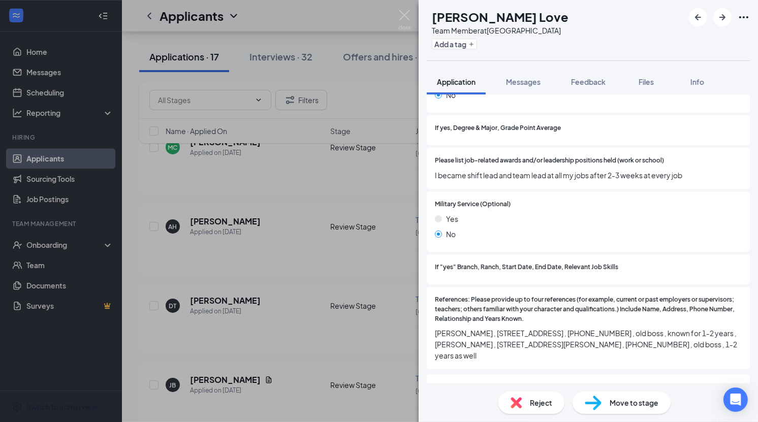
scroll to position [1204, 0]
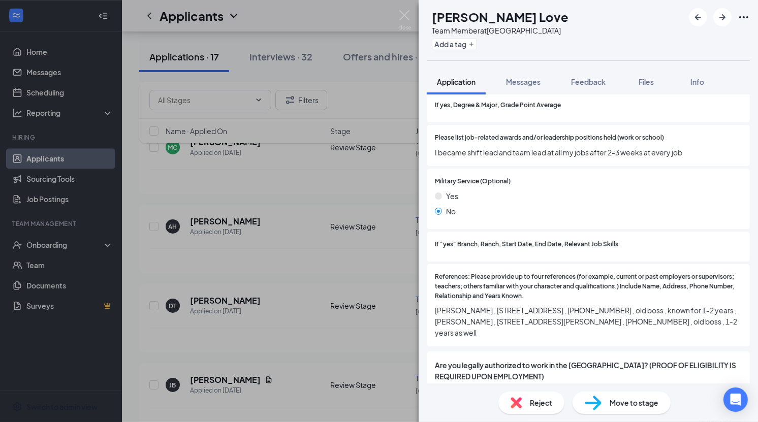
click at [637, 410] on div "Move to stage" at bounding box center [622, 403] width 98 height 22
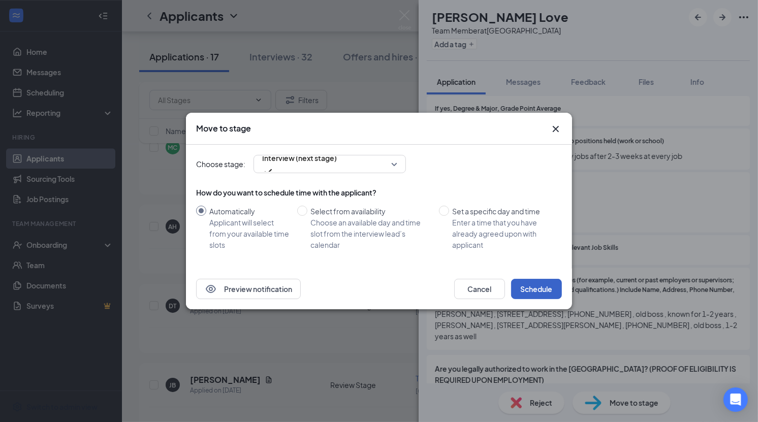
click at [554, 288] on button "Schedule" at bounding box center [536, 289] width 51 height 20
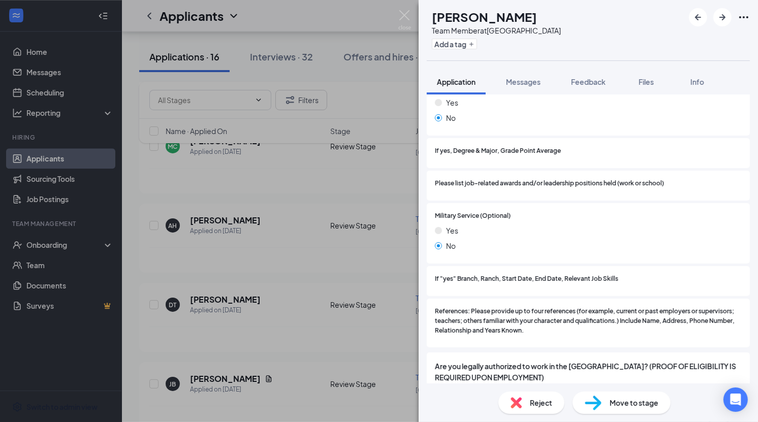
scroll to position [1093, 0]
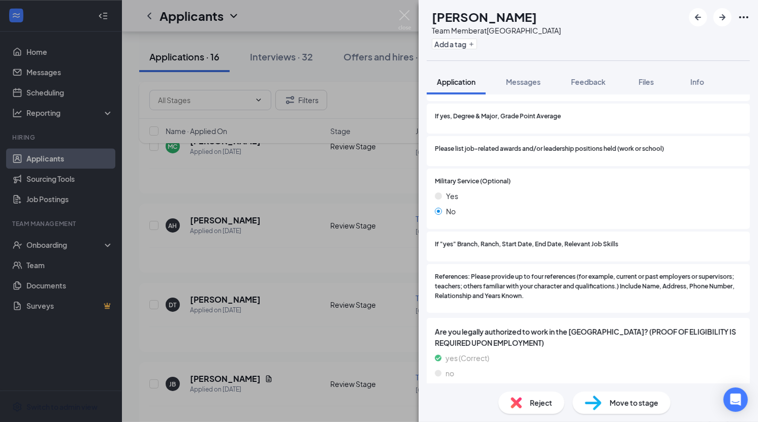
click at [641, 411] on div "Move to stage" at bounding box center [622, 403] width 98 height 22
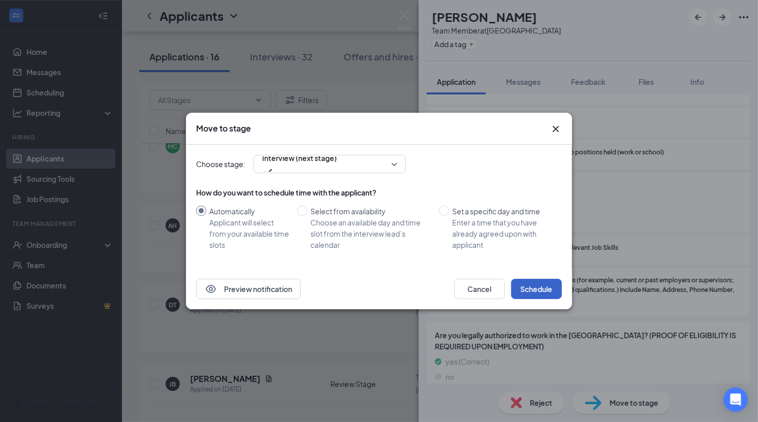
click at [545, 292] on button "Schedule" at bounding box center [536, 289] width 51 height 20
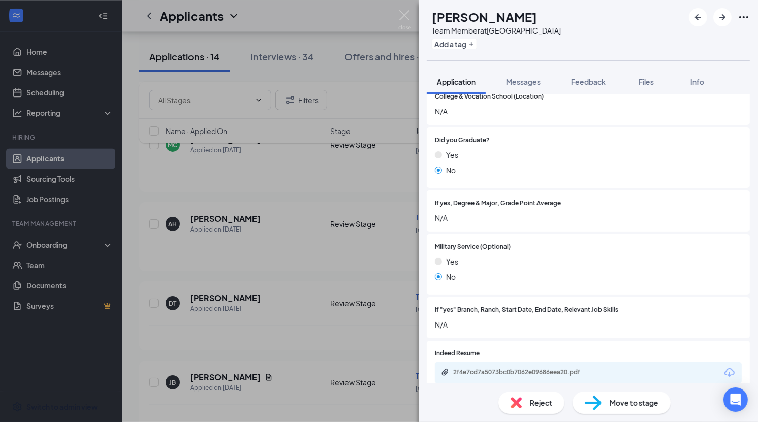
scroll to position [1047, 0]
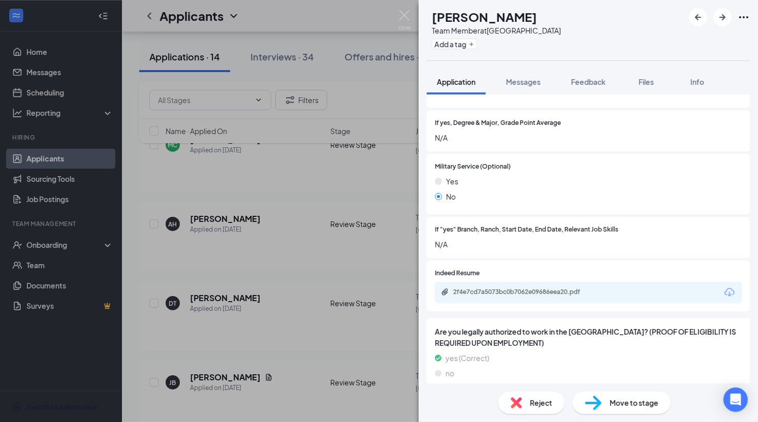
click at [641, 400] on span "Move to stage" at bounding box center [634, 402] width 49 height 11
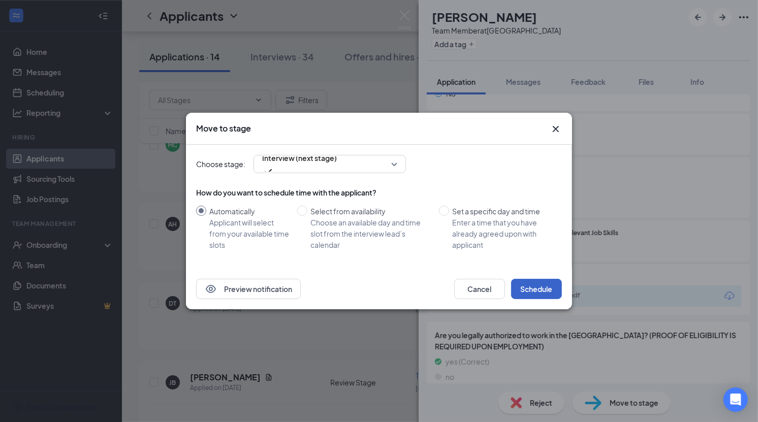
click at [545, 292] on button "Schedule" at bounding box center [536, 289] width 51 height 20
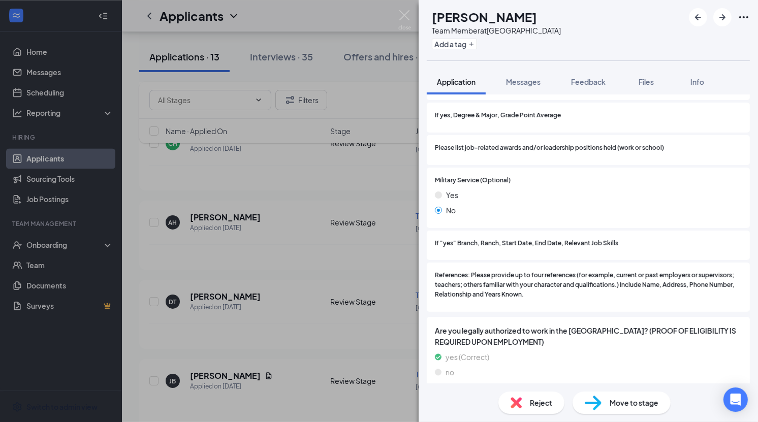
scroll to position [1052, 0]
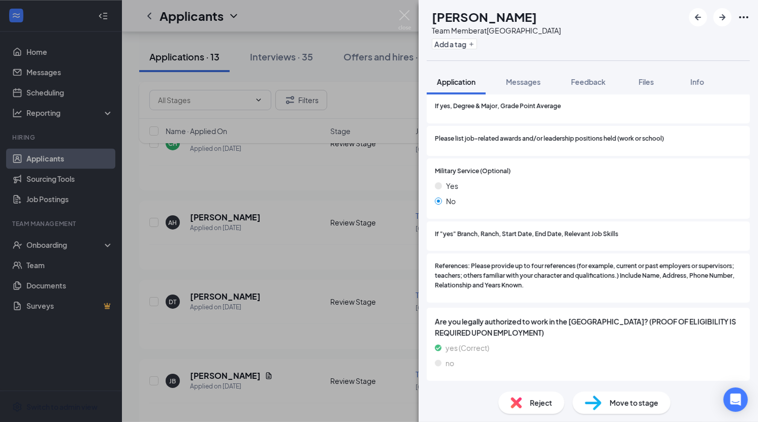
click at [531, 396] on div "Reject" at bounding box center [531, 403] width 66 height 22
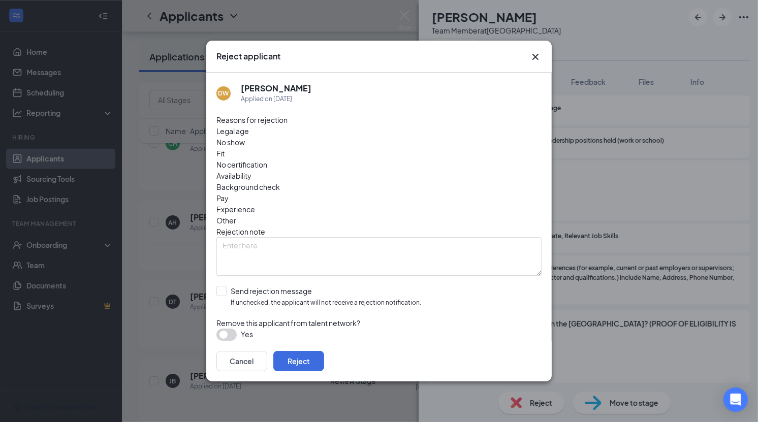
click at [319, 153] on div "Fit" at bounding box center [378, 153] width 325 height 11
click at [284, 286] on input "Send rejection message If unchecked, the applicant will not receive a rejection…" at bounding box center [318, 297] width 205 height 22
checkbox input "true"
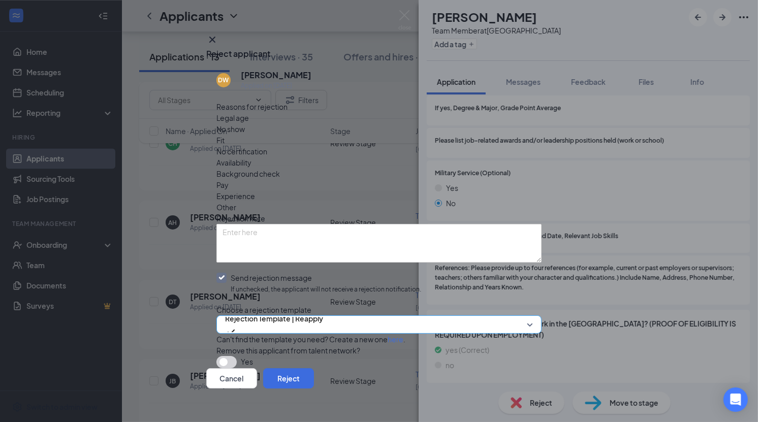
click at [308, 311] on span "Rejection Template | Reapply" at bounding box center [274, 318] width 98 height 15
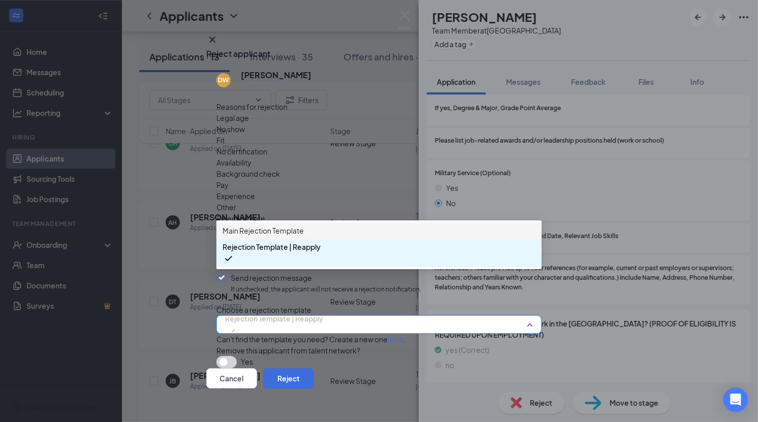
click at [315, 236] on span "Main Rejection Template" at bounding box center [379, 230] width 313 height 11
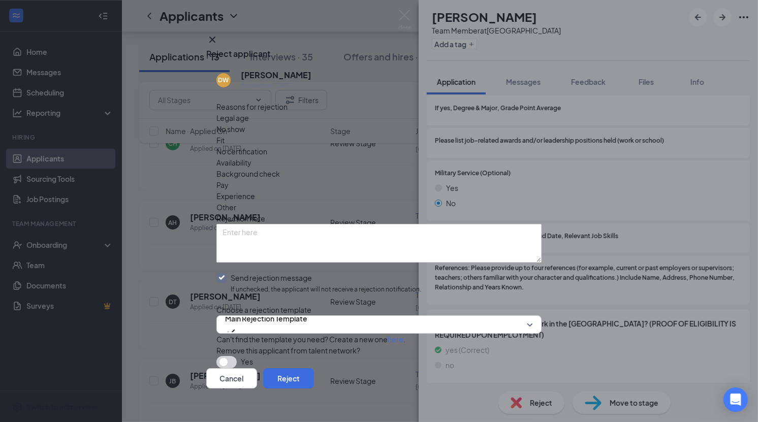
click at [251, 157] on span "Availability" at bounding box center [233, 162] width 35 height 11
click at [314, 368] on button "Reject" at bounding box center [288, 378] width 51 height 20
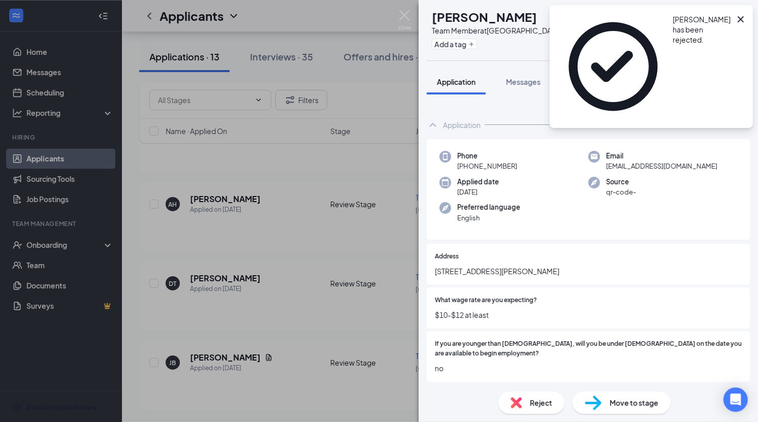
scroll to position [1665, 0]
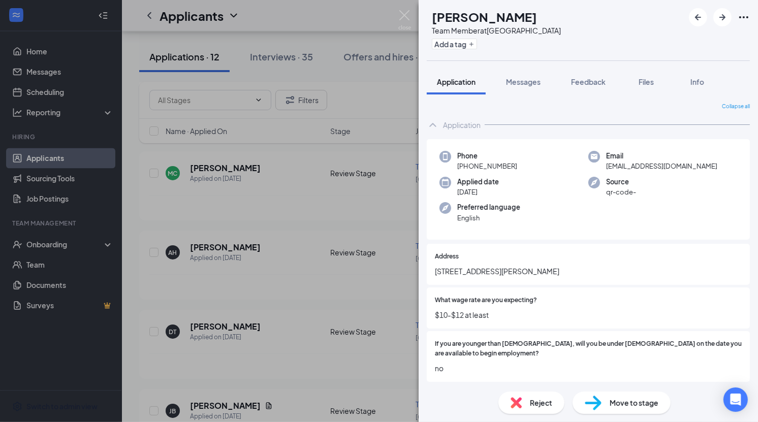
click at [315, 138] on div "CA [PERSON_NAME] Team Member at [GEOGRAPHIC_DATA] Add a tag Application Message…" at bounding box center [379, 211] width 758 height 422
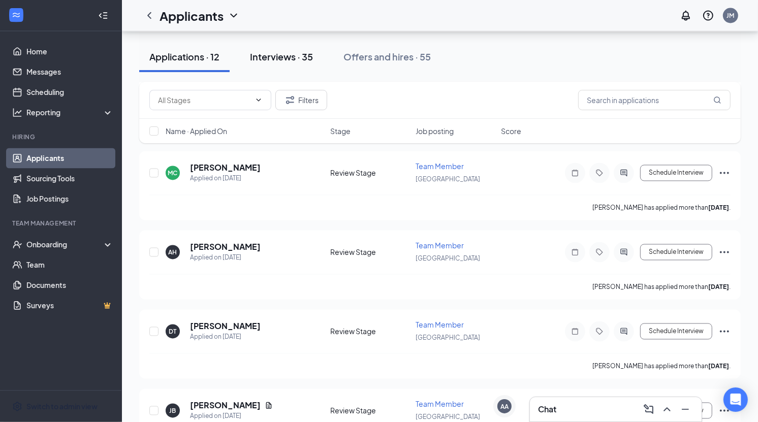
click at [266, 50] on div "Interviews · 35" at bounding box center [281, 56] width 63 height 13
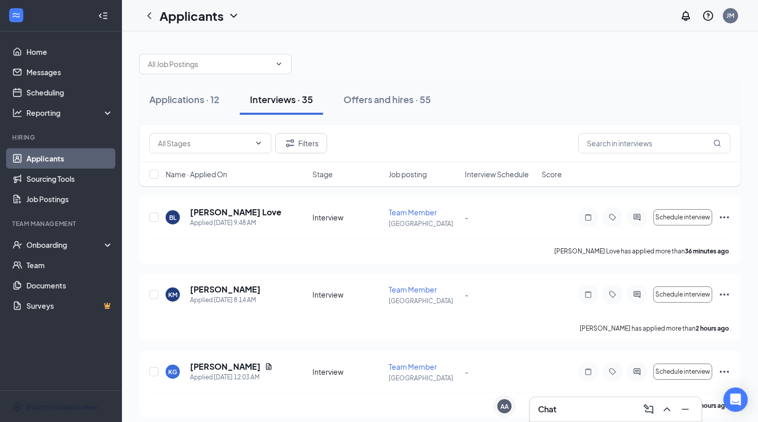
click at [497, 174] on span "Interview Schedule" at bounding box center [497, 174] width 64 height 10
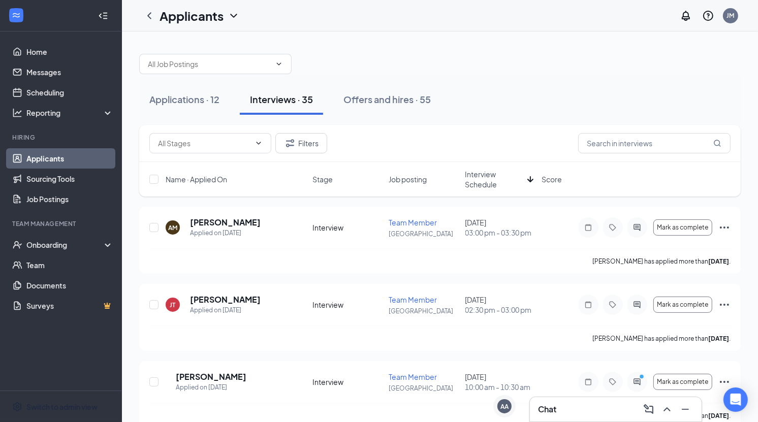
click at [486, 173] on span "Interview Schedule" at bounding box center [494, 179] width 58 height 20
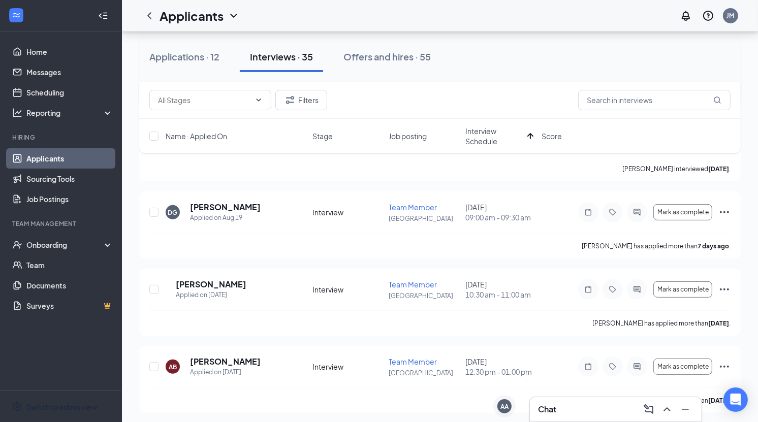
scroll to position [247, 0]
click at [205, 275] on div "TA [PERSON_NAME] Applied on [DATE] Interview Team Member Arbor Place [DATE] 10:…" at bounding box center [439, 301] width 601 height 67
click at [205, 280] on h5 "[PERSON_NAME]" at bounding box center [211, 283] width 71 height 11
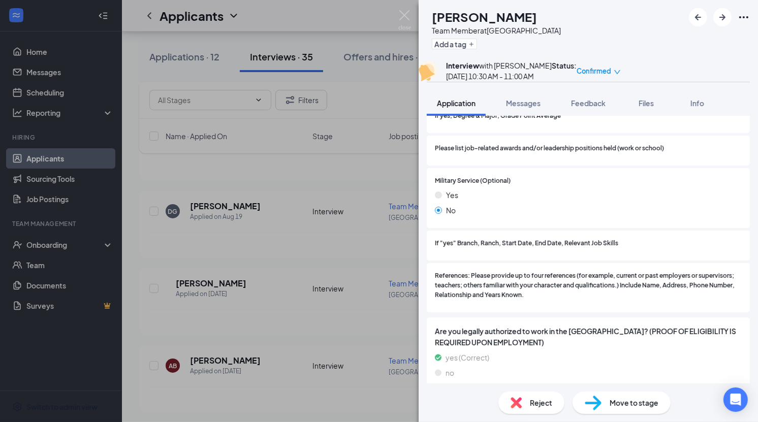
scroll to position [1125, 0]
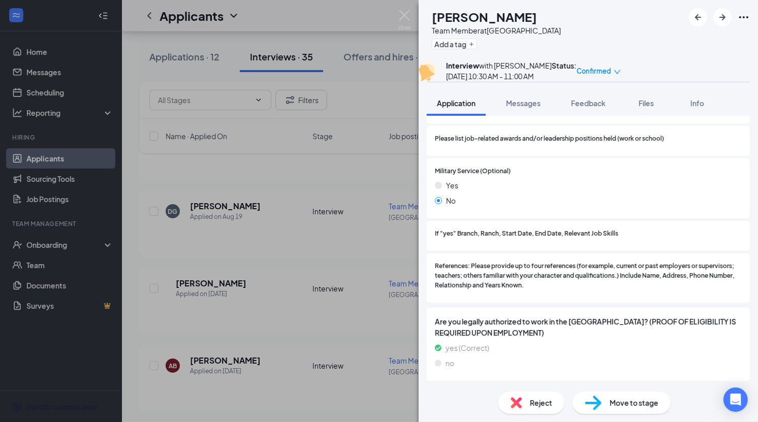
click at [578, 281] on span "References: Please provide up to four references (for example, current or past …" at bounding box center [588, 276] width 307 height 29
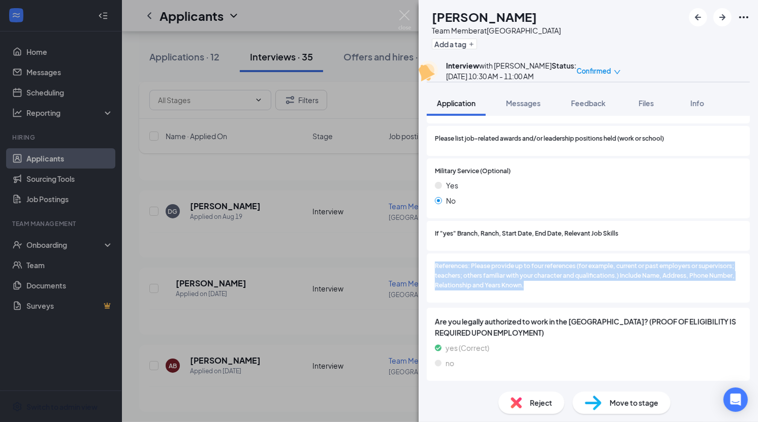
click at [578, 281] on span "References: Please provide up to four references (for example, current or past …" at bounding box center [588, 276] width 307 height 29
click at [578, 288] on span "References: Please provide up to four references (for example, current or past …" at bounding box center [588, 276] width 307 height 29
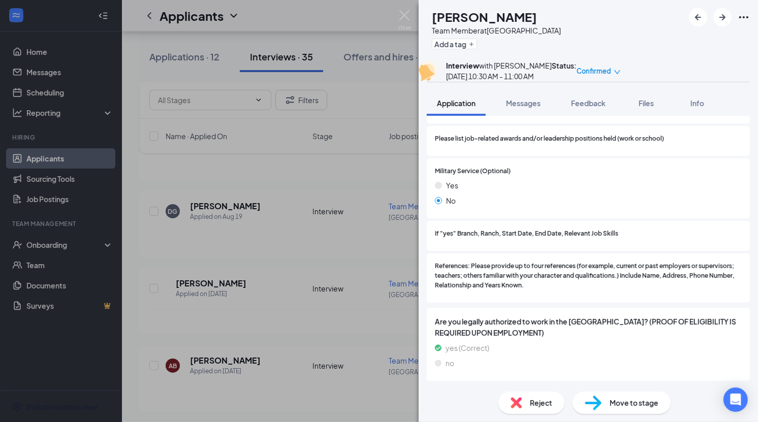
click at [557, 280] on span "References: Please provide up to four references (for example, current or past …" at bounding box center [588, 276] width 307 height 29
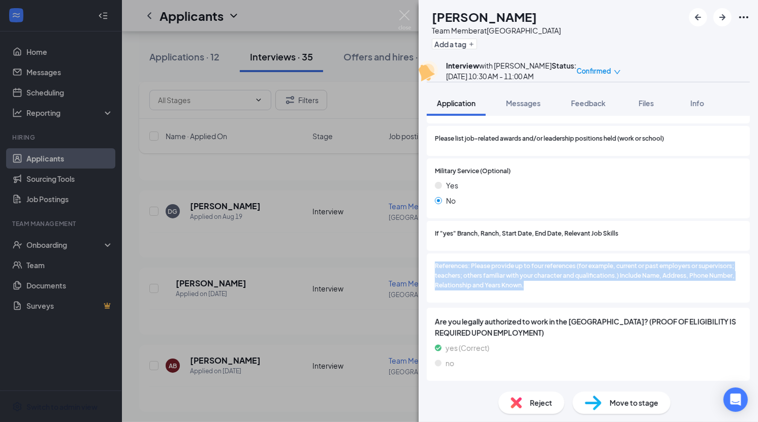
click at [557, 280] on span "References: Please provide up to four references (for example, current or past …" at bounding box center [588, 276] width 307 height 29
